Goal: Information Seeking & Learning: Learn about a topic

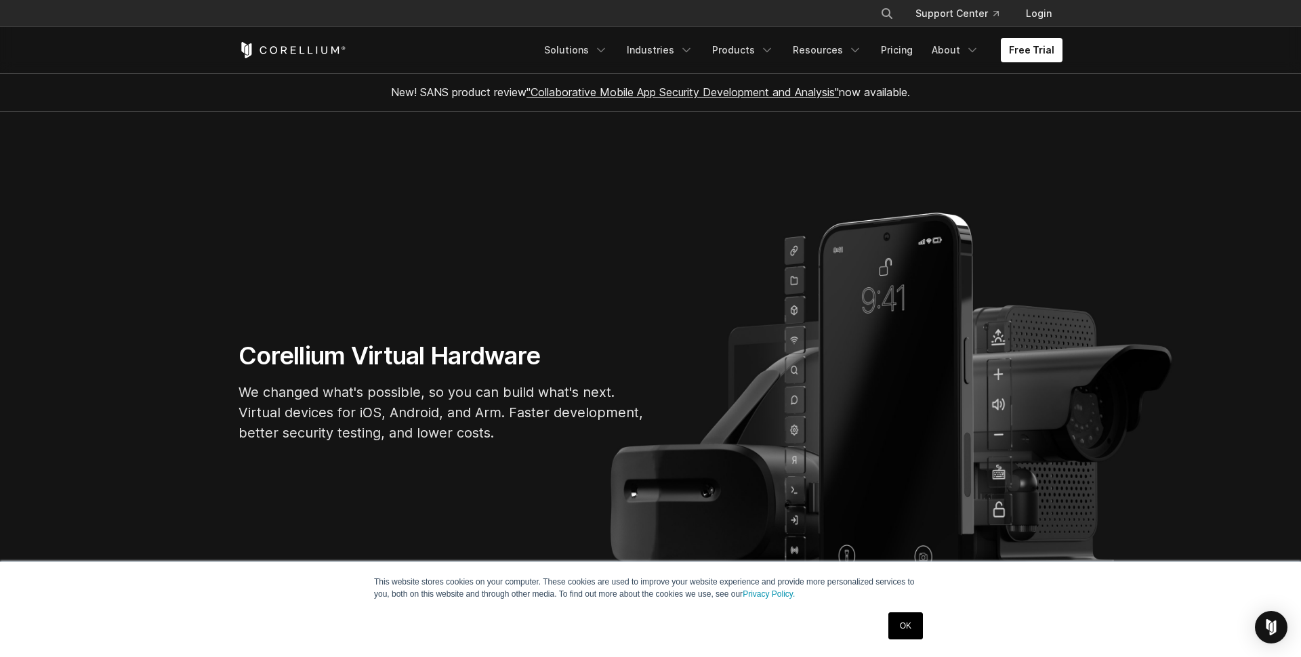
click at [905, 636] on link "OK" at bounding box center [906, 626] width 35 height 27
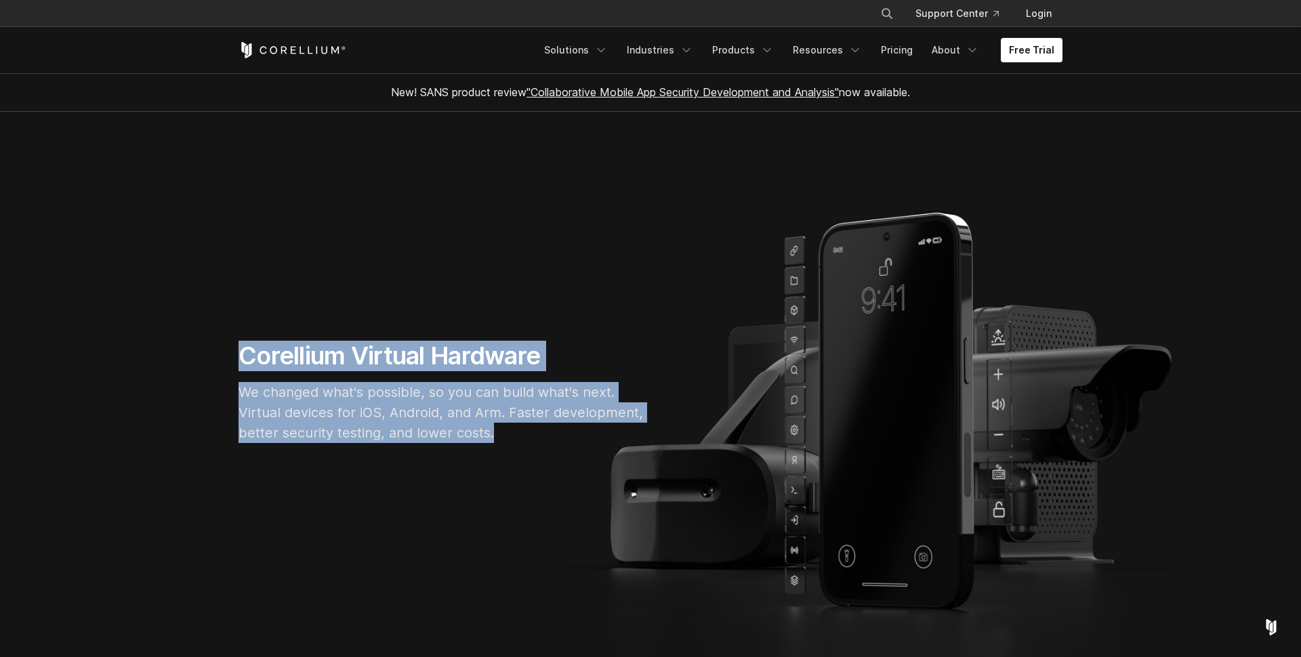
drag, startPoint x: 234, startPoint y: 354, endPoint x: 525, endPoint y: 447, distance: 305.0
click at [524, 447] on div "Corellium Virtual Hardware We changed what's possible, so you can build what's …" at bounding box center [442, 397] width 434 height 113
click at [525, 447] on div "Corellium Virtual Hardware We changed what's possible, so you can build what's …" at bounding box center [442, 397] width 434 height 113
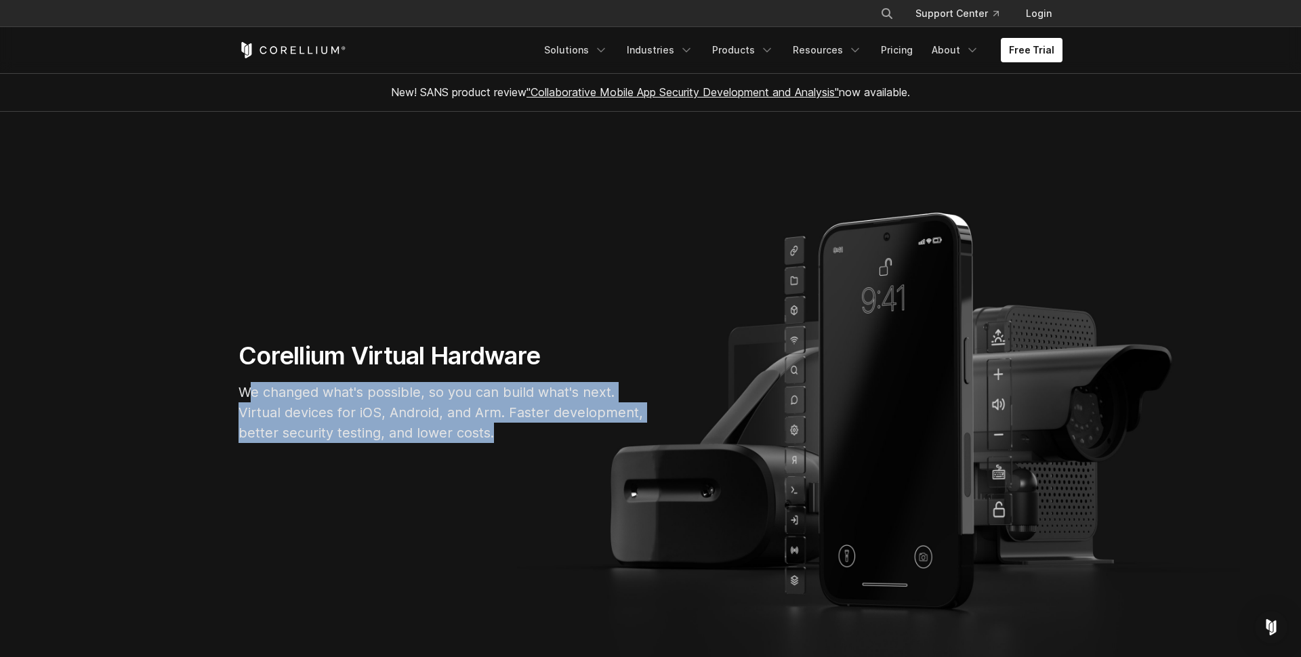
drag, startPoint x: 525, startPoint y: 442, endPoint x: 246, endPoint y: 393, distance: 282.8
click at [246, 393] on p "We changed what's possible, so you can build what's next. Virtual devices for i…" at bounding box center [442, 412] width 407 height 61
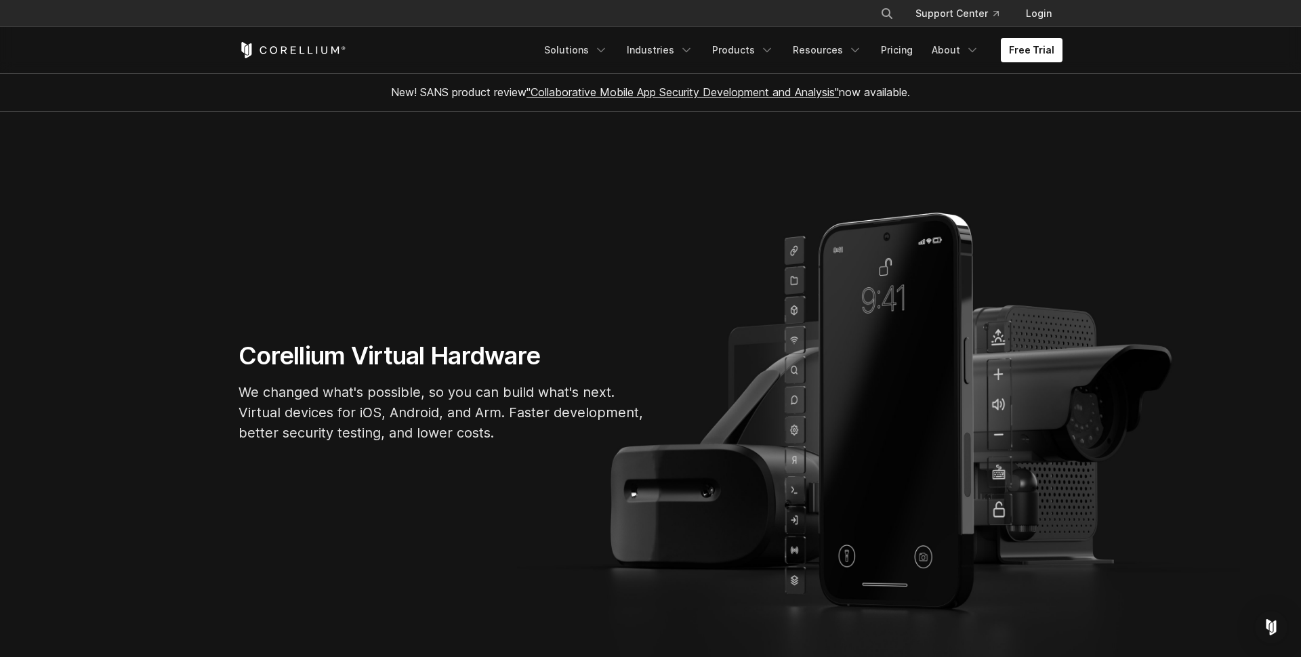
drag, startPoint x: 246, startPoint y: 393, endPoint x: 282, endPoint y: 408, distance: 38.9
click at [248, 392] on p "We changed what's possible, so you can build what's next. Virtual devices for i…" at bounding box center [442, 412] width 407 height 61
click at [432, 421] on p "We changed what's possible, so you can build what's next. Virtual devices for i…" at bounding box center [442, 412] width 407 height 61
drag, startPoint x: 432, startPoint y: 421, endPoint x: 440, endPoint y: 420, distance: 7.6
click at [432, 421] on p "We changed what's possible, so you can build what's next. Virtual devices for i…" at bounding box center [442, 412] width 407 height 61
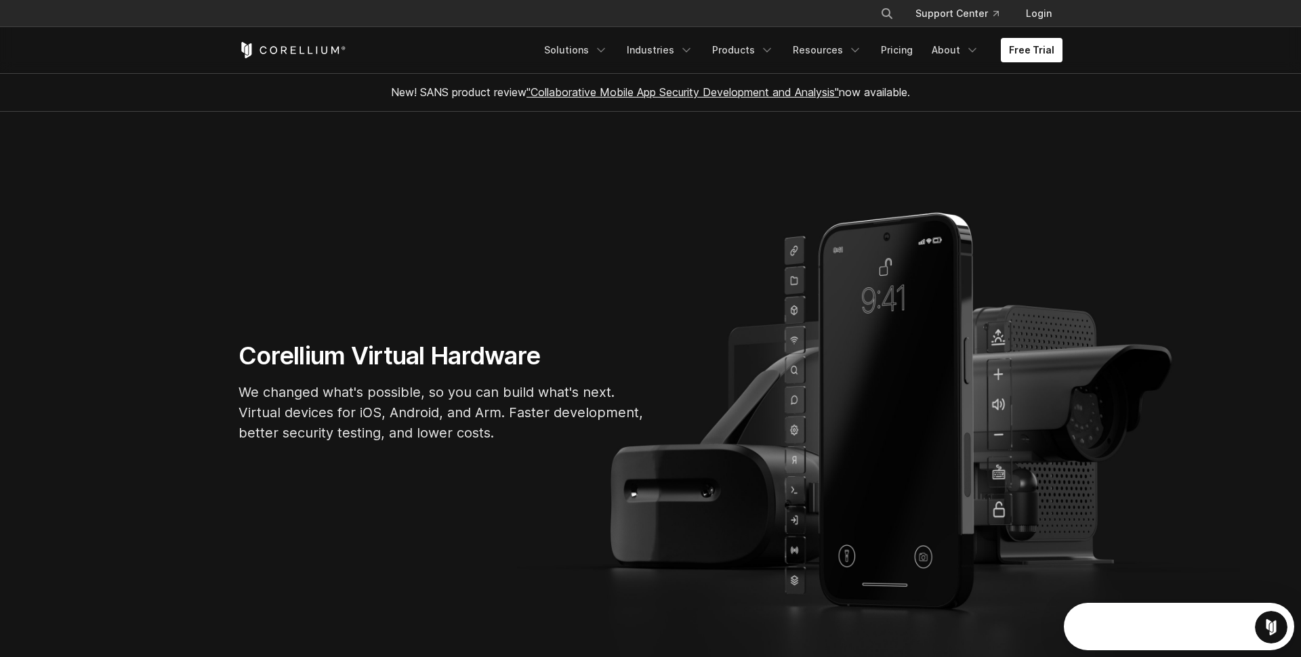
click at [516, 436] on p "We changed what's possible, so you can build what's next. Virtual devices for i…" at bounding box center [442, 412] width 407 height 61
click at [415, 417] on p "We changed what's possible, so you can build what's next. Virtual devices for i…" at bounding box center [442, 412] width 407 height 61
drag, startPoint x: 415, startPoint y: 417, endPoint x: 516, endPoint y: 445, distance: 104.3
click at [415, 417] on p "We changed what's possible, so you can build what's next. Virtual devices for i…" at bounding box center [442, 412] width 407 height 61
click at [522, 447] on div "Corellium Virtual Hardware We changed what's possible, so you can build what's …" at bounding box center [442, 397] width 434 height 113
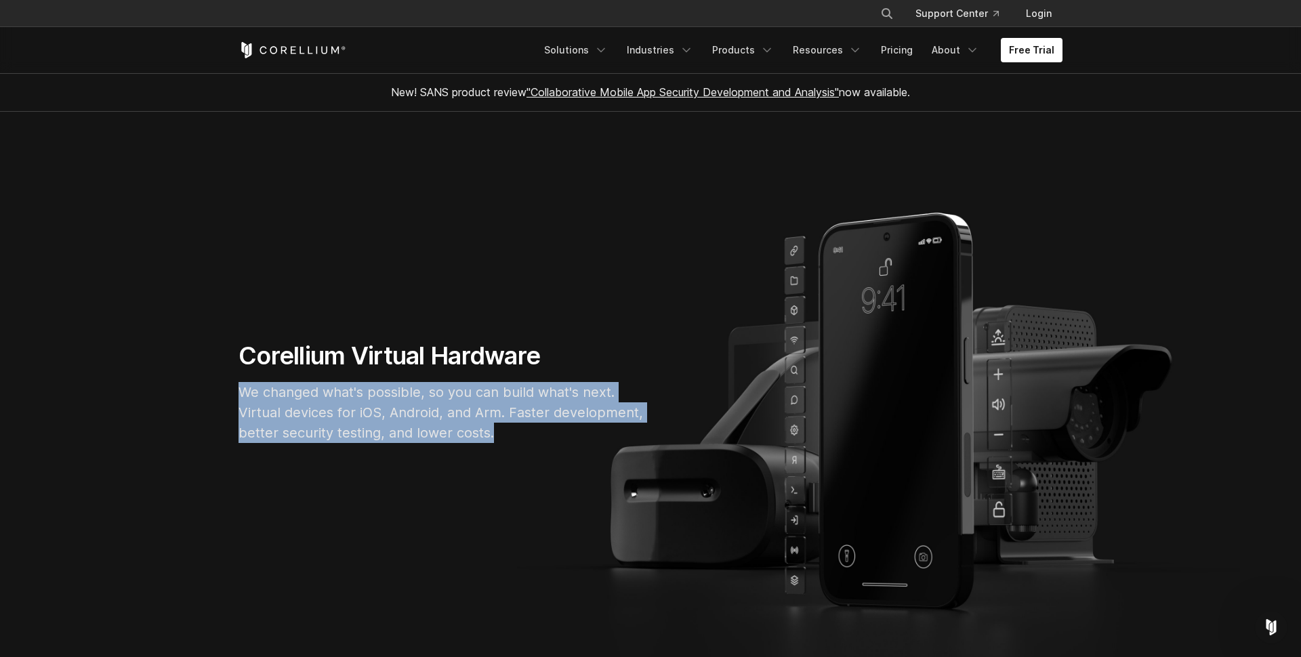
drag, startPoint x: 505, startPoint y: 435, endPoint x: 229, endPoint y: 389, distance: 279.7
click at [221, 391] on section "Corellium Virtual Hardware We changed what's possible, so you can build what's …" at bounding box center [650, 398] width 1301 height 572
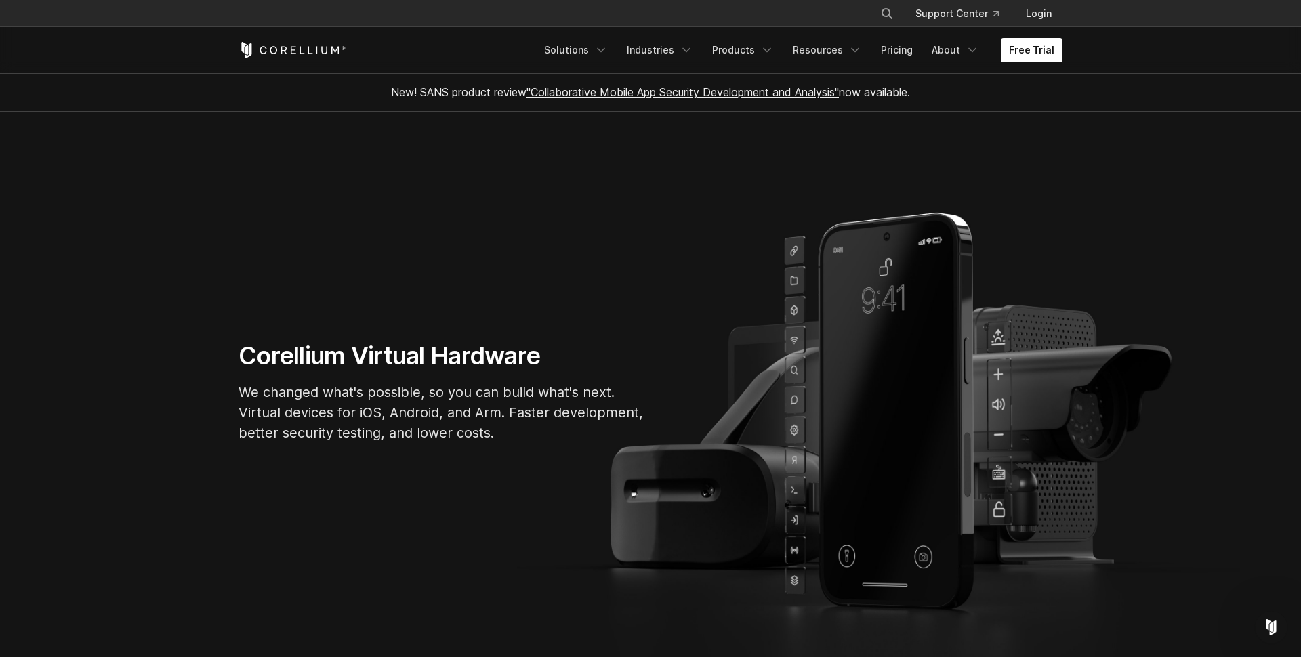
drag, startPoint x: 229, startPoint y: 389, endPoint x: 238, endPoint y: 356, distance: 33.7
click at [233, 383] on div "Corellium Virtual Hardware We changed what's possible, so you can build what's …" at bounding box center [442, 397] width 434 height 113
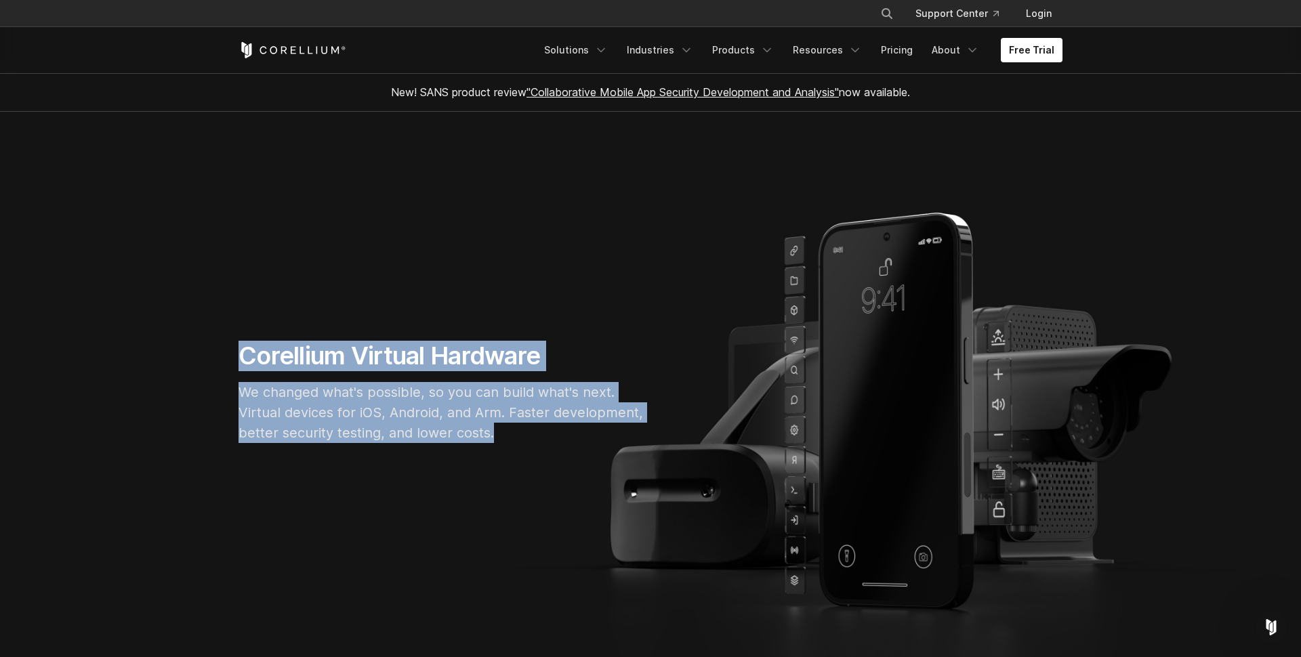
drag, startPoint x: 237, startPoint y: 354, endPoint x: 552, endPoint y: 439, distance: 326.3
click at [552, 439] on div "Corellium Virtual Hardware We changed what's possible, so you can build what's …" at bounding box center [442, 397] width 434 height 113
click at [552, 439] on p "We changed what's possible, so you can build what's next. Virtual devices for i…" at bounding box center [442, 412] width 407 height 61
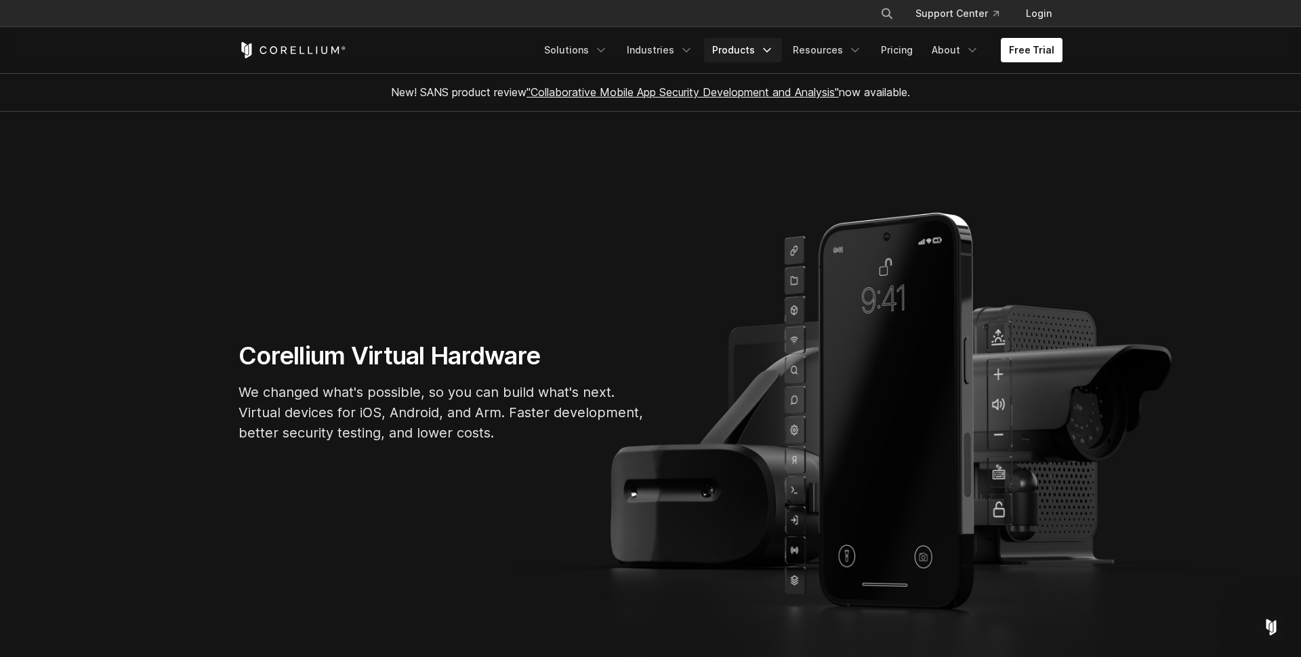
click at [769, 46] on icon "Navigation Menu" at bounding box center [767, 50] width 14 height 14
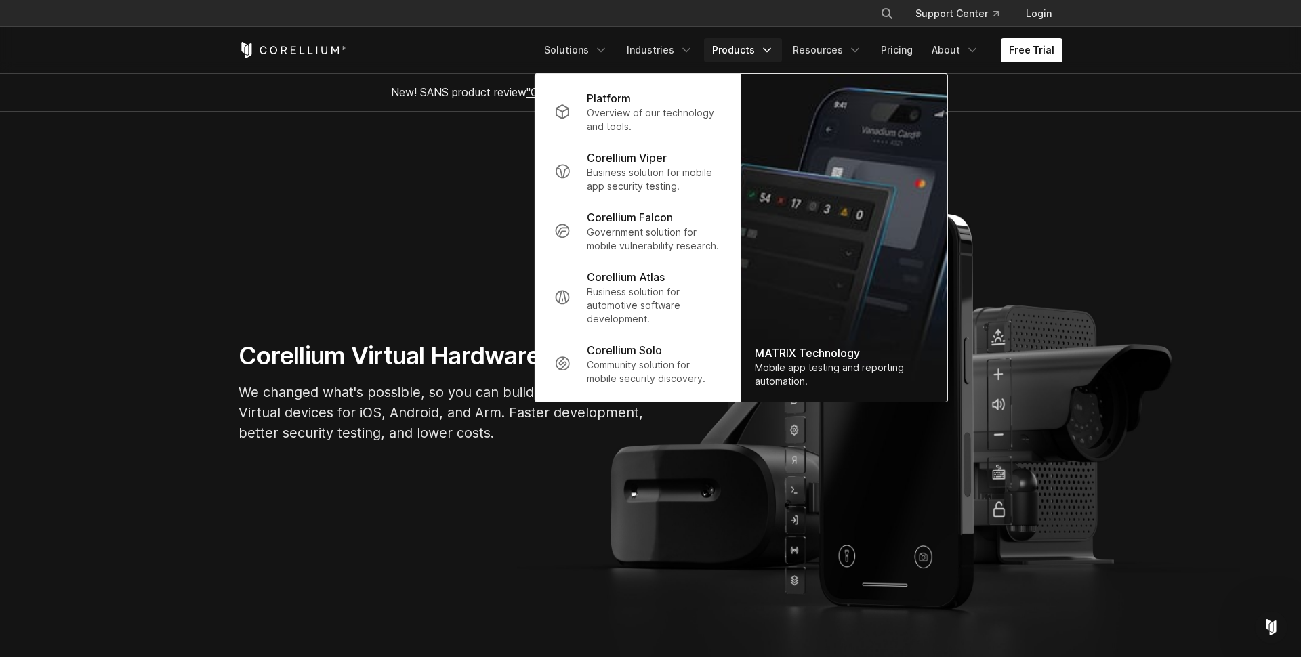
click at [769, 46] on icon "Navigation Menu" at bounding box center [767, 50] width 14 height 14
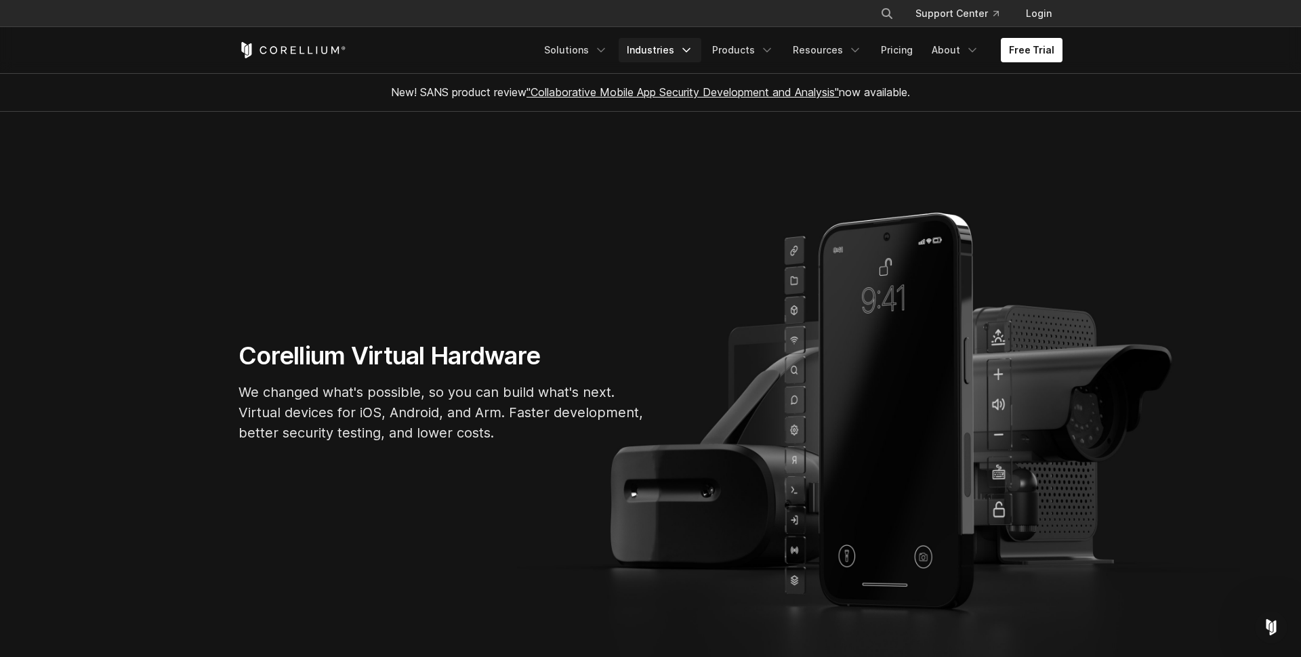
click at [692, 47] on icon "Navigation Menu" at bounding box center [687, 50] width 14 height 14
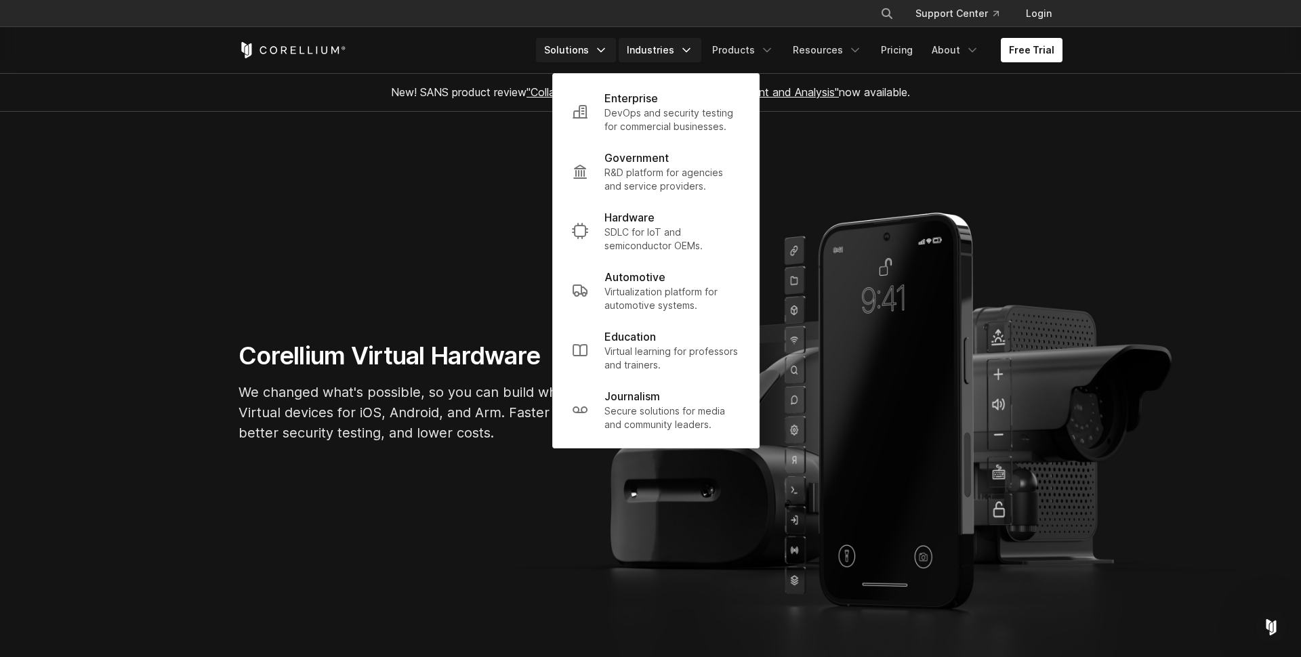
click at [605, 54] on link "Solutions" at bounding box center [576, 50] width 80 height 24
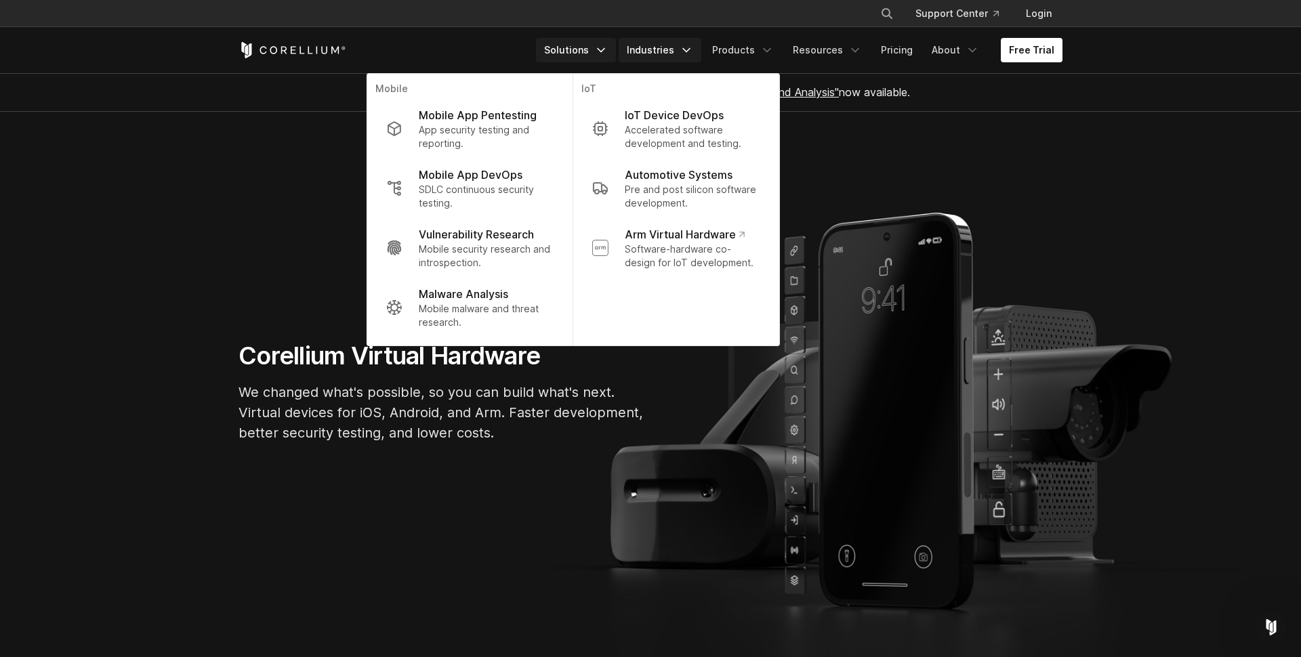
click at [677, 50] on link "Industries" at bounding box center [660, 50] width 83 height 24
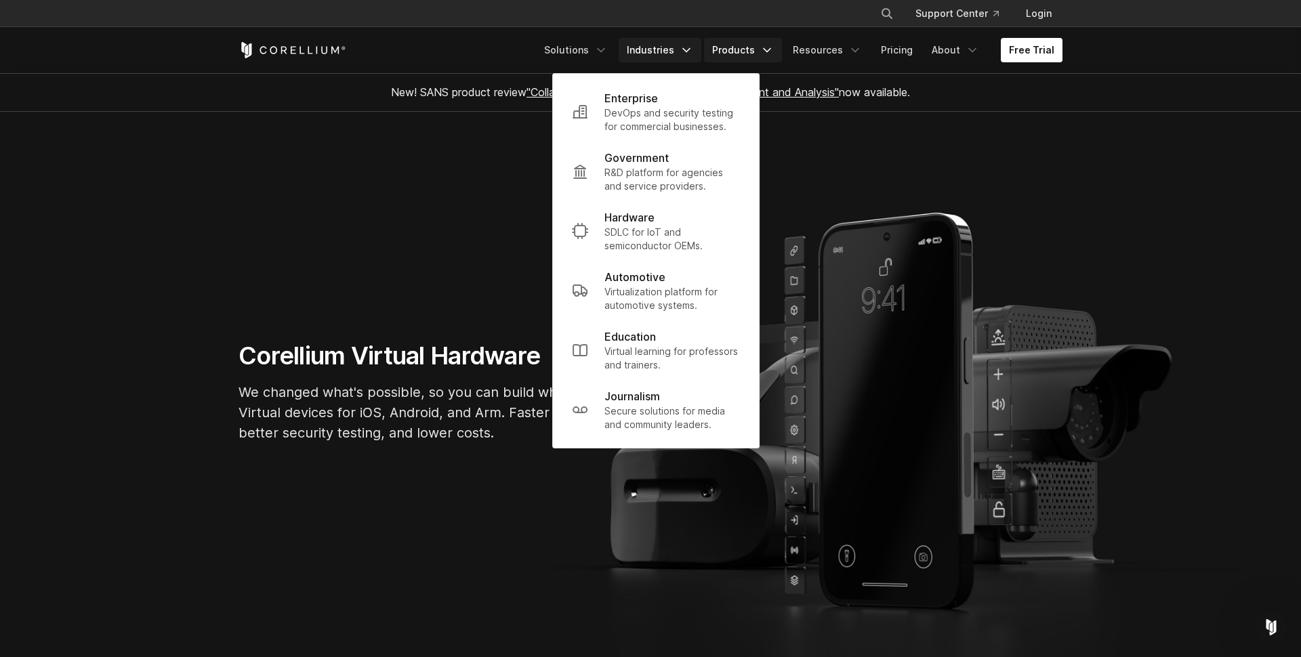
click at [758, 46] on link "Products" at bounding box center [743, 50] width 78 height 24
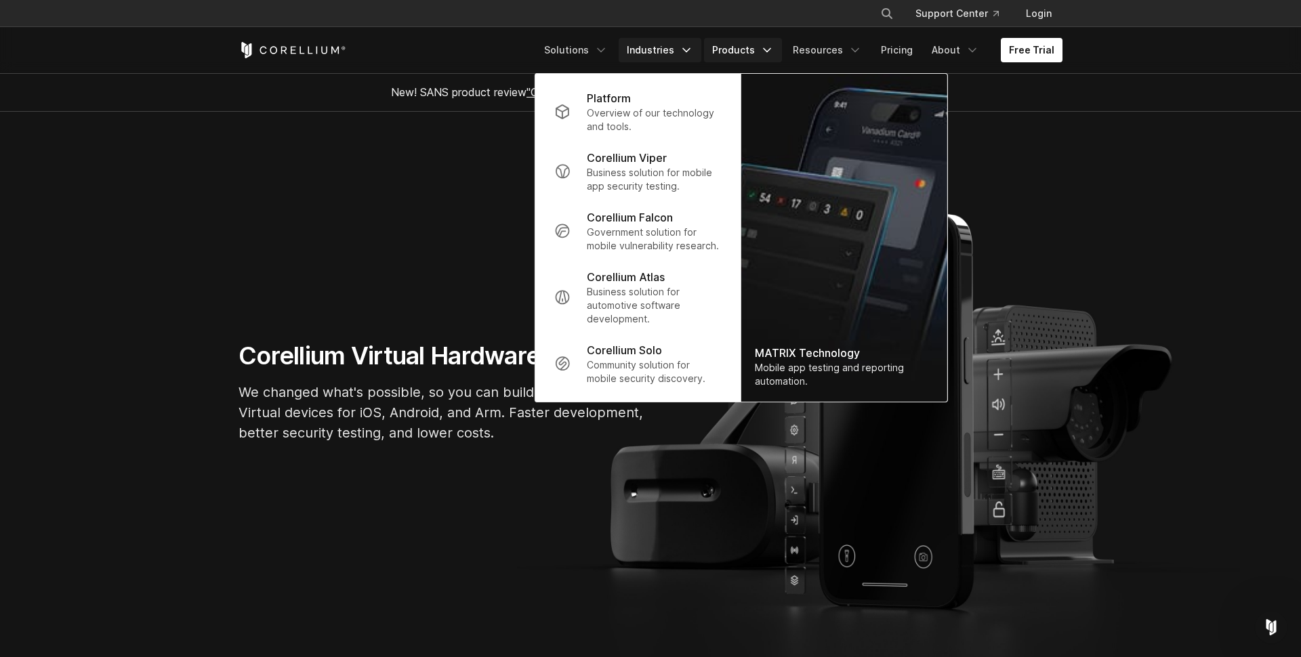
click at [686, 47] on link "Industries" at bounding box center [660, 50] width 83 height 24
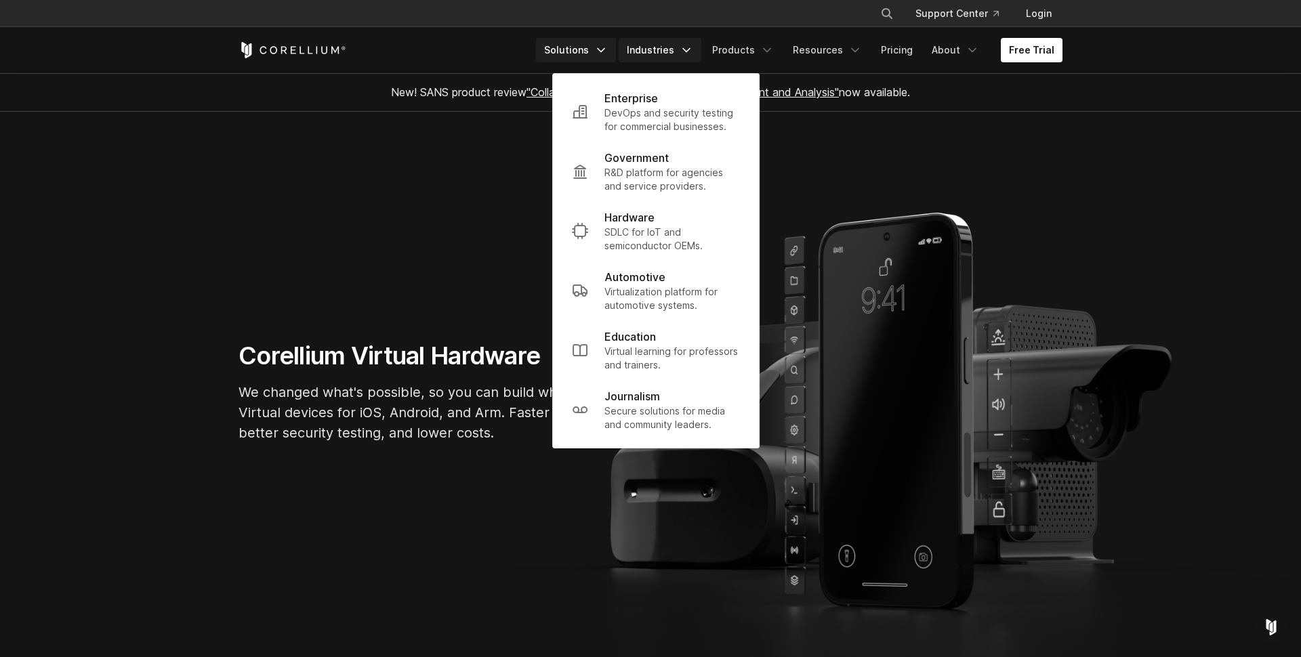
click at [570, 49] on link "Solutions" at bounding box center [576, 50] width 80 height 24
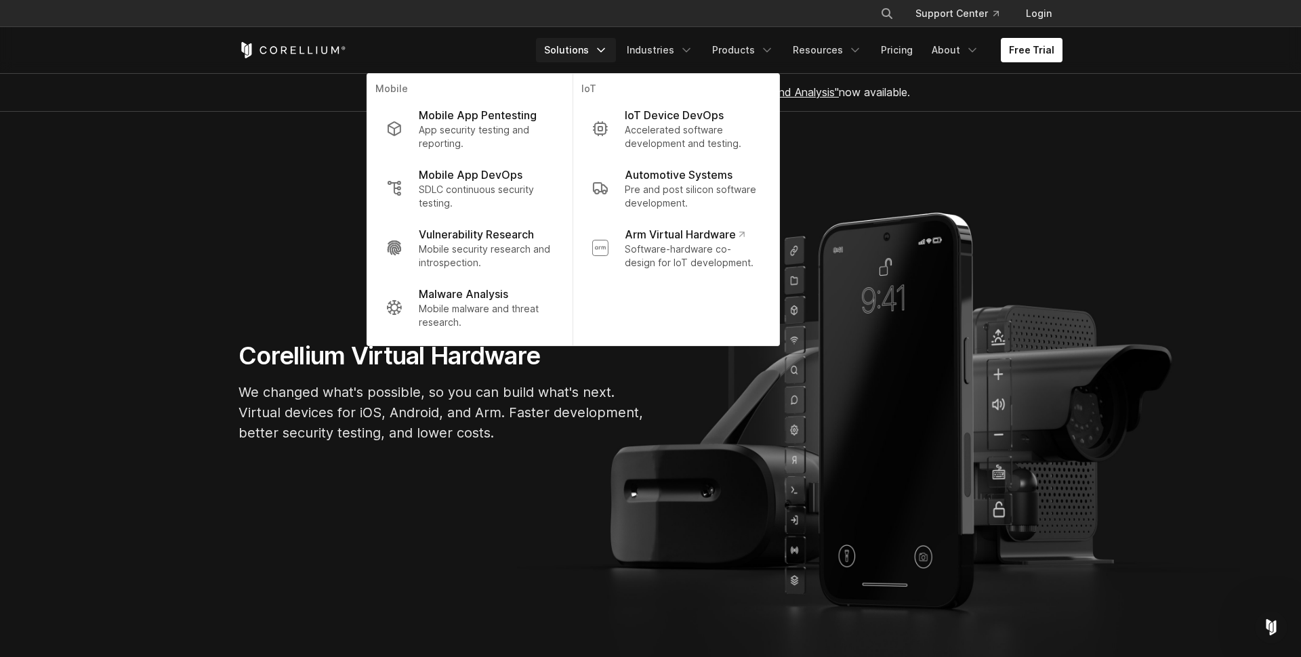
click at [297, 232] on section "Corellium Virtual Hardware We changed what's possible, so you can build what's …" at bounding box center [650, 398] width 1301 height 572
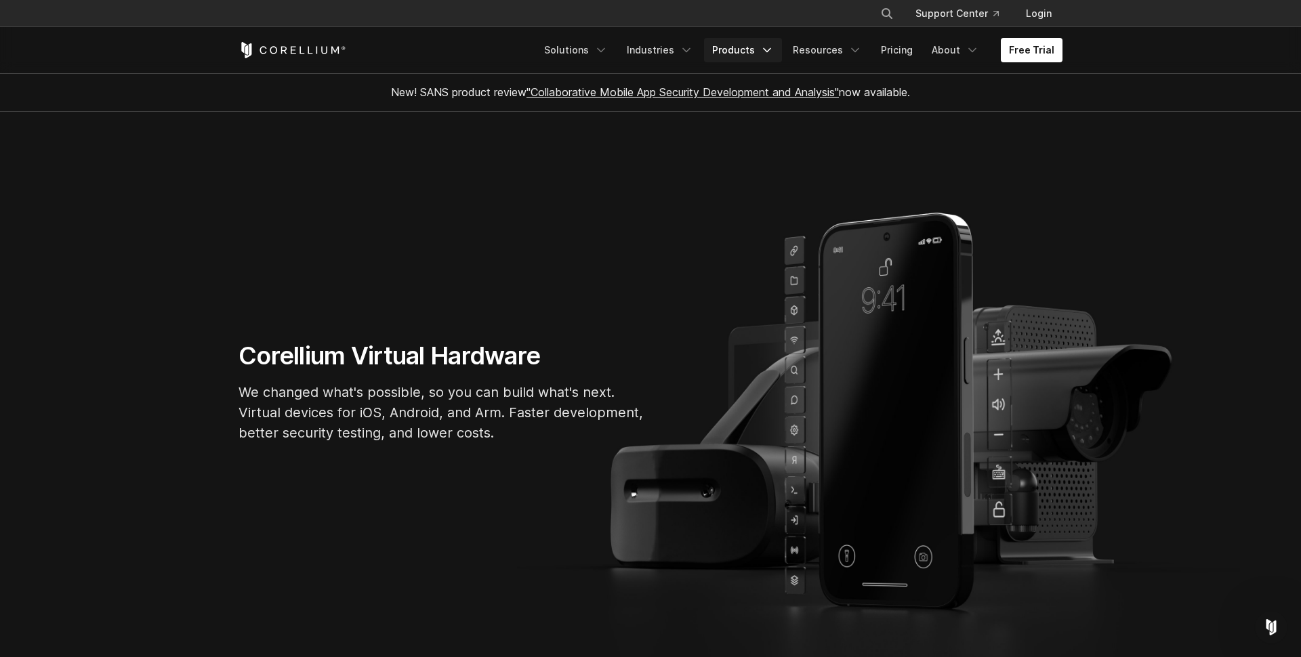
click at [743, 47] on link "Products" at bounding box center [743, 50] width 78 height 24
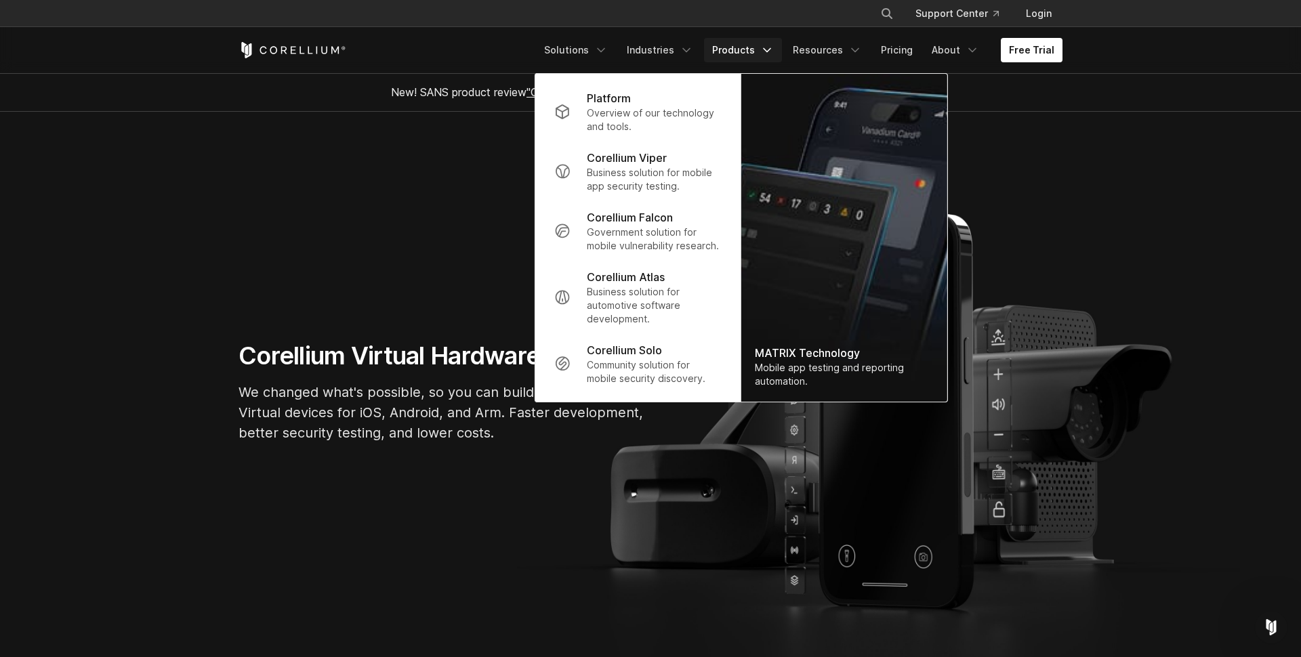
click at [766, 47] on link "Products" at bounding box center [743, 50] width 78 height 24
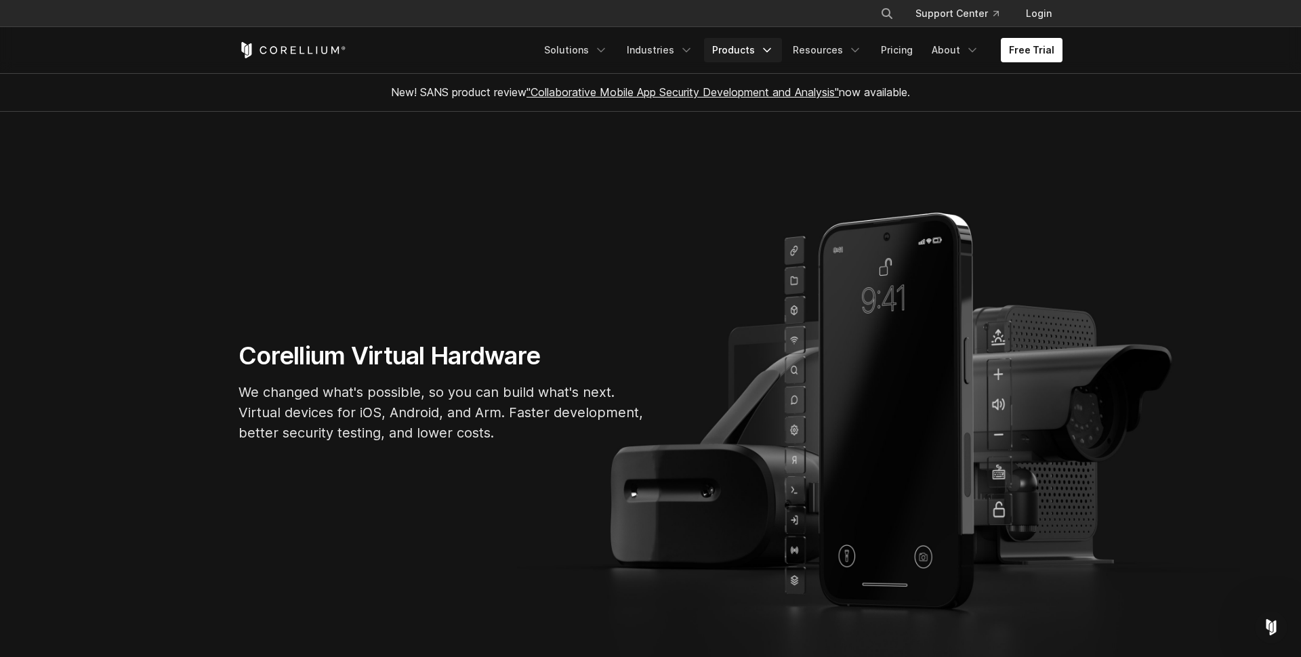
click at [761, 50] on link "Products" at bounding box center [743, 50] width 78 height 24
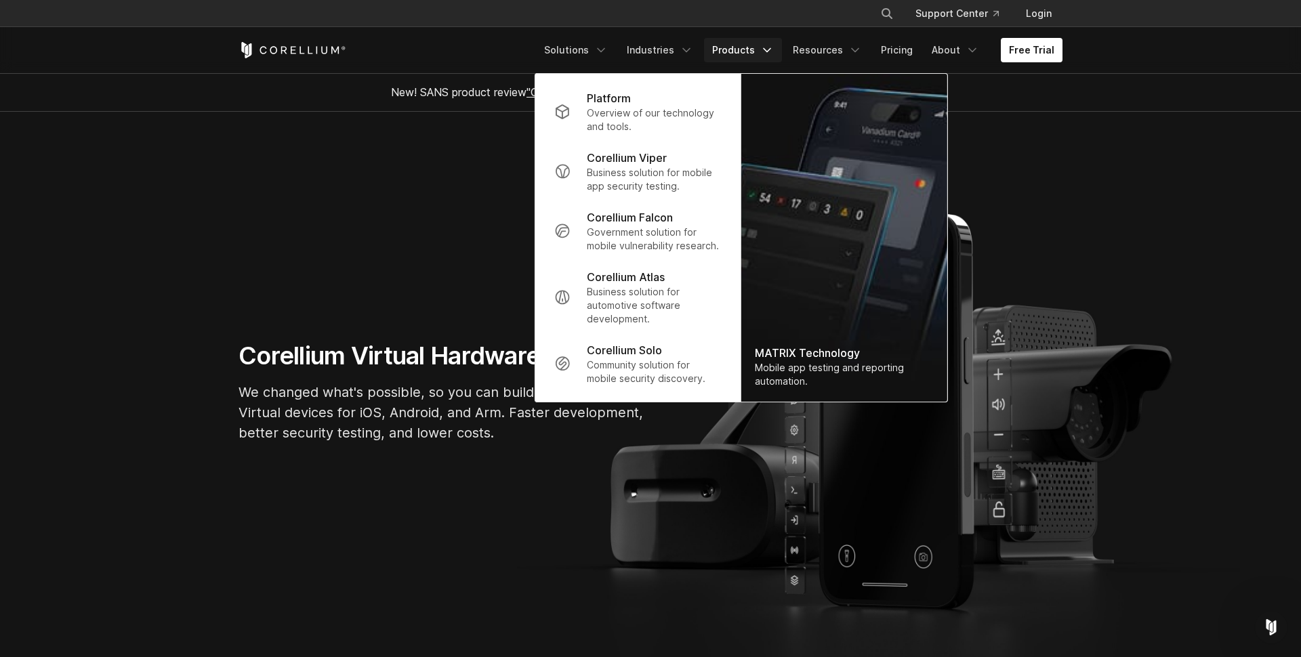
click at [462, 163] on section "Corellium Virtual Hardware We changed what's possible, so you can build what's …" at bounding box center [650, 398] width 1301 height 572
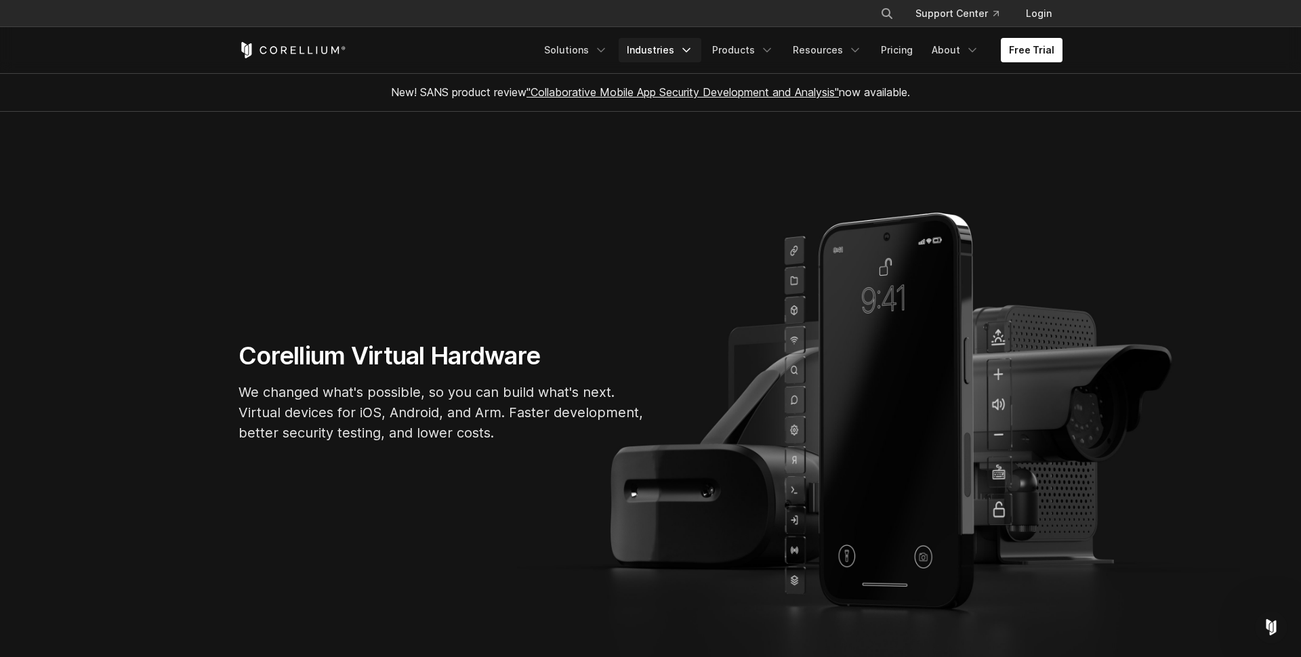
click at [669, 55] on link "Industries" at bounding box center [660, 50] width 83 height 24
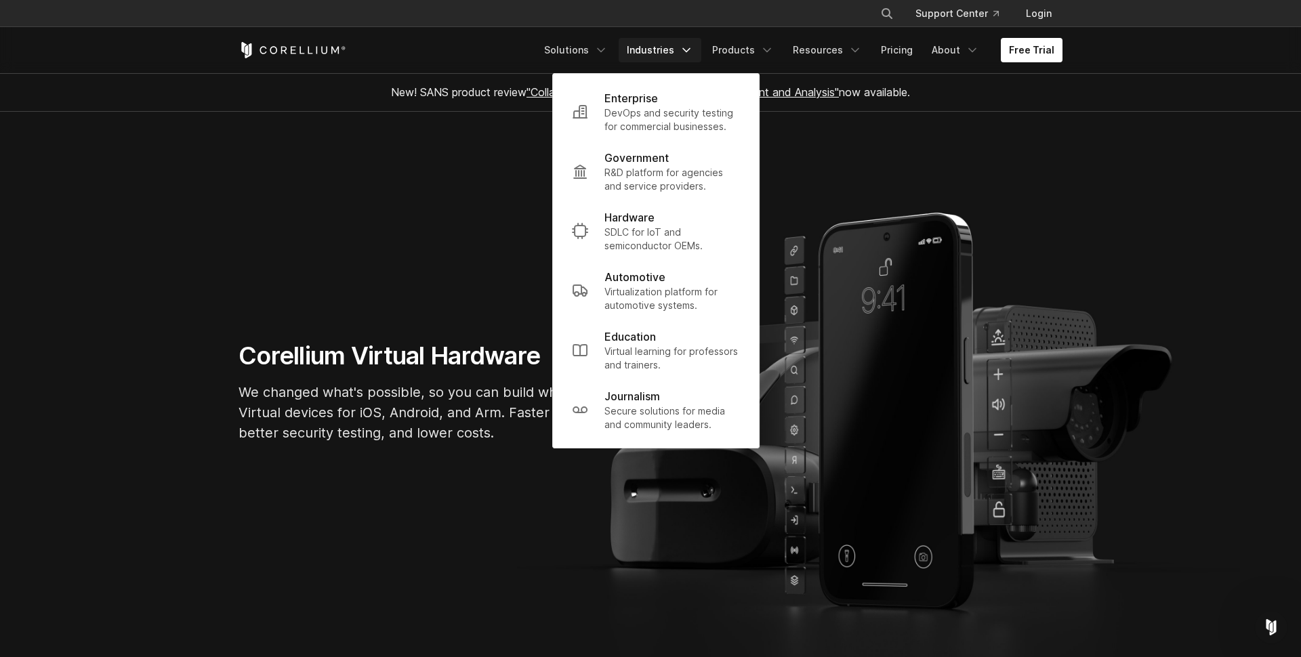
click at [673, 53] on link "Industries" at bounding box center [660, 50] width 83 height 24
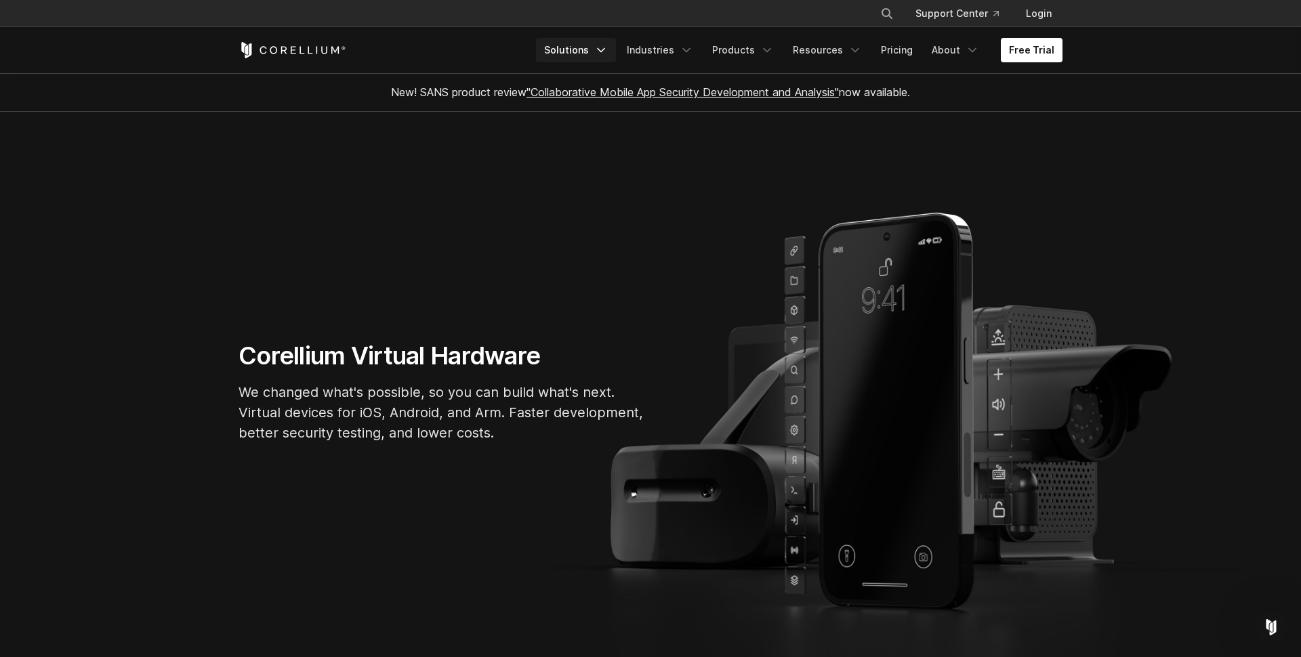
click at [597, 53] on link "Solutions" at bounding box center [576, 50] width 80 height 24
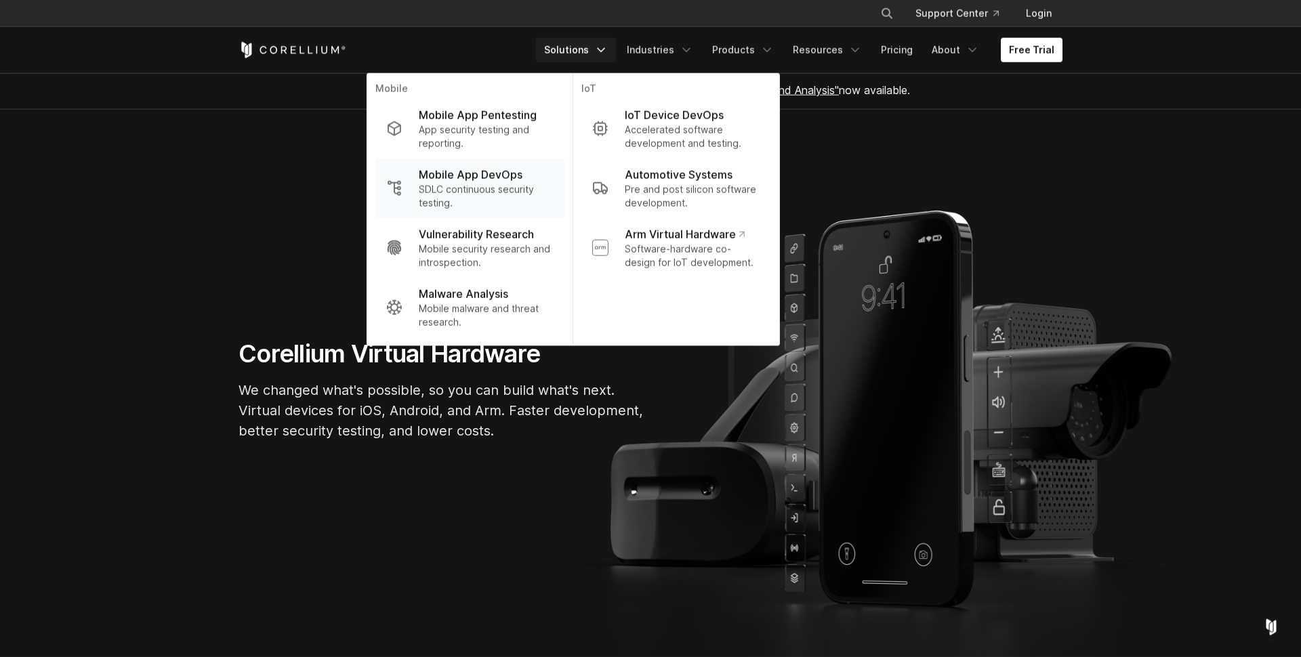
scroll to position [1, 0]
click at [482, 185] on p "SDLC continuous security testing." at bounding box center [486, 196] width 135 height 27
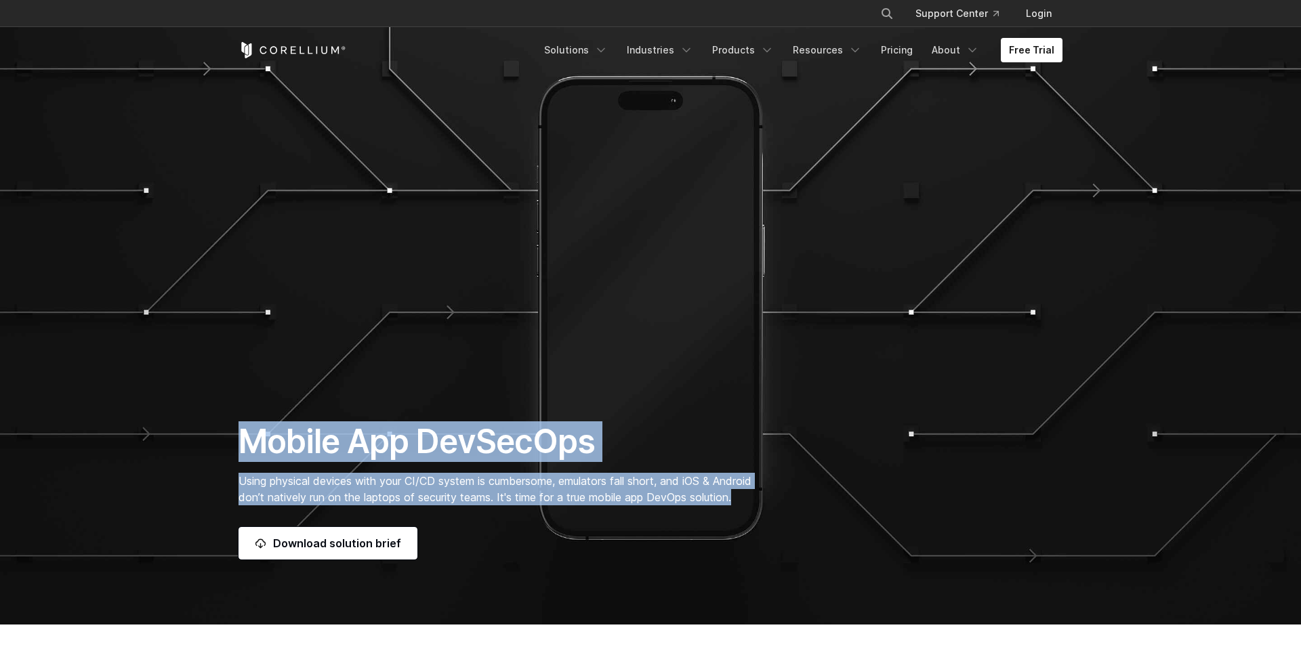
click at [752, 501] on p "Using physical devices with your CI/CD system is cumbersome, emulators fall sho…" at bounding box center [509, 489] width 540 height 33
drag, startPoint x: 743, startPoint y: 500, endPoint x: 216, endPoint y: 422, distance: 533.1
click at [216, 422] on section "Mobile App DevSecOps Using physical devices with your CI/CD system is cumbersom…" at bounding box center [650, 312] width 1301 height 625
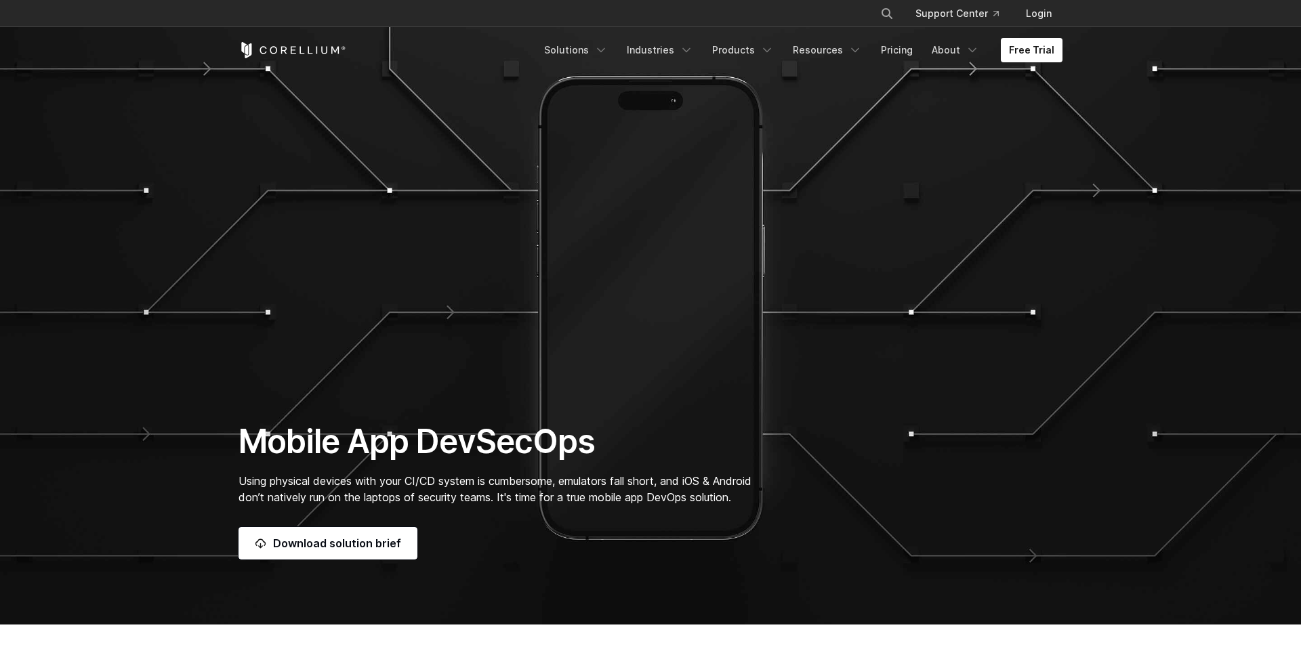
click at [237, 428] on div "Mobile App DevSecOps Using physical devices with your CI/CD system is cumbersom…" at bounding box center [508, 491] width 567 height 138
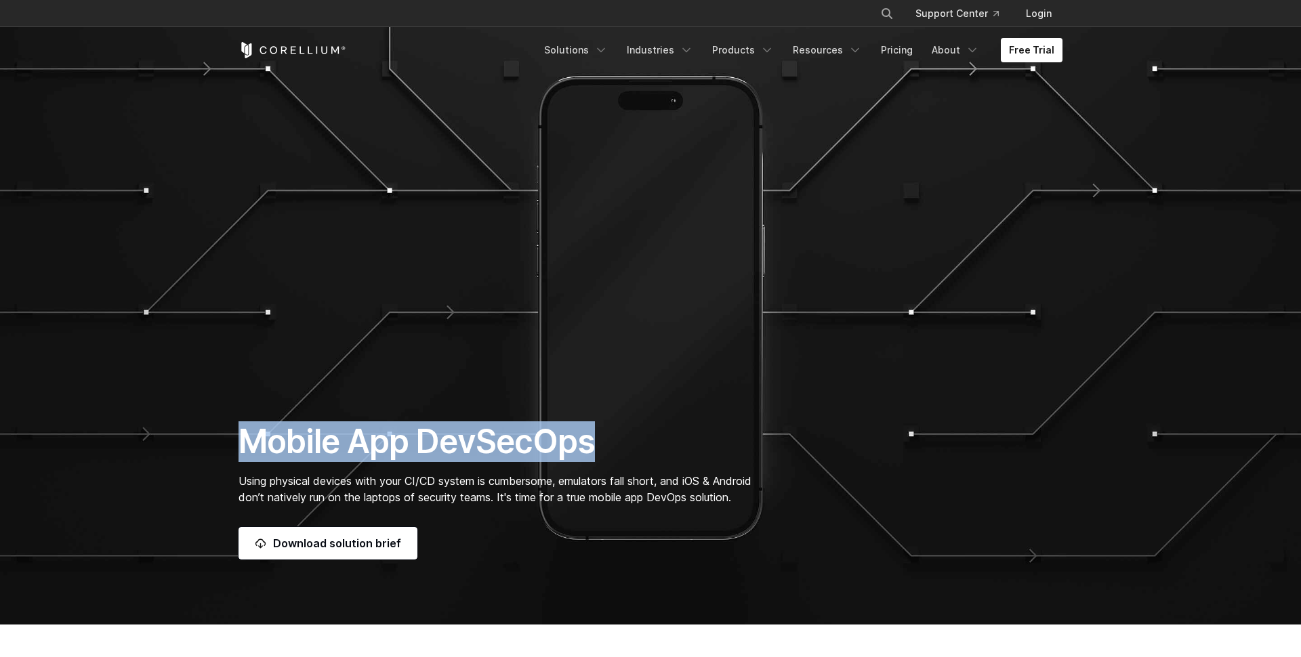
drag, startPoint x: 239, startPoint y: 435, endPoint x: 609, endPoint y: 435, distance: 370.0
click at [599, 434] on h1 "Mobile App DevSecOps" at bounding box center [509, 442] width 540 height 41
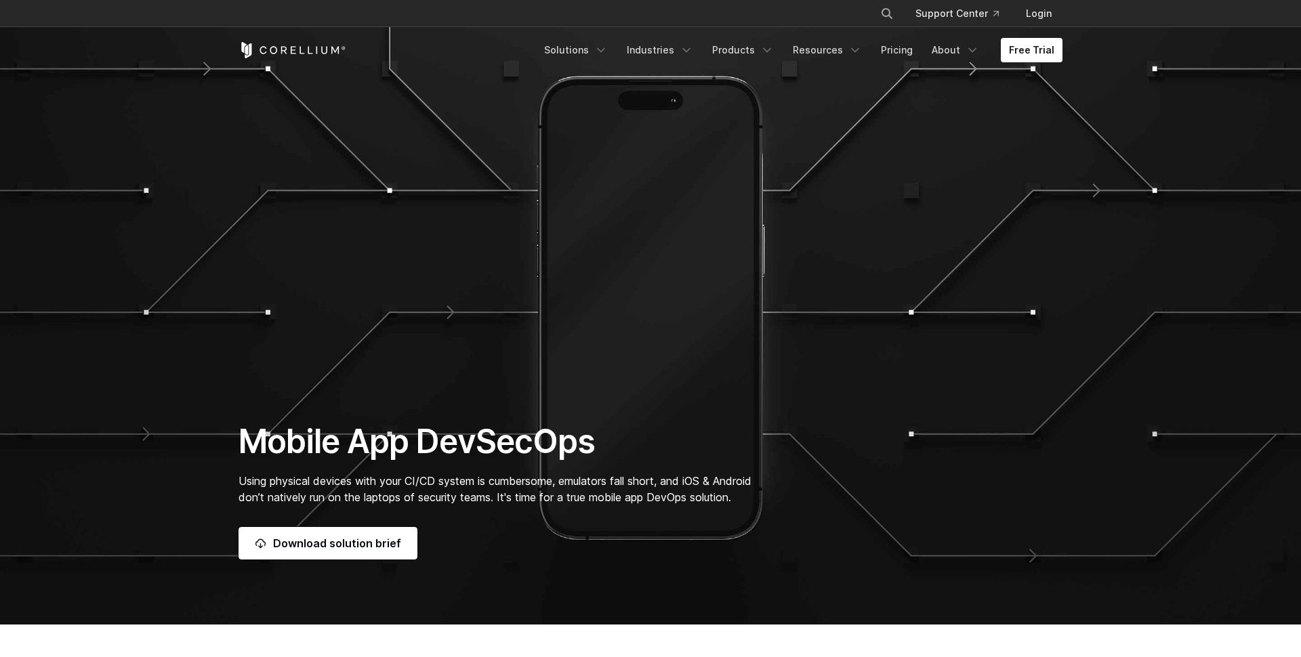
click at [609, 435] on h1 "Mobile App DevSecOps" at bounding box center [509, 442] width 540 height 41
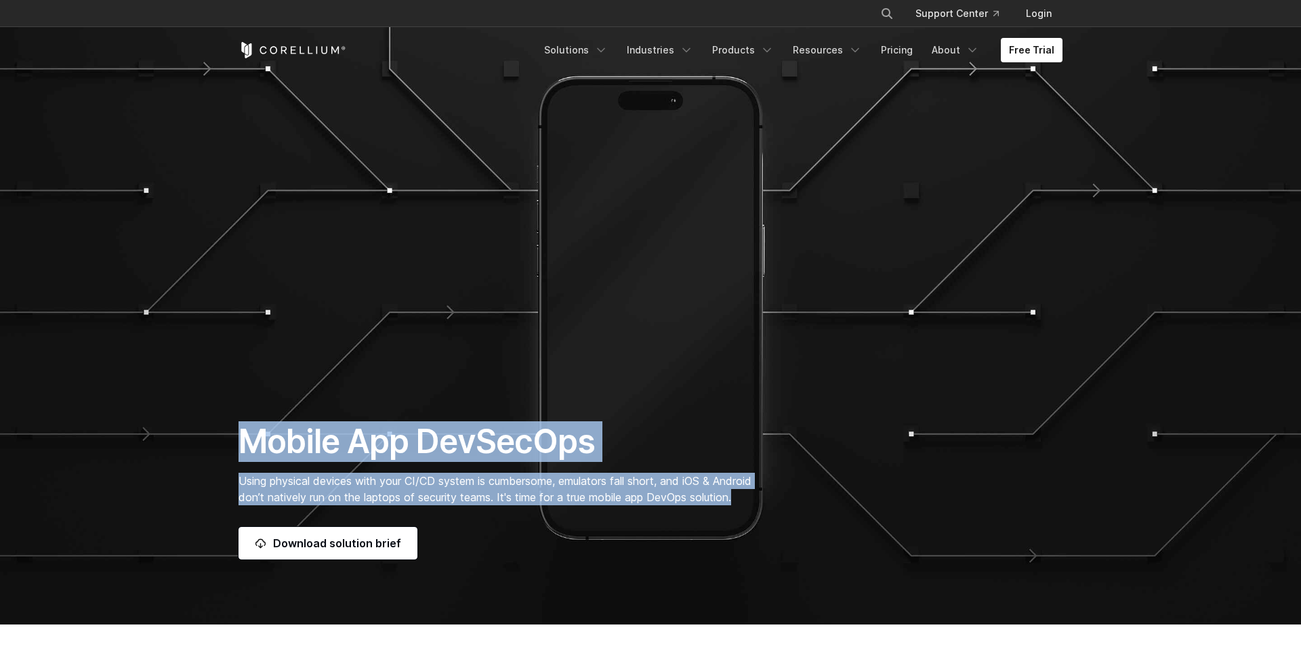
drag, startPoint x: 751, startPoint y: 499, endPoint x: 234, endPoint y: 420, distance: 523.2
click at [234, 420] on section "Mobile App DevSecOps Using physical devices with your CI/CD system is cumbersom…" at bounding box center [650, 312] width 1301 height 625
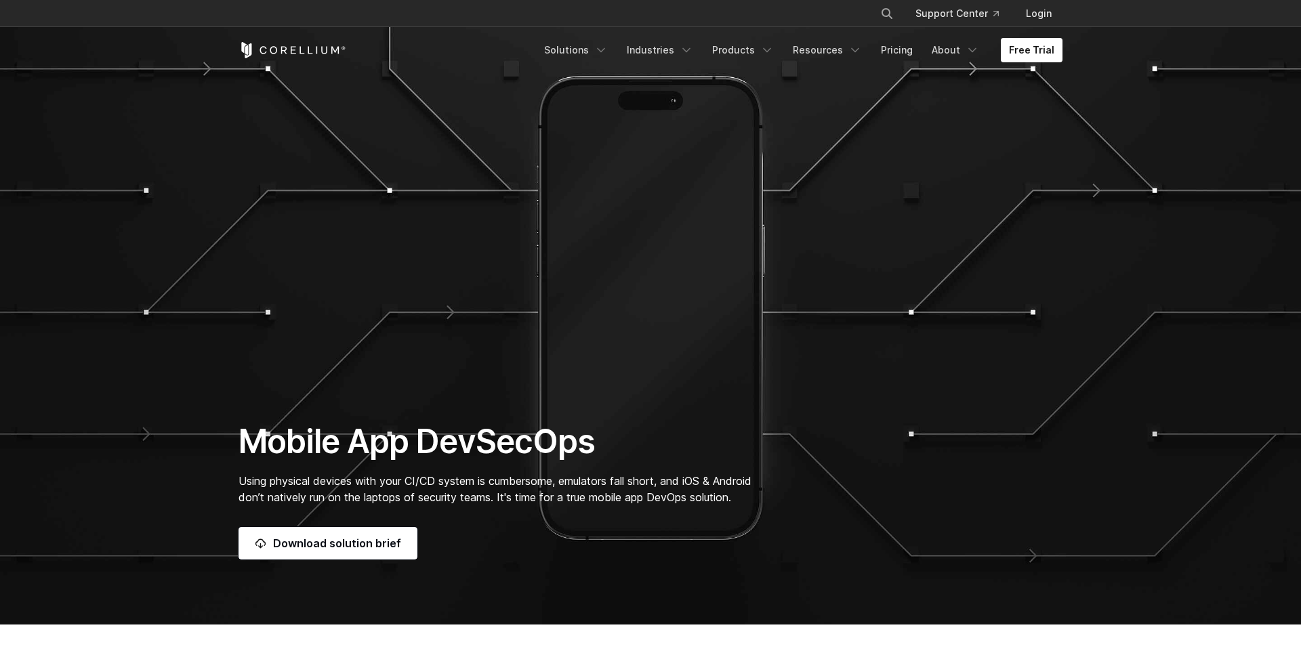
click at [234, 420] on section "Mobile App DevSecOps Using physical devices with your CI/CD system is cumbersom…" at bounding box center [650, 312] width 1301 height 625
drag, startPoint x: 594, startPoint y: 443, endPoint x: 424, endPoint y: 447, distance: 169.5
click at [424, 447] on h1 "Mobile App DevSecOps" at bounding box center [509, 442] width 540 height 41
drag, startPoint x: 405, startPoint y: 446, endPoint x: 359, endPoint y: 445, distance: 45.4
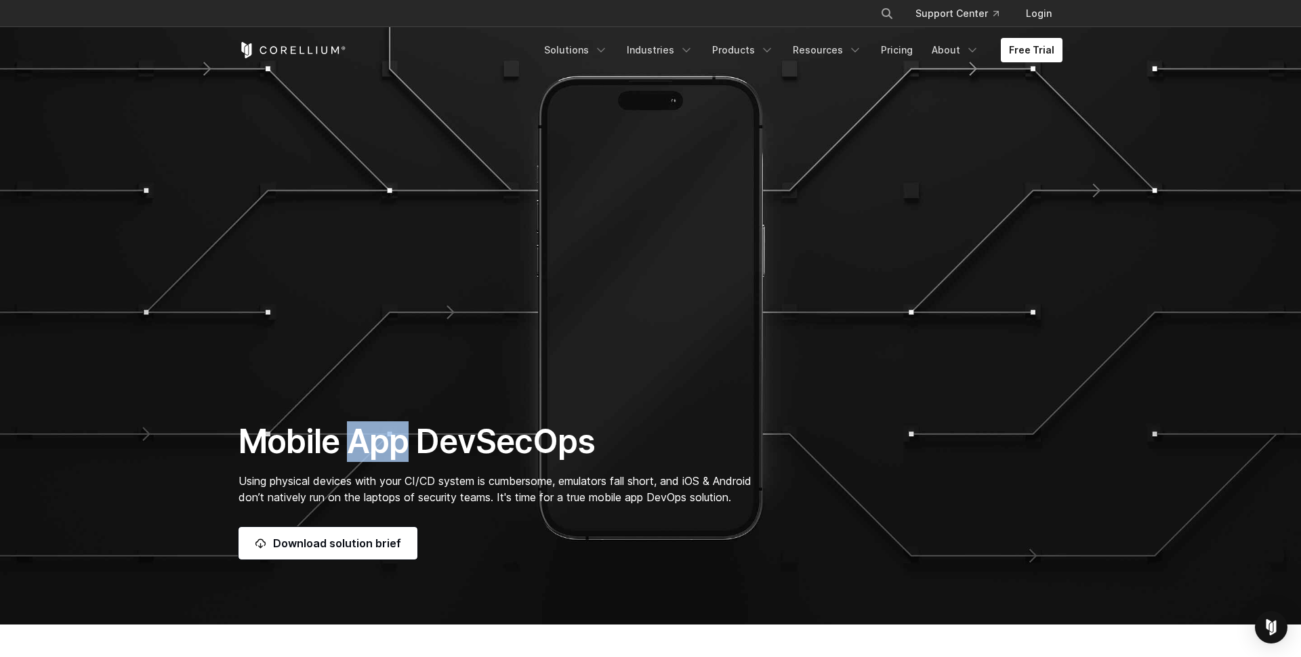
click at [359, 445] on h1 "Mobile App DevSecOps" at bounding box center [509, 442] width 540 height 41
click at [455, 138] on section "Mobile App DevSecOps Using physical devices with your CI/CD system is cumbersom…" at bounding box center [650, 312] width 1301 height 625
click at [663, 52] on link "Industries" at bounding box center [660, 50] width 83 height 24
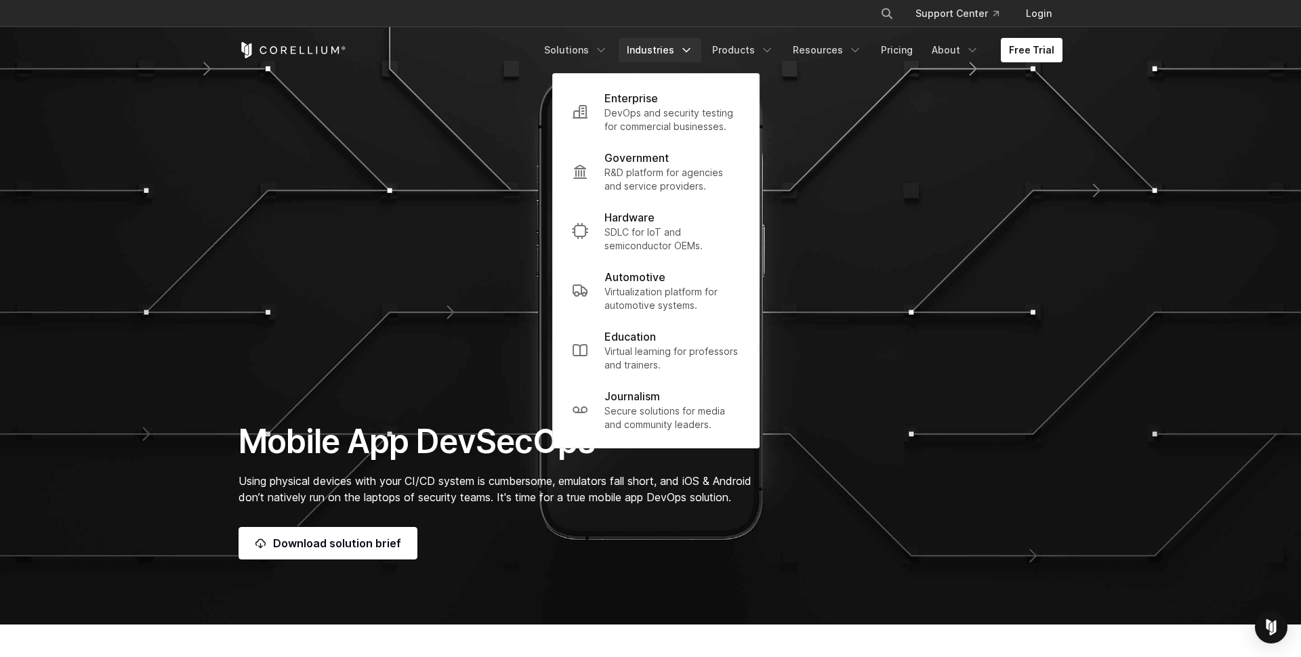
click at [666, 52] on link "Industries" at bounding box center [660, 50] width 83 height 24
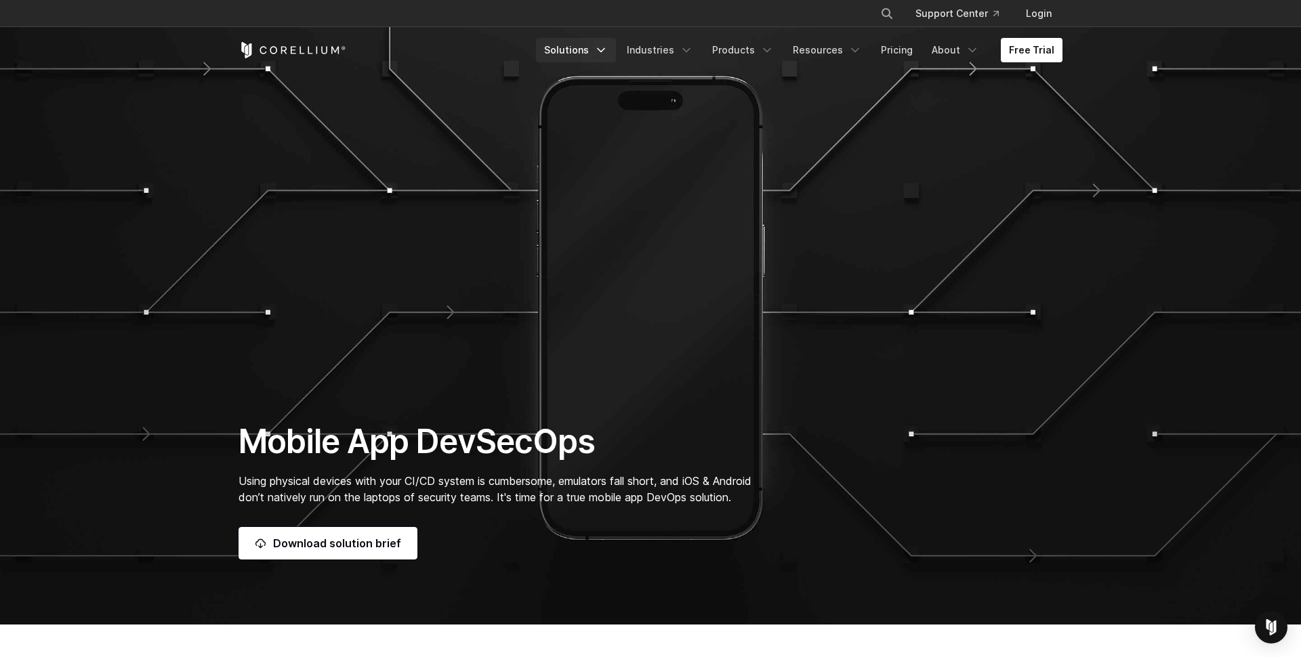
click at [608, 49] on icon "Navigation Menu" at bounding box center [601, 50] width 14 height 14
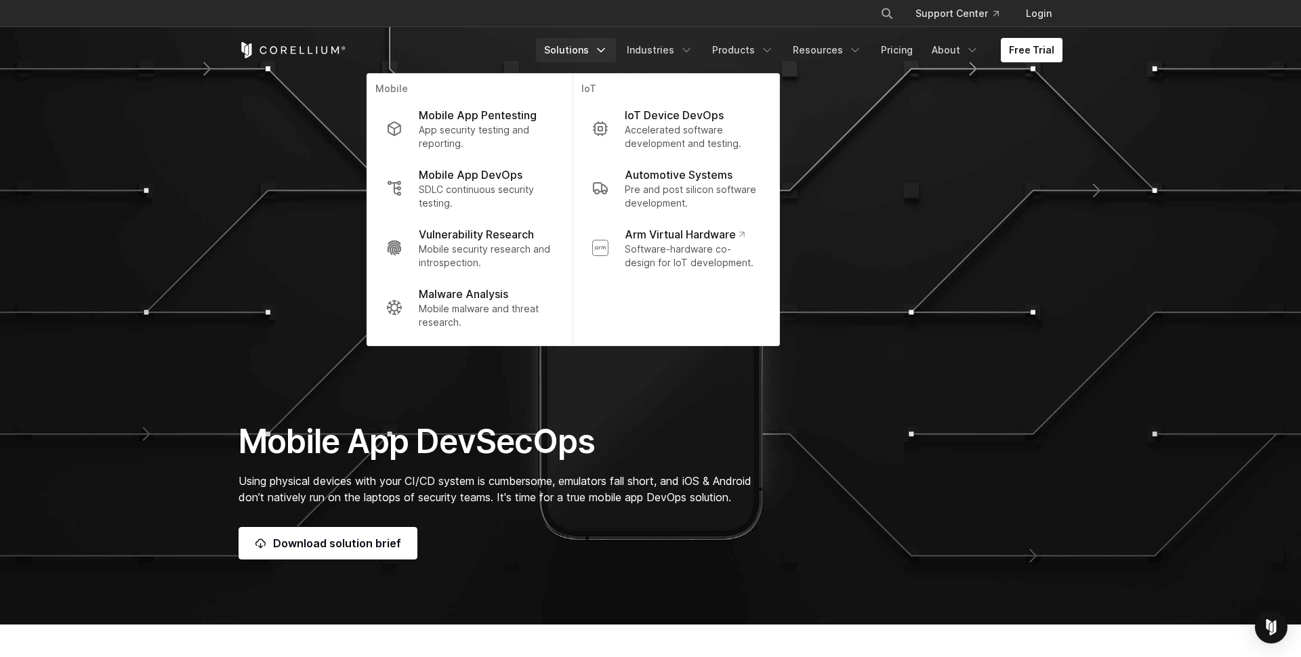
click at [954, 119] on section "Mobile App DevSecOps Using physical devices with your CI/CD system is cumbersom…" at bounding box center [650, 312] width 1301 height 625
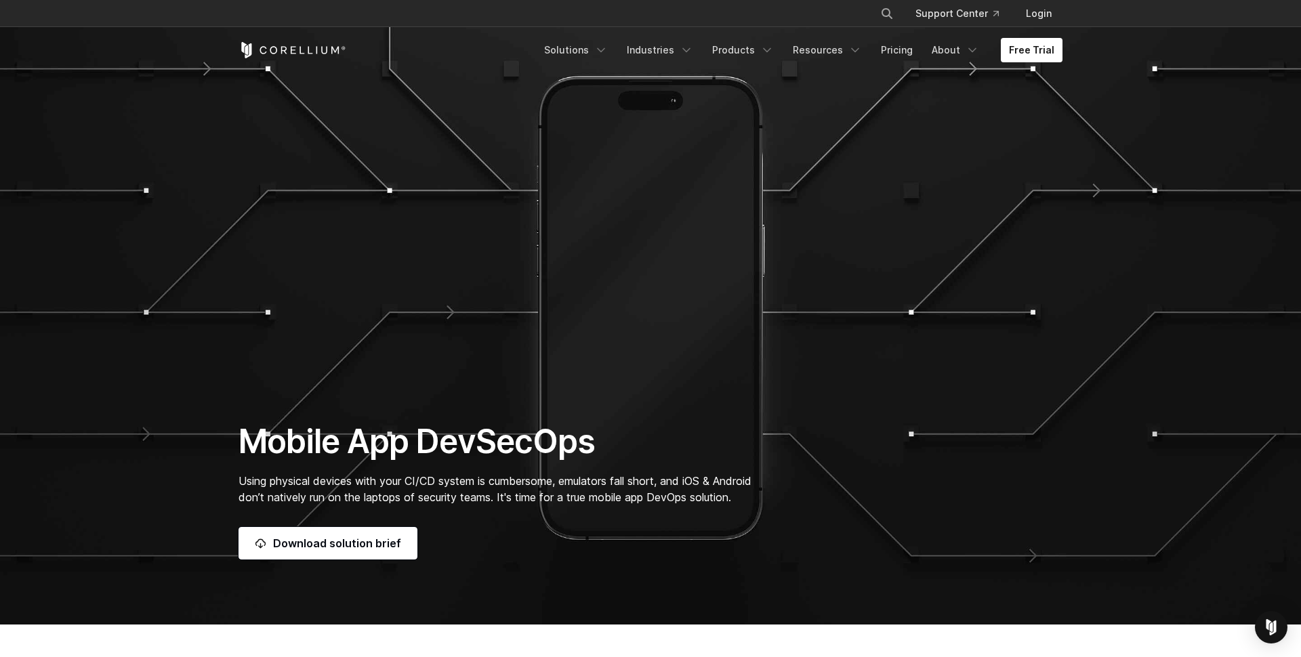
click at [303, 46] on icon "Corellium Home" at bounding box center [293, 50] width 108 height 16
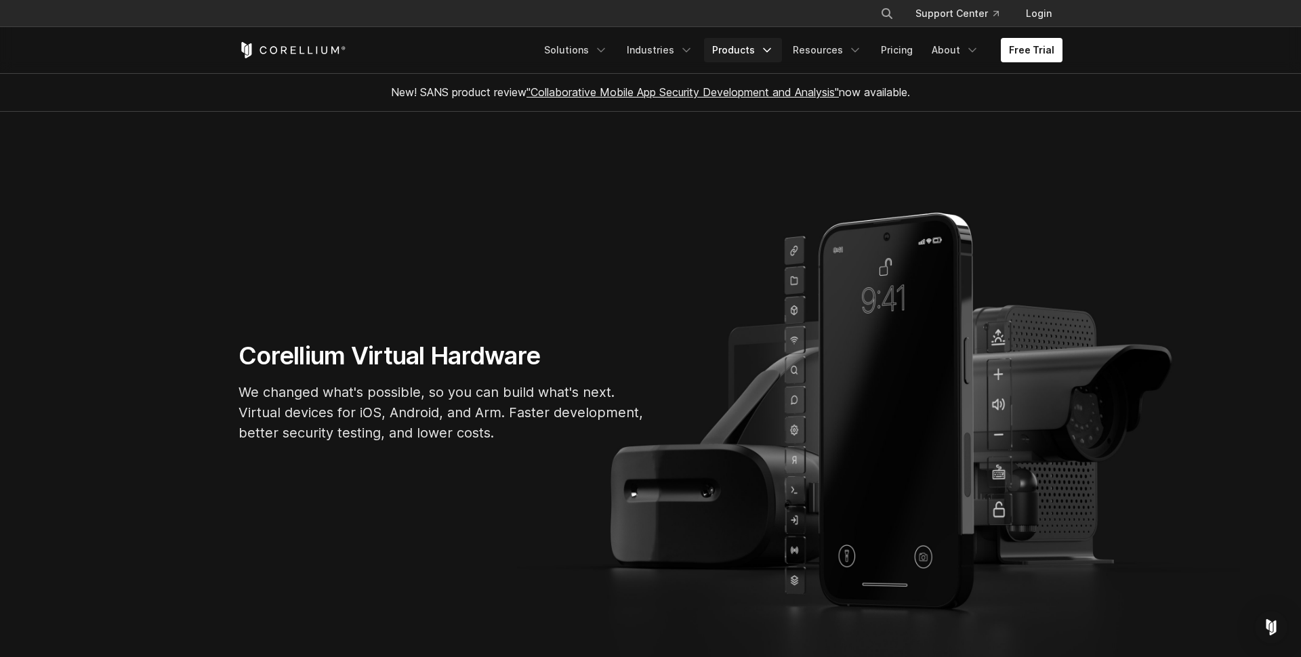
click at [768, 46] on icon "Navigation Menu" at bounding box center [767, 50] width 14 height 14
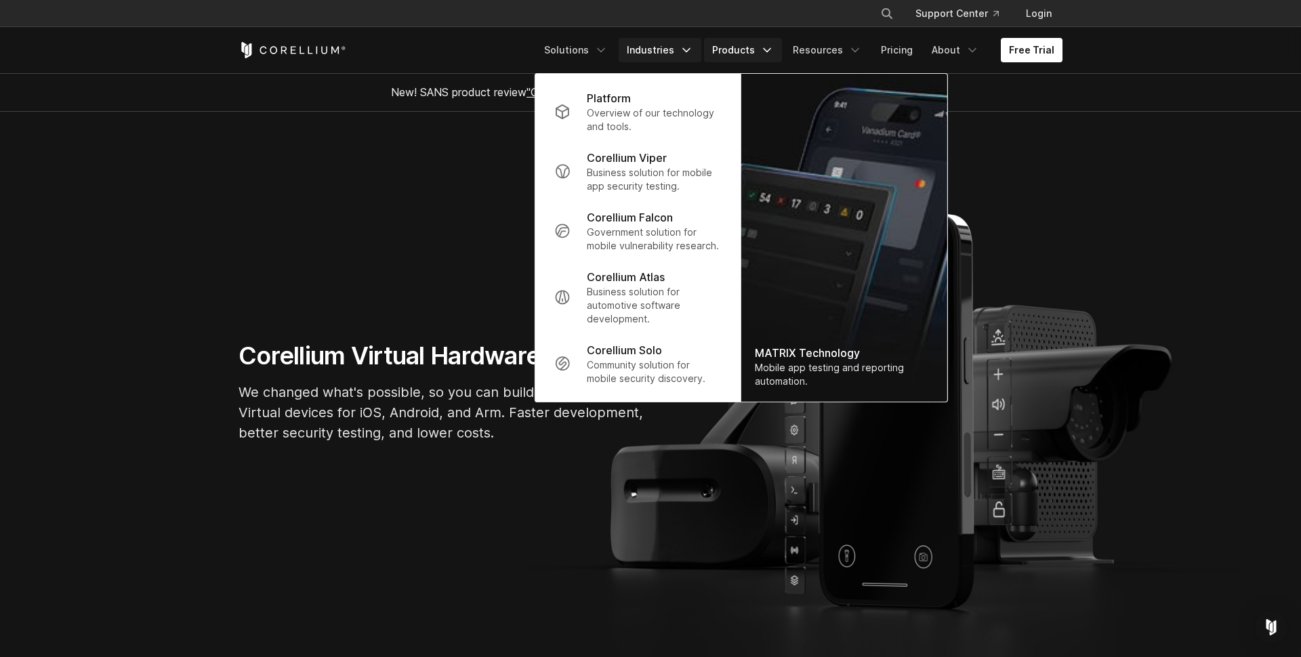
click at [675, 49] on link "Industries" at bounding box center [660, 50] width 83 height 24
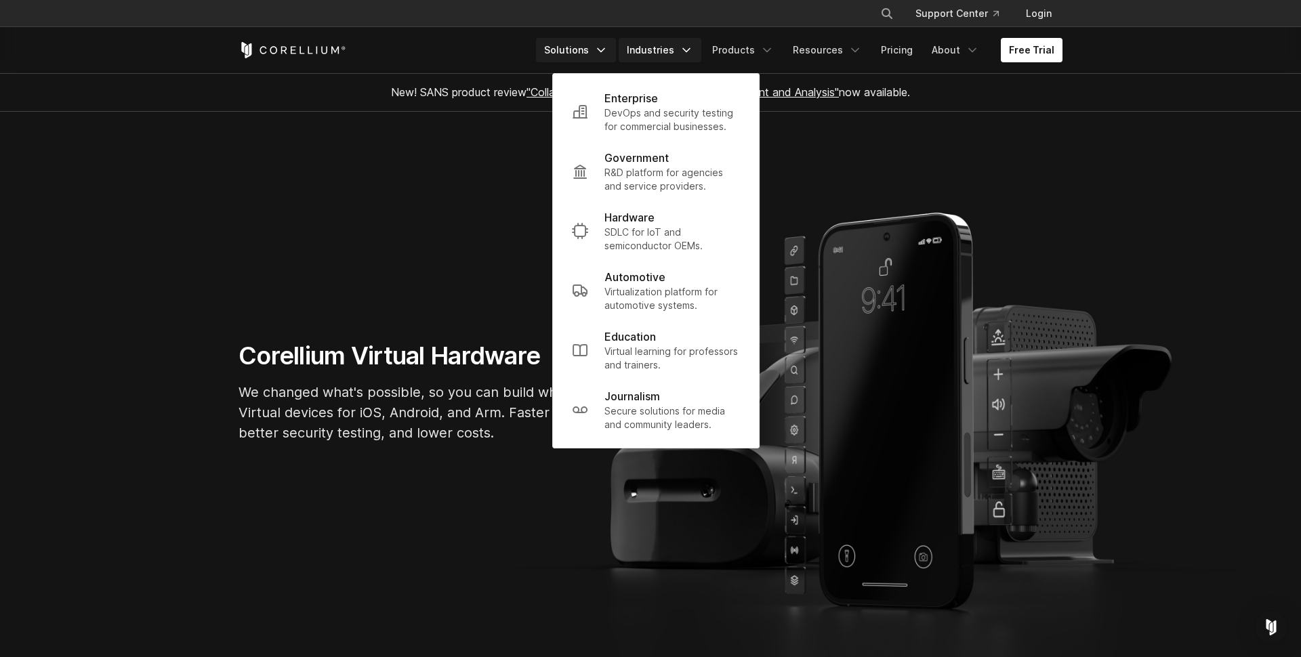
click at [602, 56] on link "Solutions" at bounding box center [576, 50] width 80 height 24
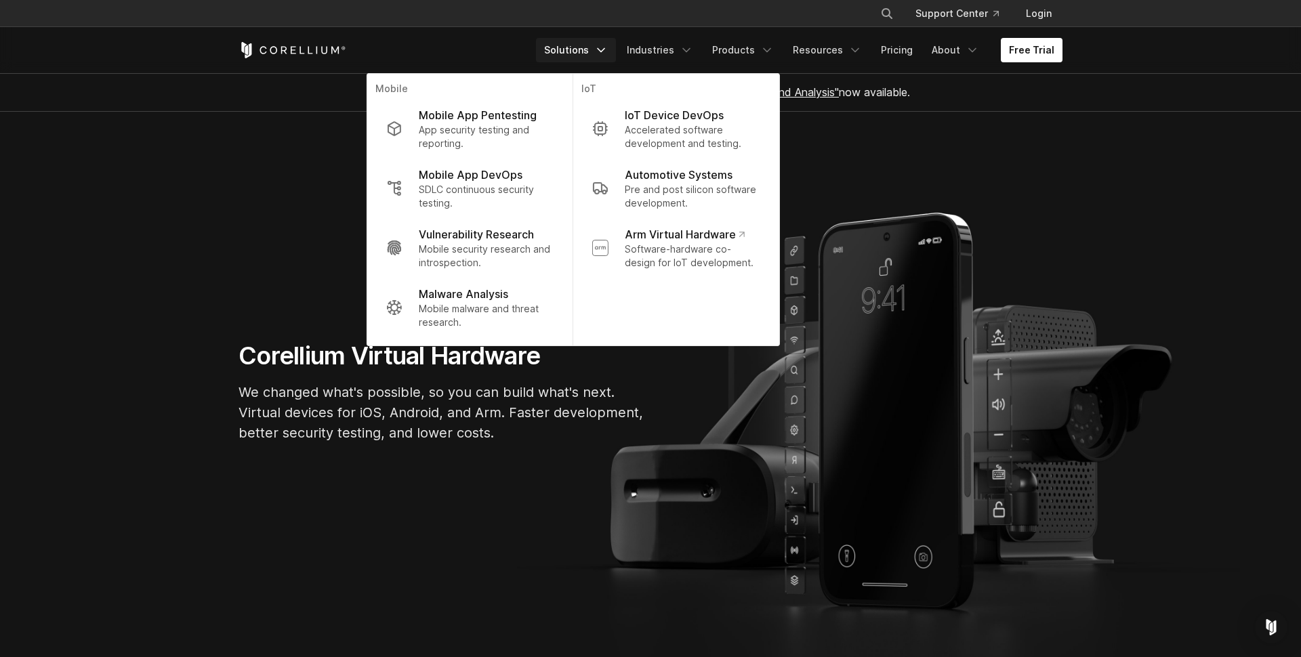
click at [285, 252] on section "Corellium Virtual Hardware We changed what's possible, so you can build what's …" at bounding box center [650, 398] width 1301 height 572
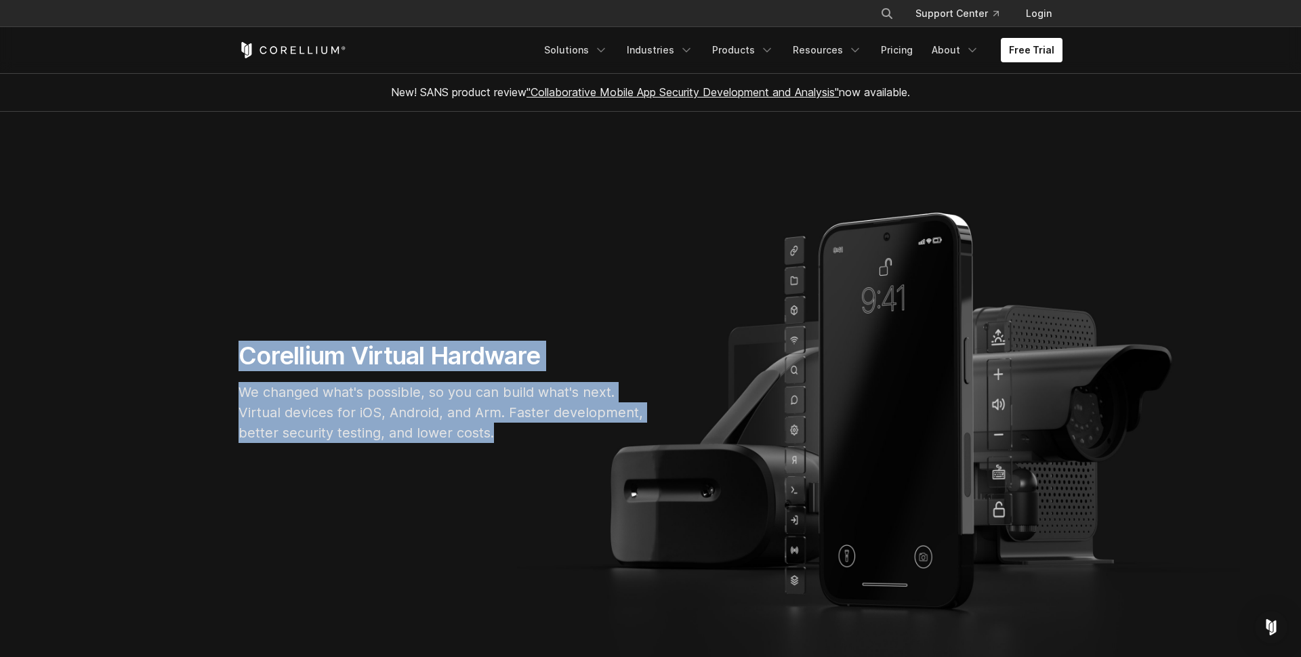
drag, startPoint x: 239, startPoint y: 356, endPoint x: 527, endPoint y: 443, distance: 300.2
click at [527, 443] on div "Corellium Virtual Hardware We changed what's possible, so you can build what's …" at bounding box center [442, 397] width 434 height 113
click at [527, 443] on p "We changed what's possible, so you can build what's next. Virtual devices for i…" at bounding box center [442, 412] width 407 height 61
drag, startPoint x: 514, startPoint y: 441, endPoint x: 197, endPoint y: 338, distance: 332.6
click at [197, 338] on section "Corellium Virtual Hardware We changed what's possible, so you can build what's …" at bounding box center [650, 398] width 1301 height 572
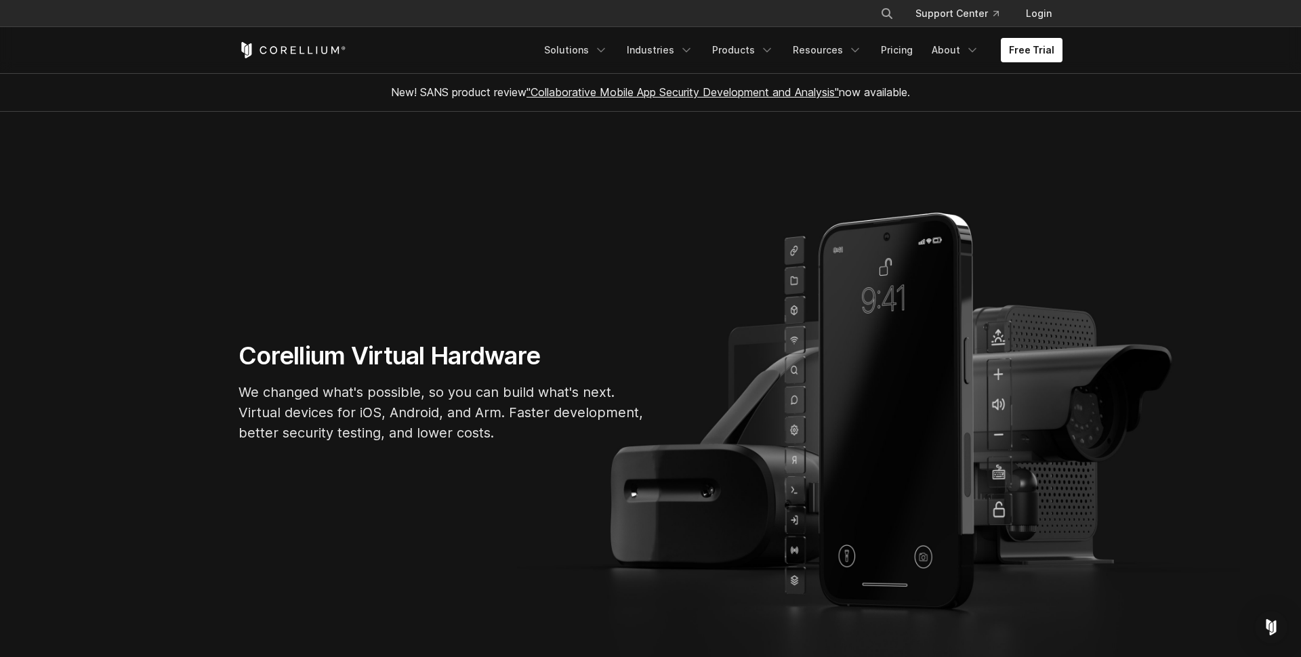
drag, startPoint x: 197, startPoint y: 338, endPoint x: 209, endPoint y: 339, distance: 12.2
click at [197, 338] on section "Corellium Virtual Hardware We changed what's possible, so you can build what's …" at bounding box center [650, 398] width 1301 height 572
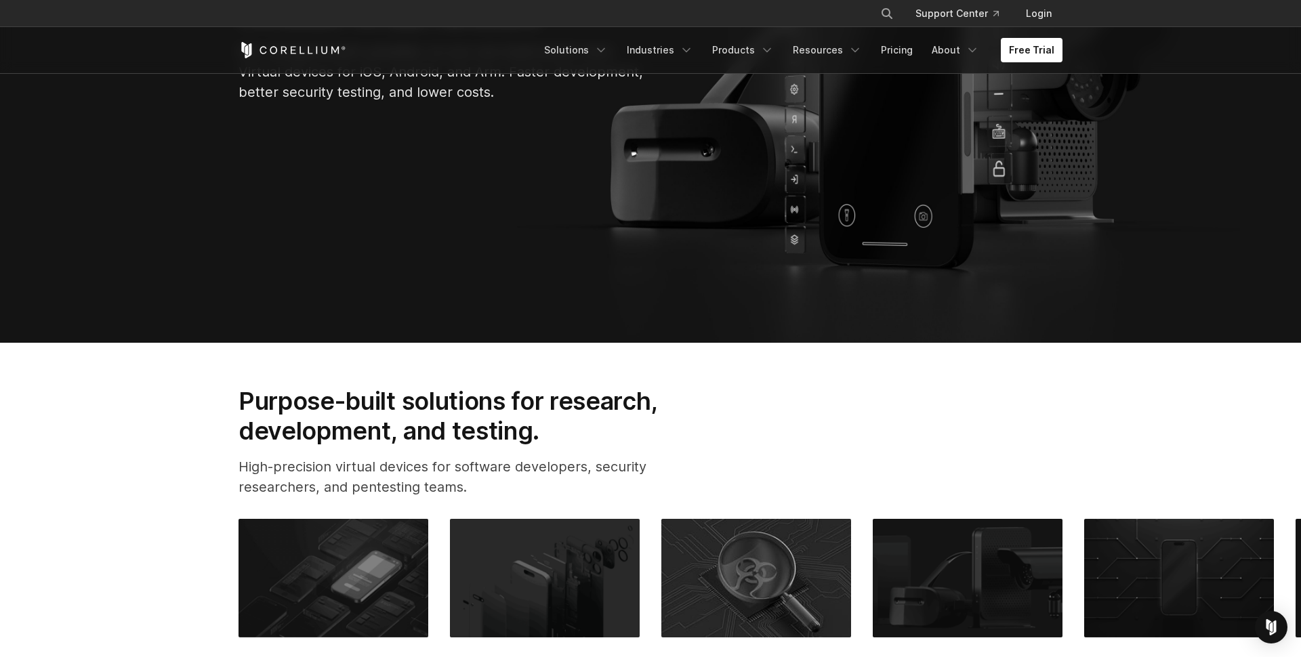
scroll to position [407, 0]
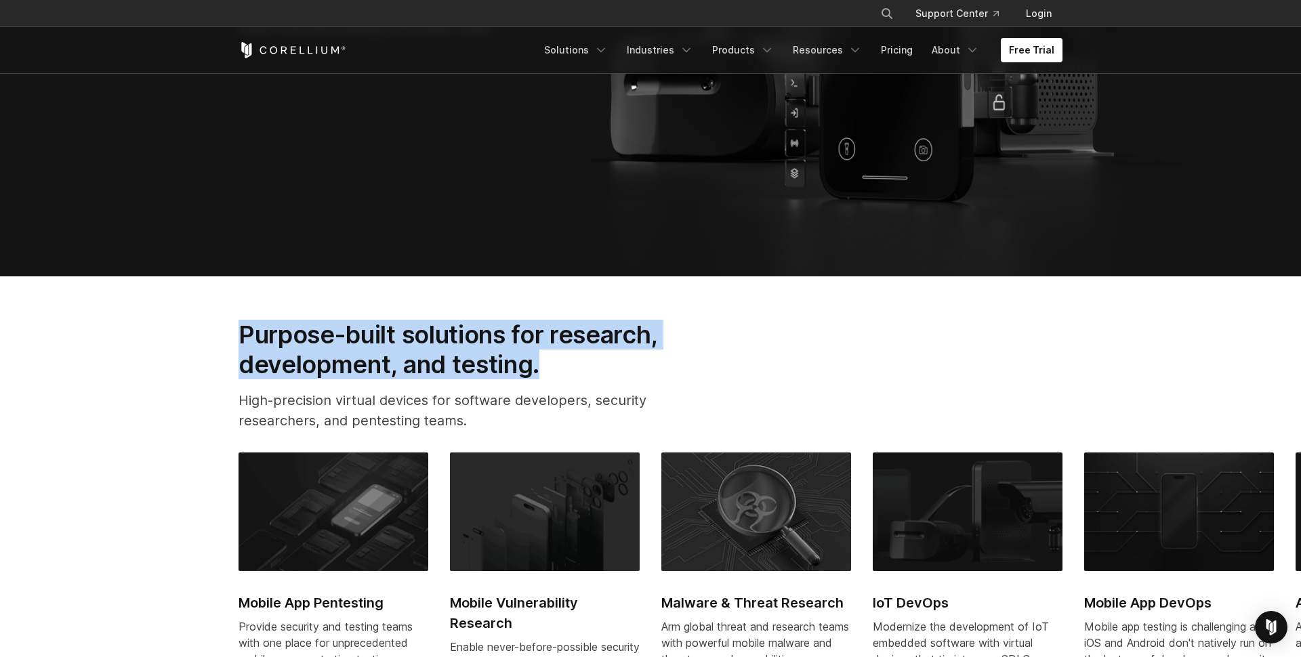
drag, startPoint x: 244, startPoint y: 328, endPoint x: 573, endPoint y: 365, distance: 330.7
click at [573, 365] on h2 "Purpose-built solutions for research, development, and testing." at bounding box center [470, 350] width 462 height 60
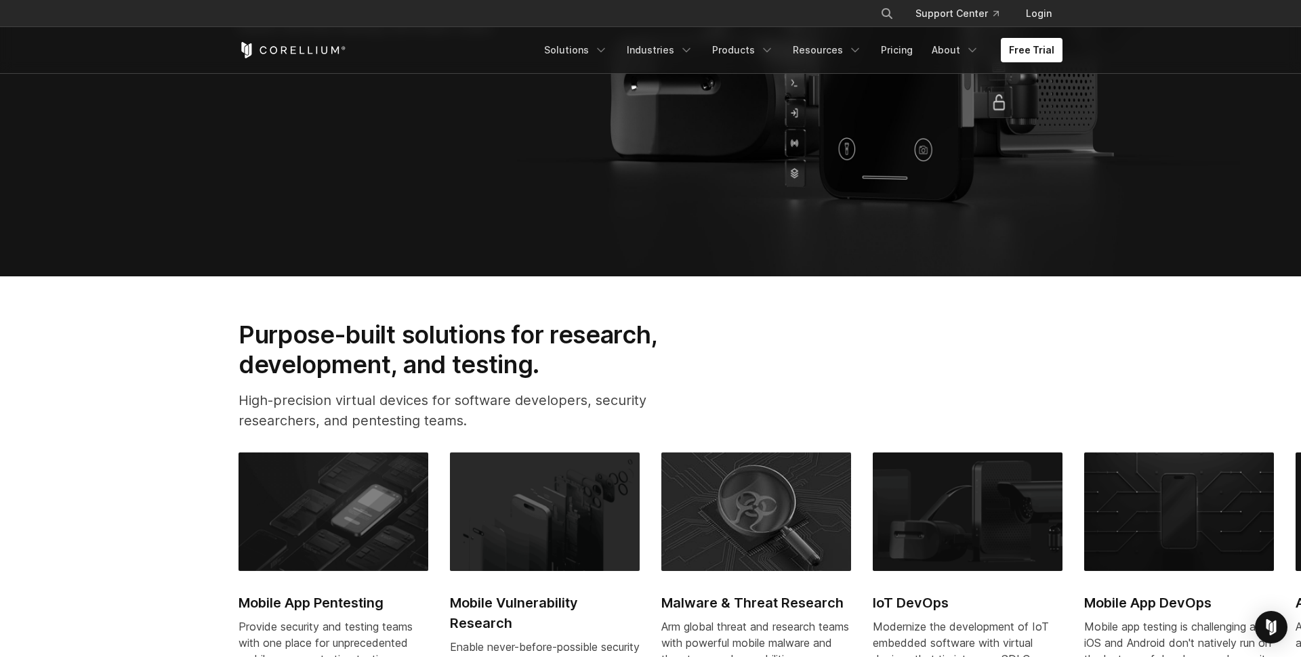
click at [573, 365] on h2 "Purpose-built solutions for research, development, and testing." at bounding box center [470, 350] width 462 height 60
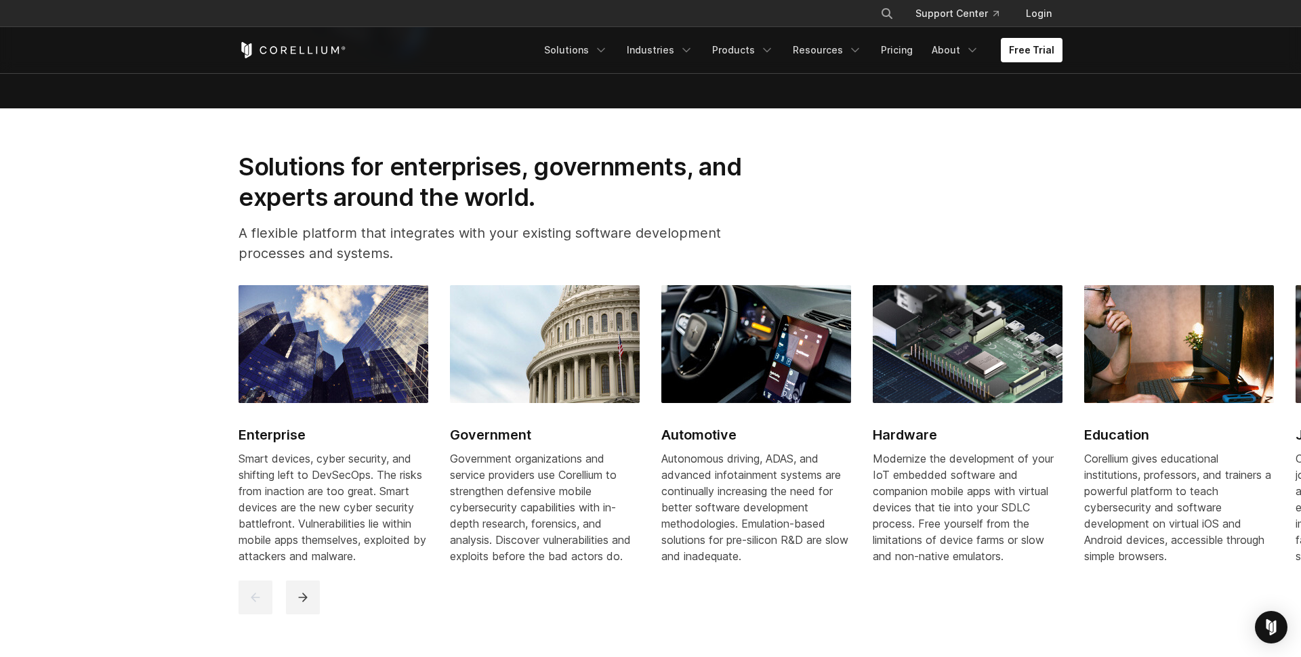
scroll to position [1932, 0]
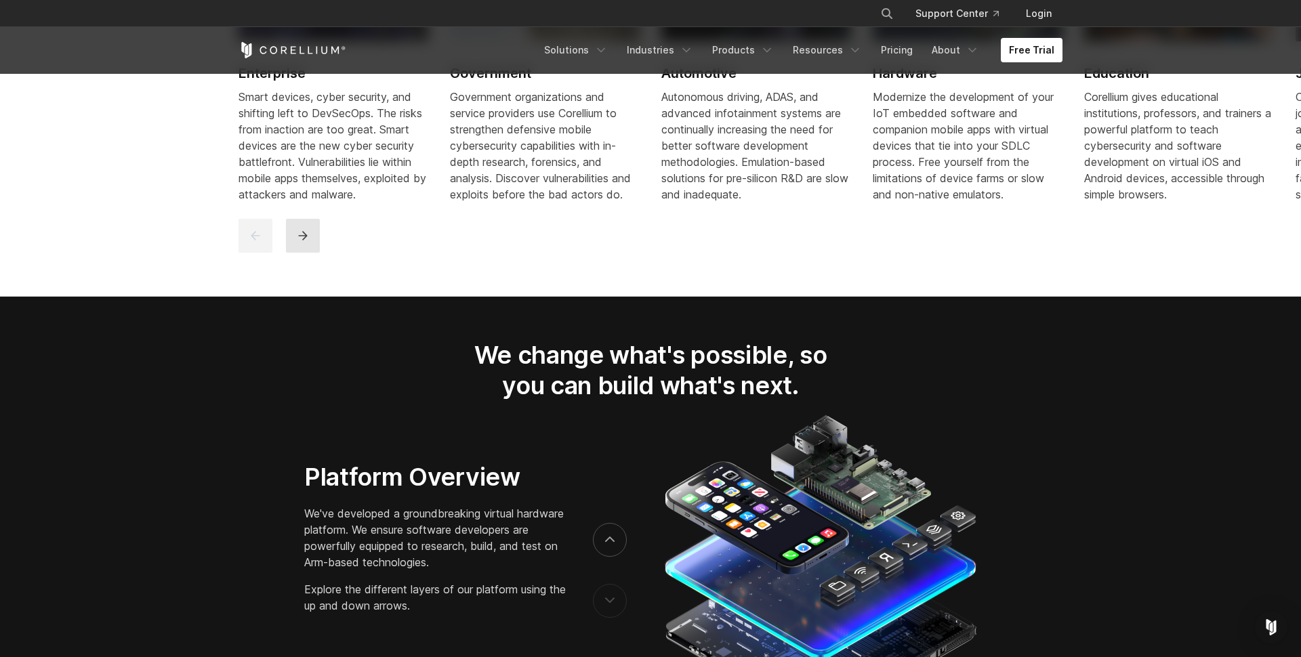
click at [312, 248] on button "next" at bounding box center [303, 236] width 34 height 34
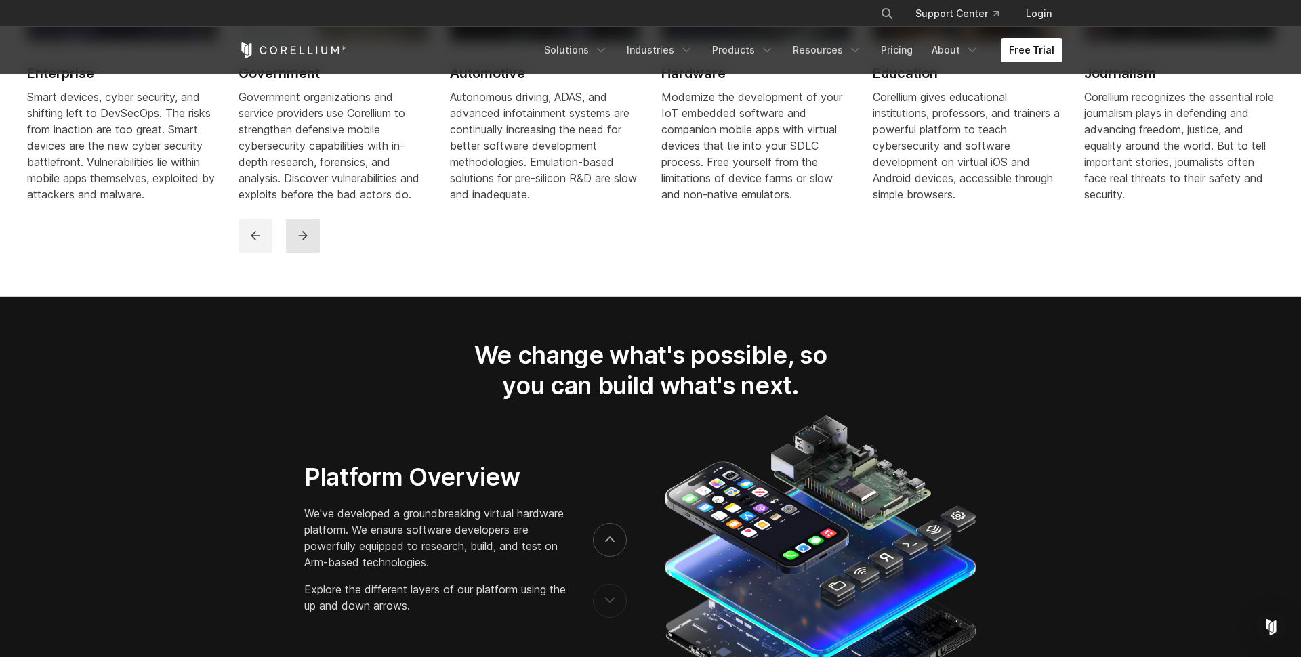
click at [309, 243] on icon "next" at bounding box center [303, 236] width 14 height 14
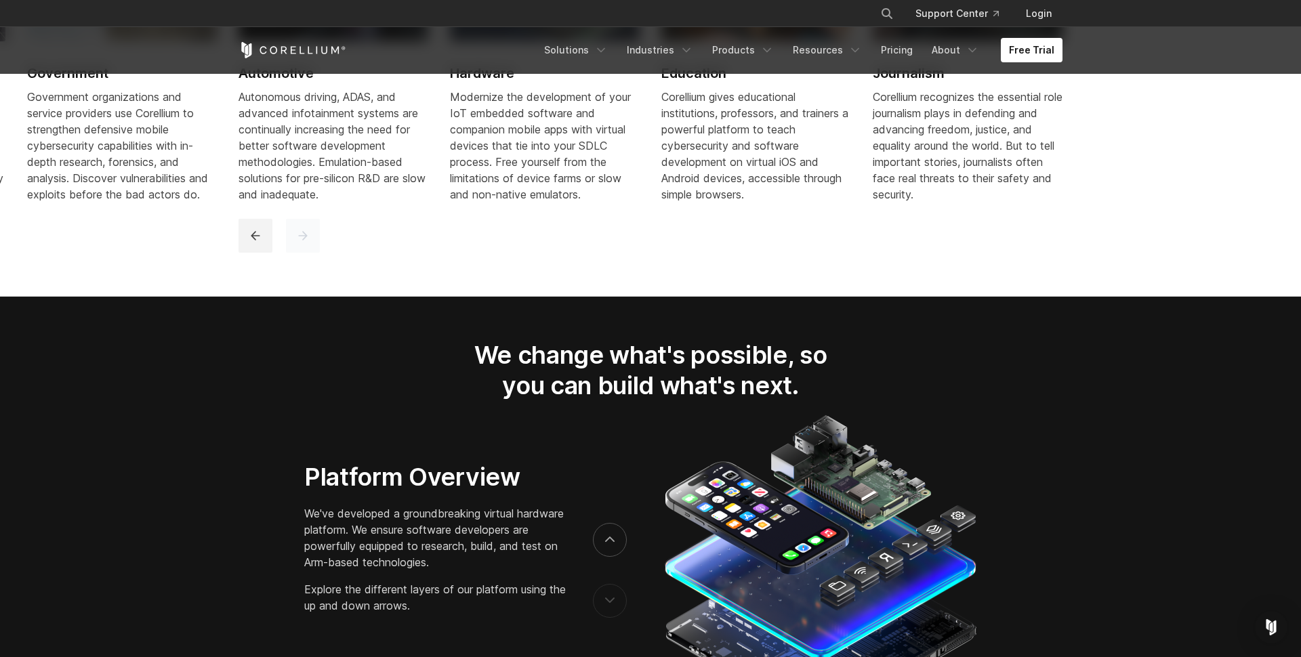
click at [309, 243] on icon "next" at bounding box center [303, 236] width 14 height 14
click at [241, 249] on button "previous" at bounding box center [256, 236] width 34 height 34
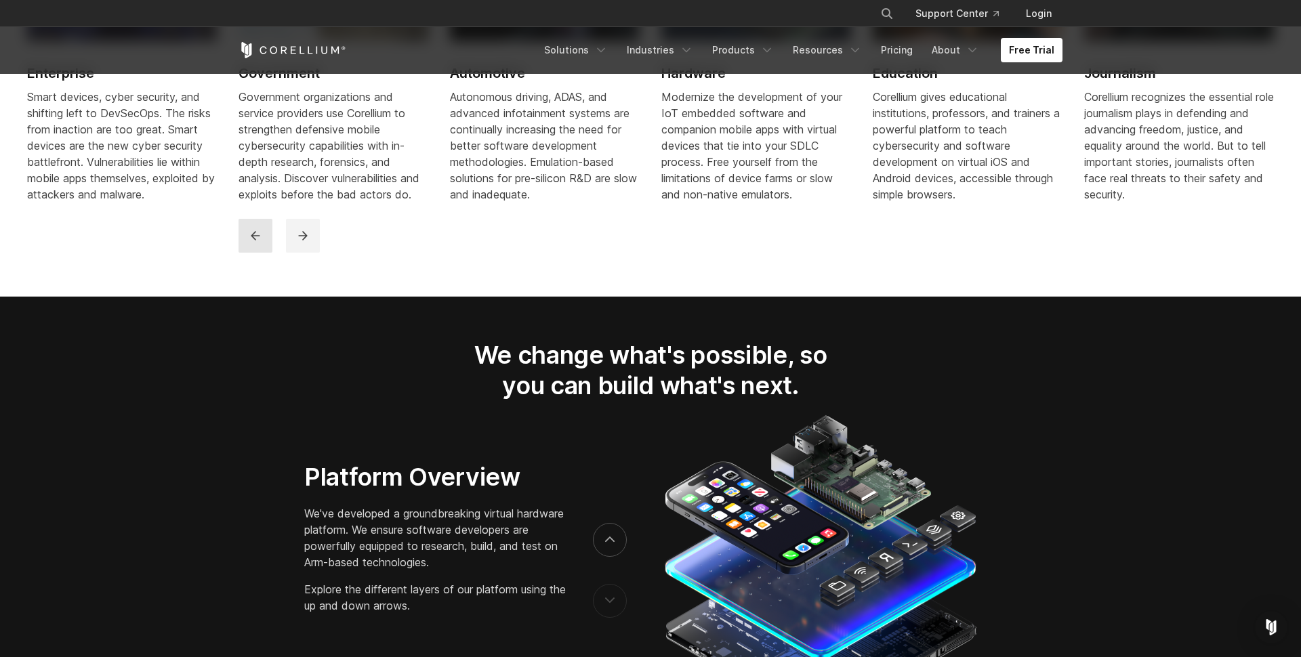
click at [253, 241] on icon "previous" at bounding box center [255, 236] width 9 height 9
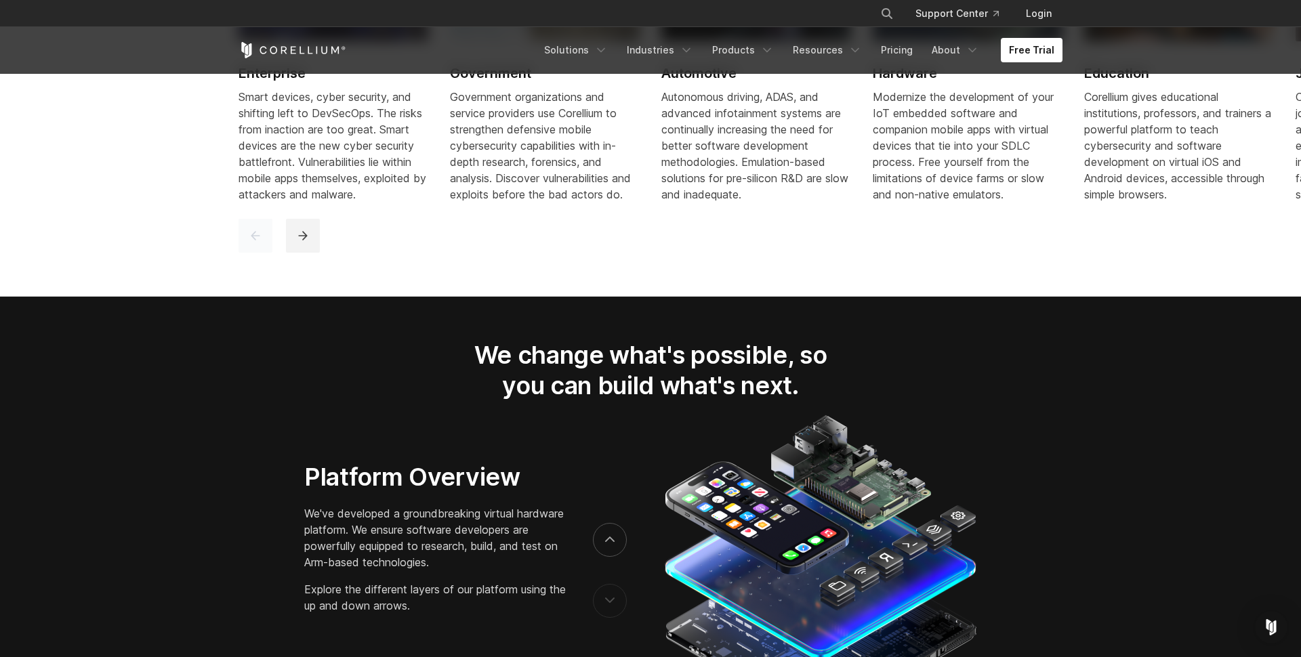
click at [253, 241] on icon "previous" at bounding box center [255, 236] width 9 height 9
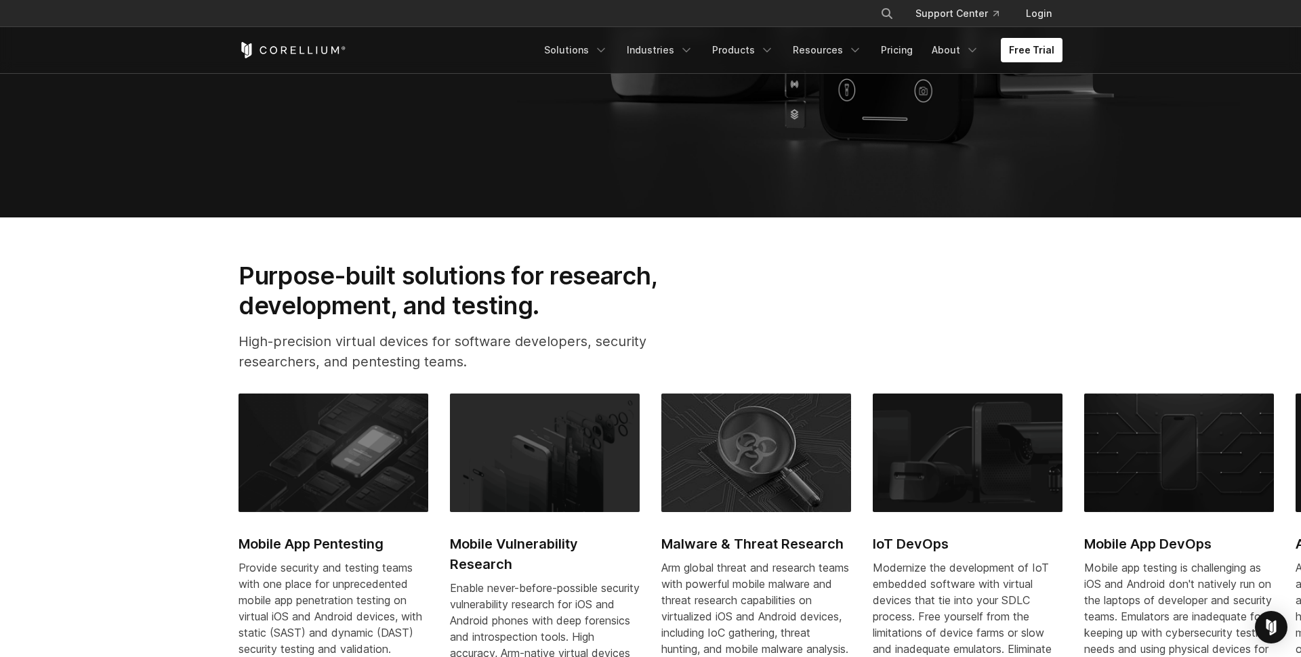
scroll to position [366, 0]
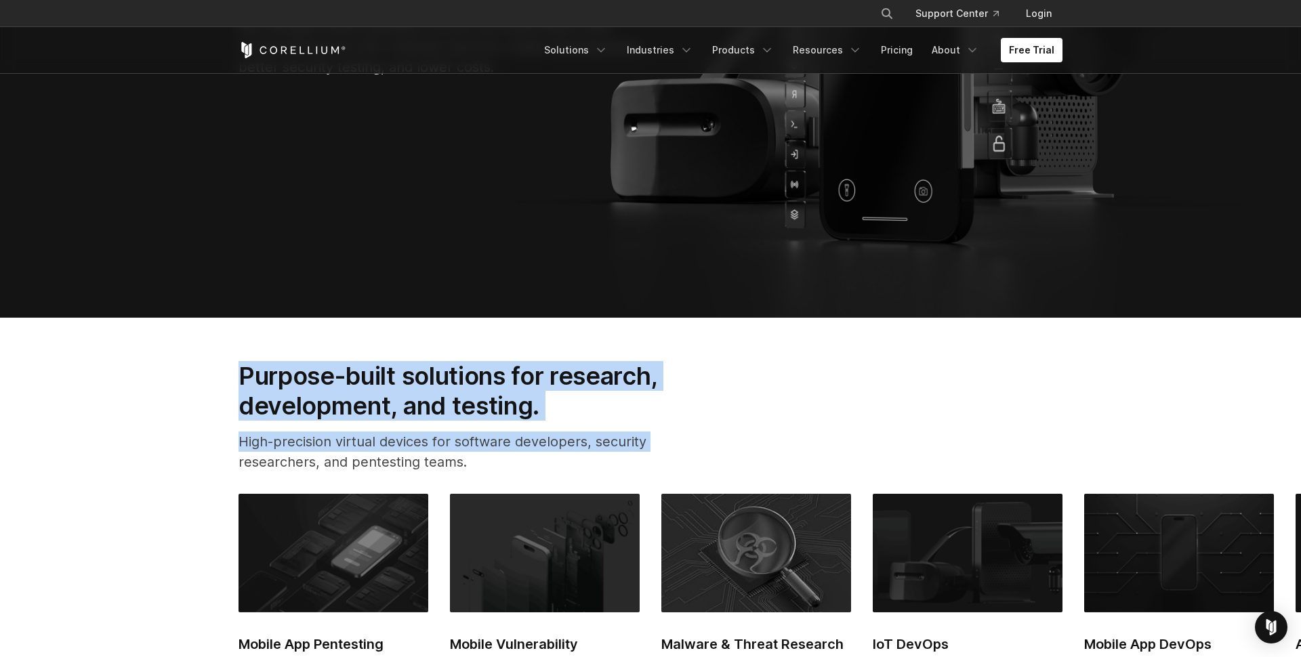
drag, startPoint x: 228, startPoint y: 380, endPoint x: 697, endPoint y: 435, distance: 471.6
click at [696, 435] on div "Purpose-built solutions for research, development, and testing. High-precision …" at bounding box center [469, 422] width 489 height 123
click at [697, 435] on p "High-precision virtual devices for software developers, security researchers, a…" at bounding box center [470, 452] width 462 height 41
drag, startPoint x: 590, startPoint y: 415, endPoint x: 208, endPoint y: 380, distance: 383.2
click at [208, 380] on section "Purpose-built solutions for research, development, and testing. High-precision …" at bounding box center [650, 603] width 1301 height 570
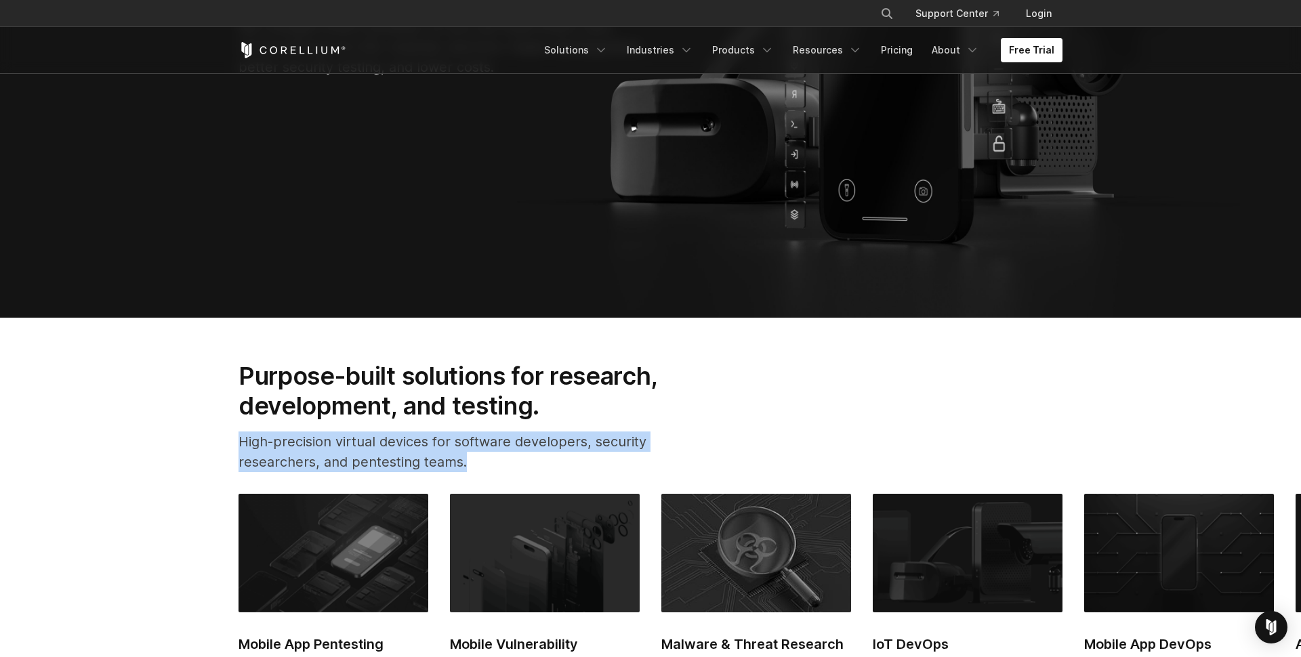
drag, startPoint x: 231, startPoint y: 438, endPoint x: 506, endPoint y: 468, distance: 276.0
click at [506, 468] on div "Purpose-built solutions for research, development, and testing. High-precision …" at bounding box center [469, 422] width 489 height 123
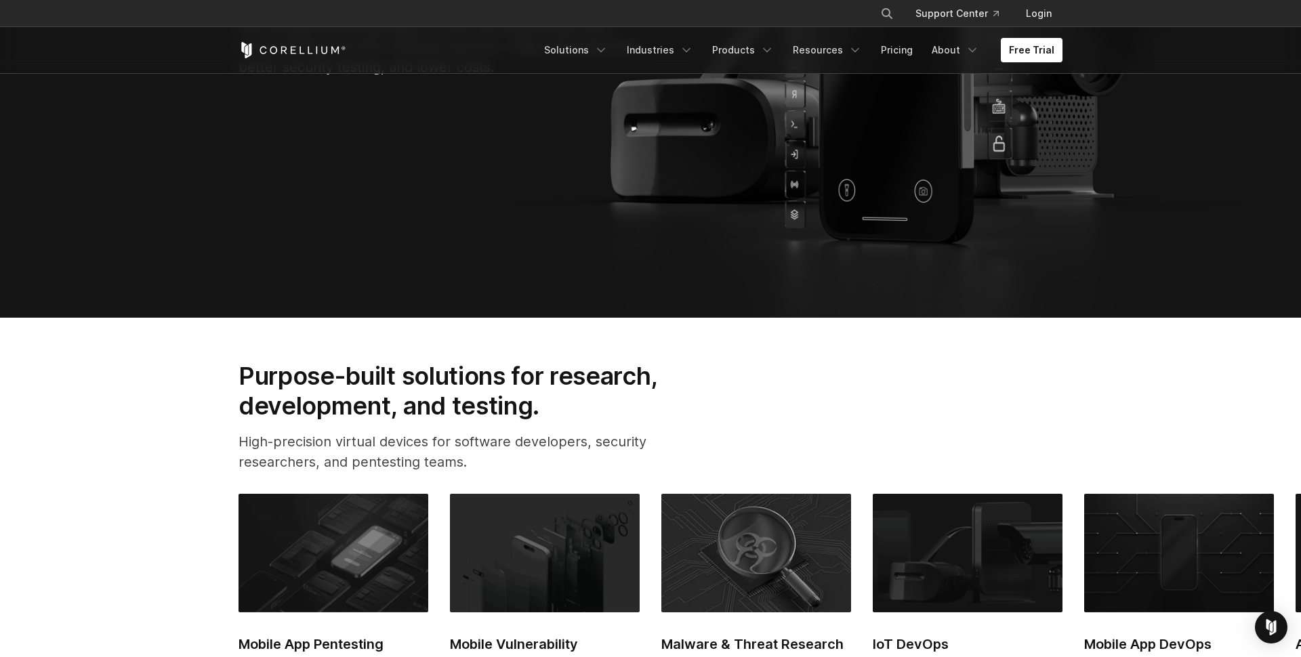
click at [506, 468] on p "High-precision virtual devices for software developers, security researchers, a…" at bounding box center [470, 452] width 462 height 41
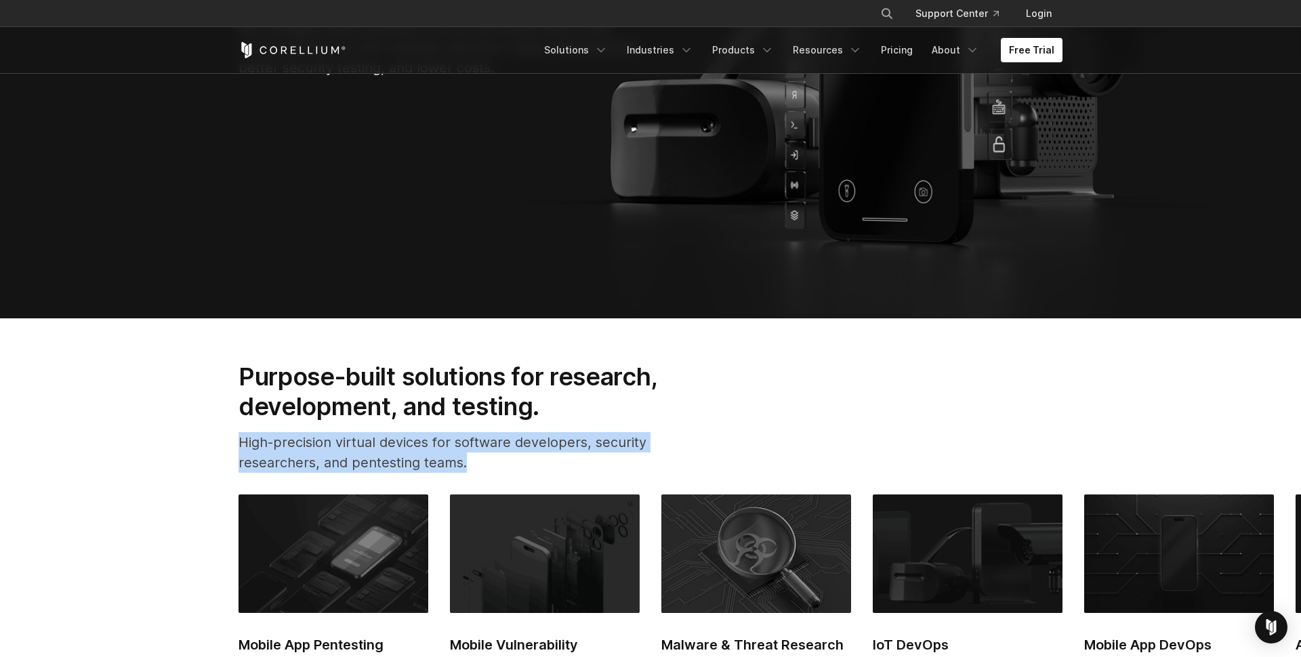
drag, startPoint x: 509, startPoint y: 468, endPoint x: 212, endPoint y: 446, distance: 297.7
click at [212, 446] on section "Purpose-built solutions for research, development, and testing. High-precision …" at bounding box center [650, 604] width 1301 height 570
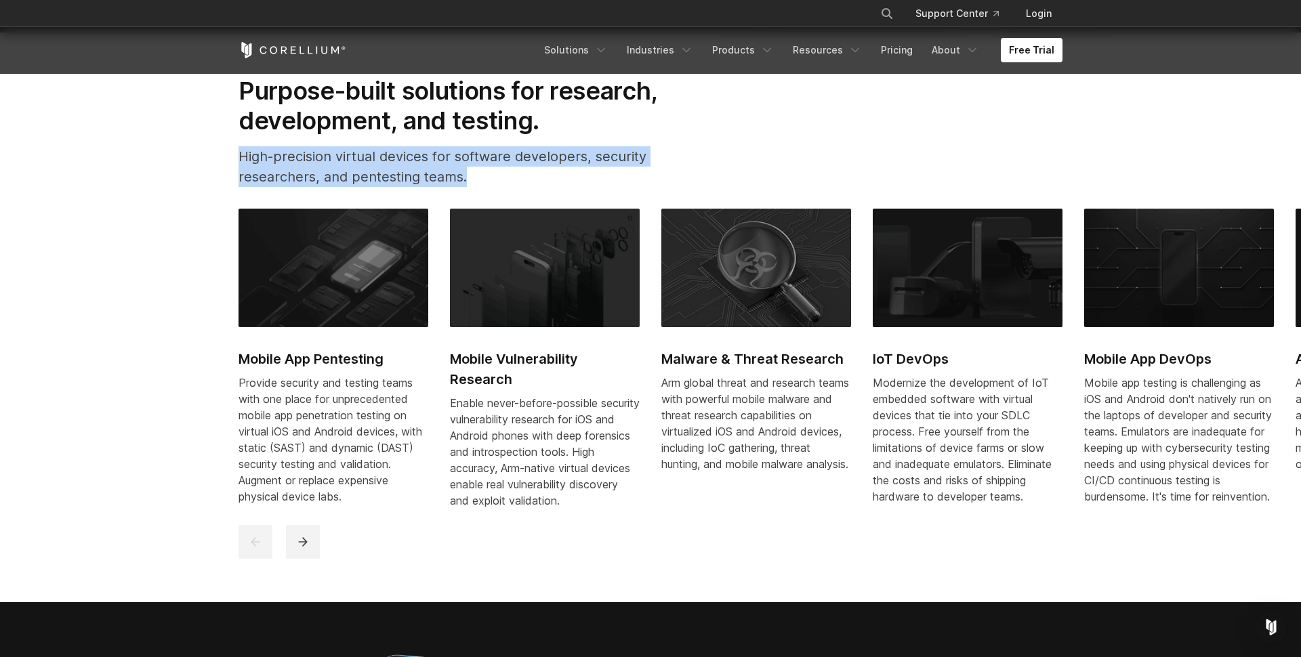
scroll to position [653, 0]
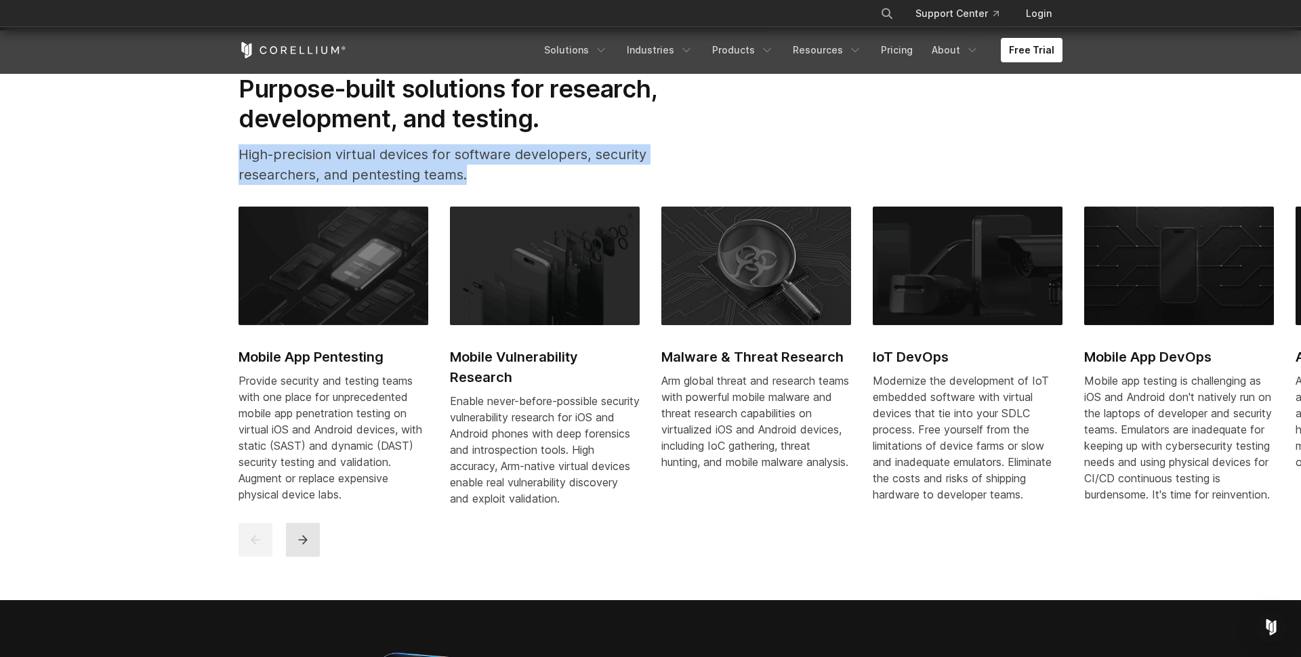
click at [307, 547] on icon "next" at bounding box center [303, 540] width 14 height 14
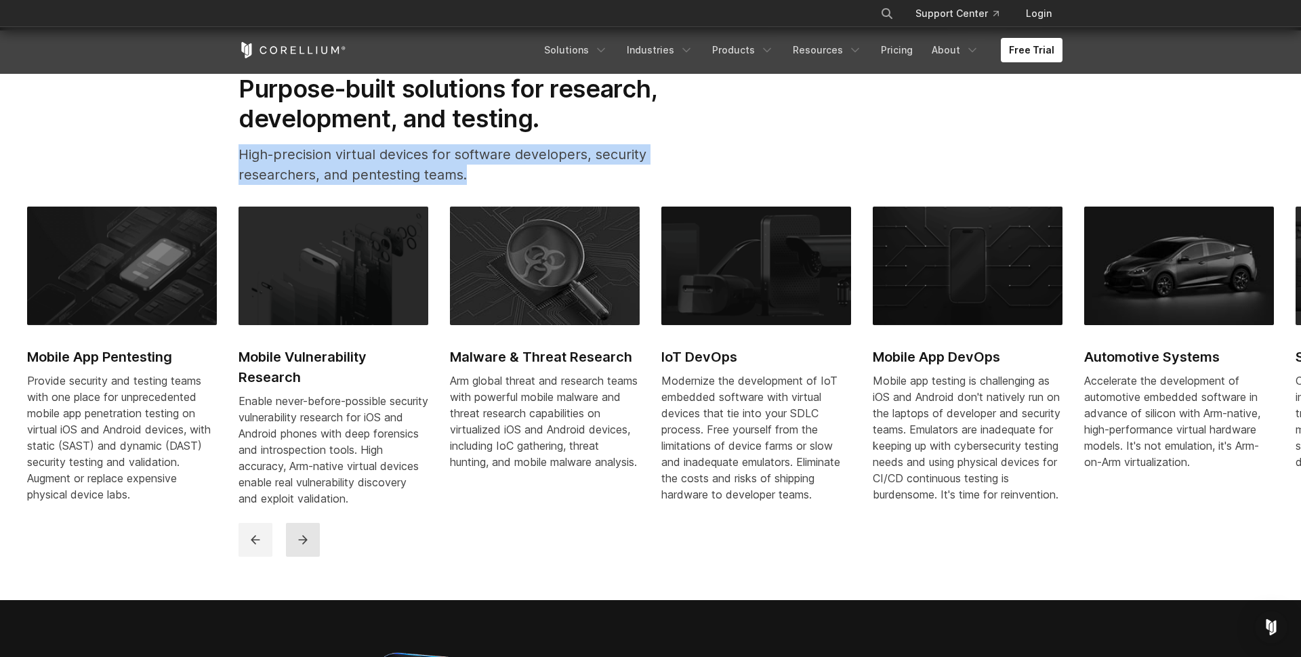
click at [307, 547] on icon "next" at bounding box center [303, 540] width 14 height 14
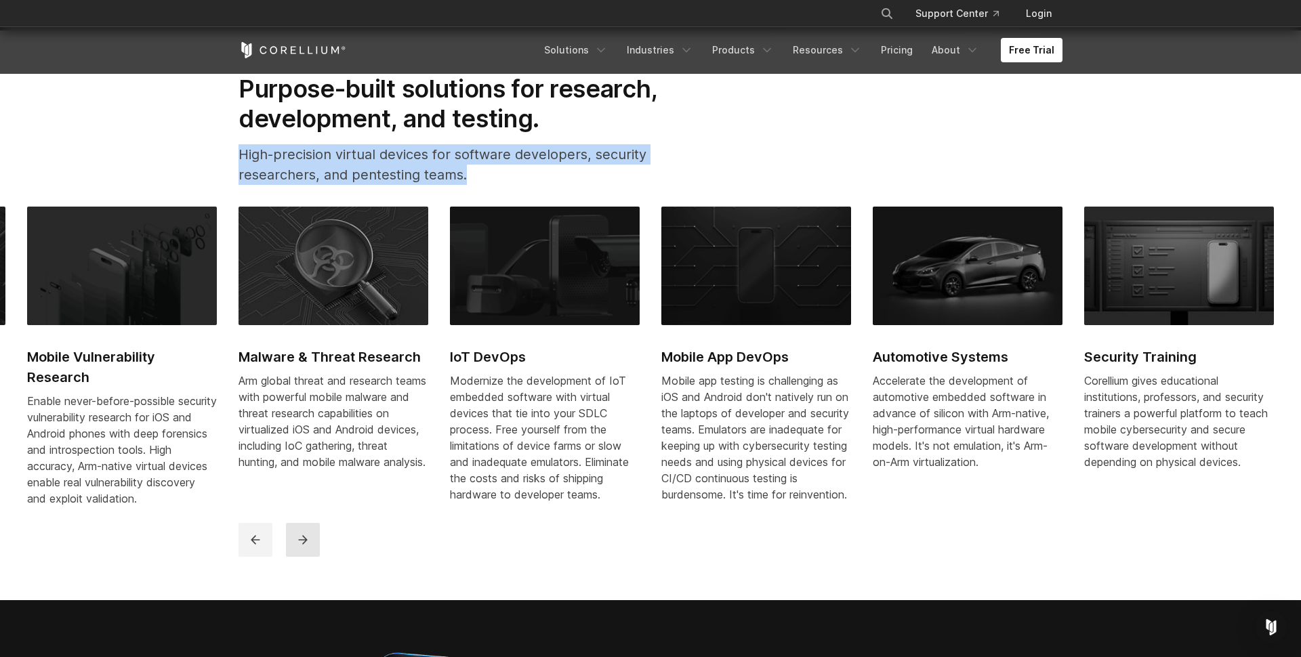
click at [307, 547] on icon "next" at bounding box center [303, 540] width 14 height 14
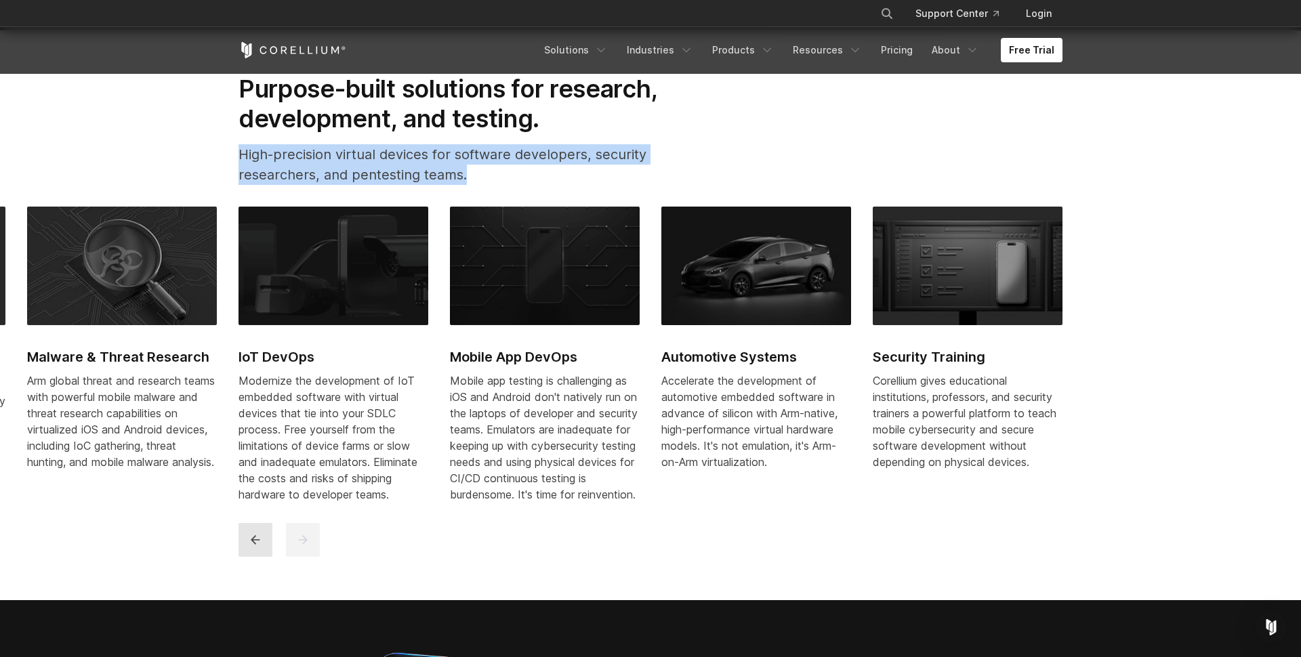
click at [266, 554] on button "previous" at bounding box center [256, 540] width 34 height 34
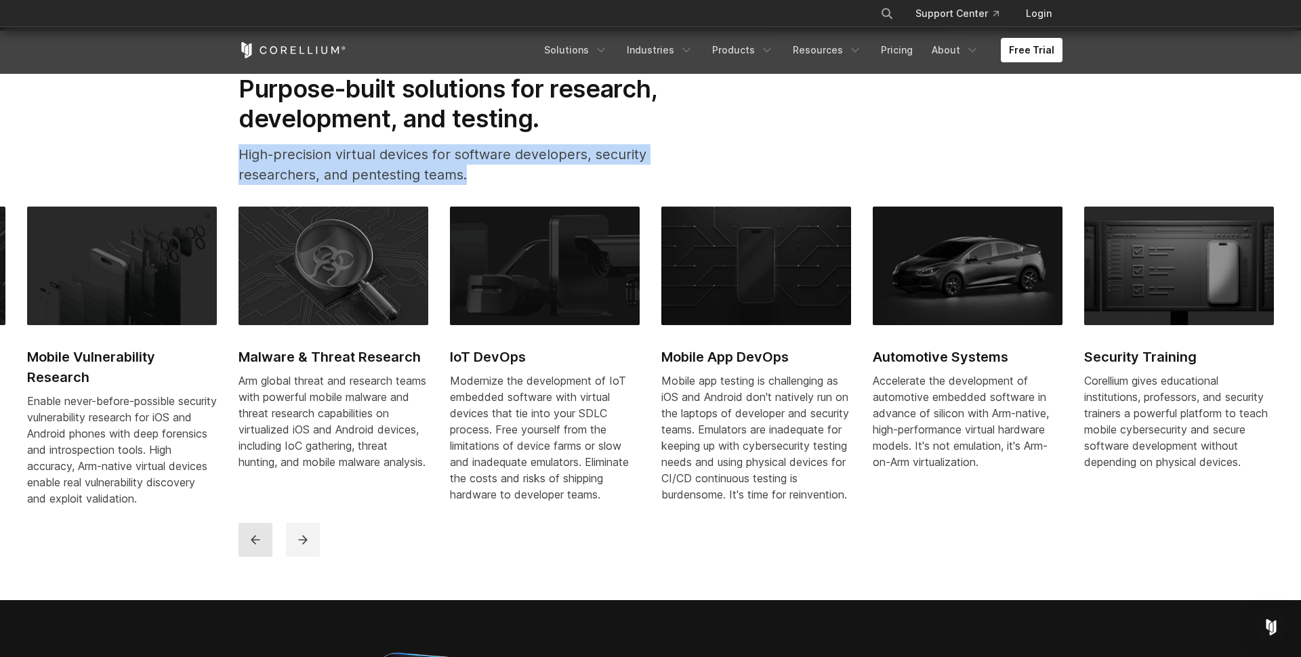
click at [261, 547] on icon "previous" at bounding box center [256, 540] width 14 height 14
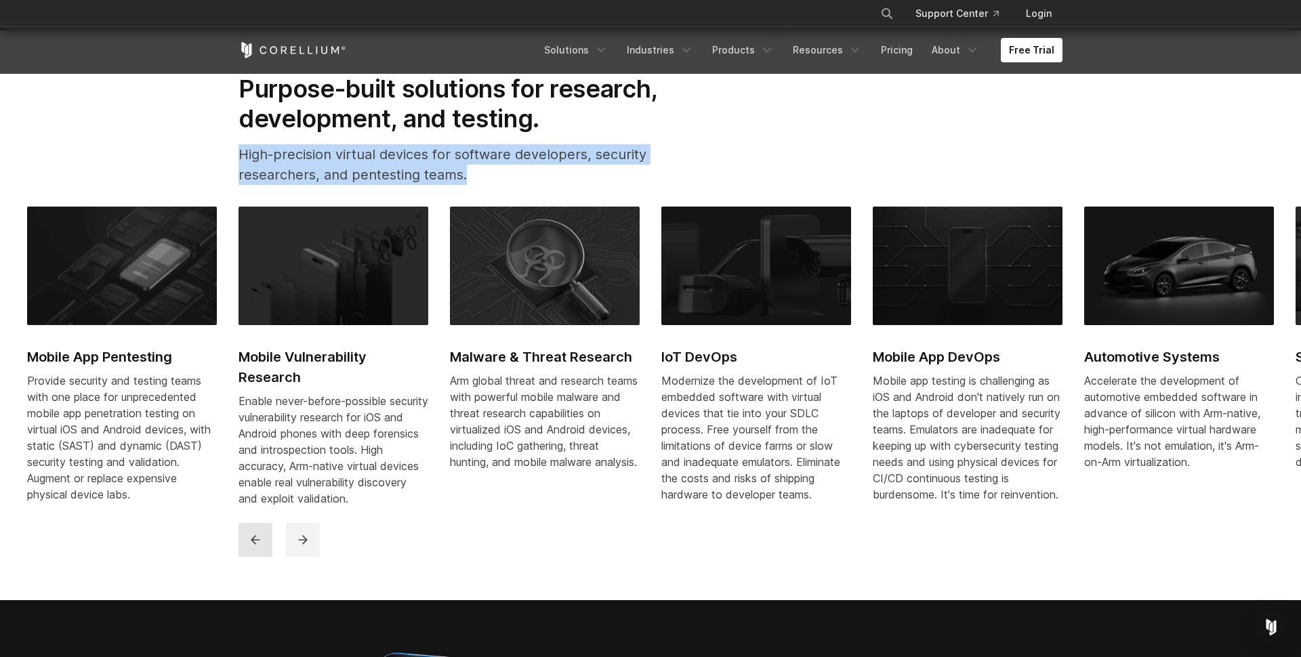
click at [261, 547] on icon "previous" at bounding box center [256, 540] width 14 height 14
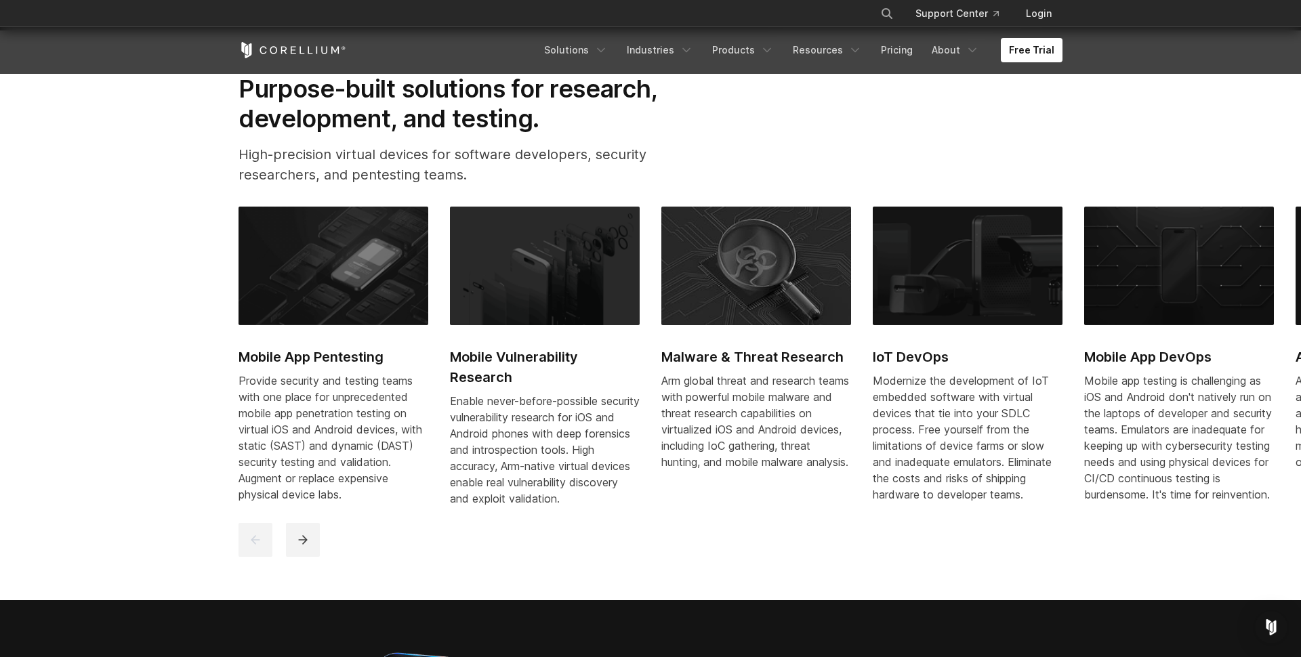
click at [681, 157] on p "High-precision virtual devices for software developers, security researchers, a…" at bounding box center [470, 164] width 462 height 41
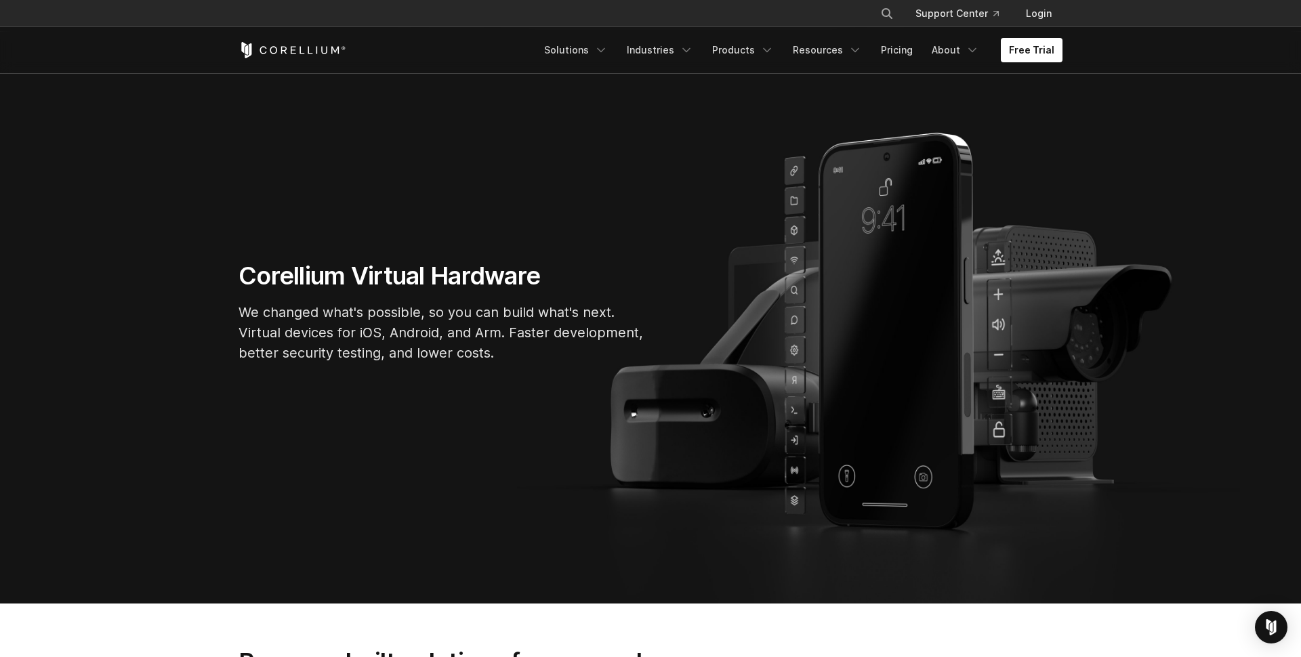
scroll to position [81, 0]
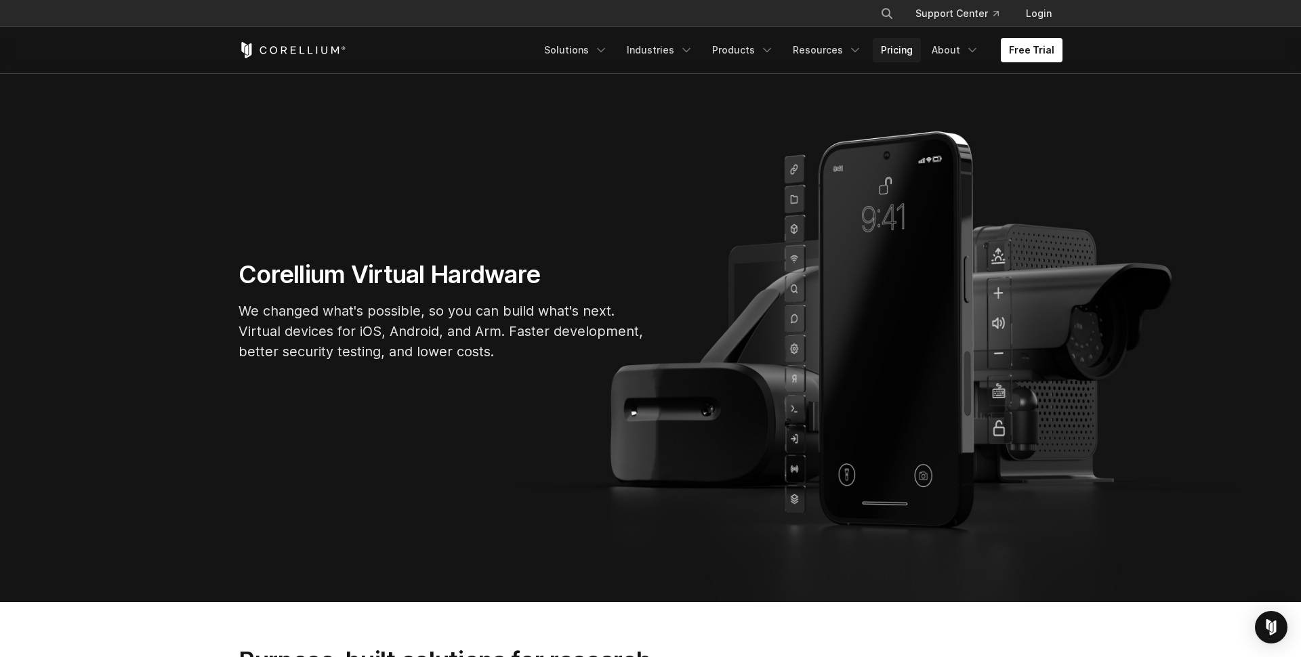
click at [895, 46] on link "Pricing" at bounding box center [897, 50] width 48 height 24
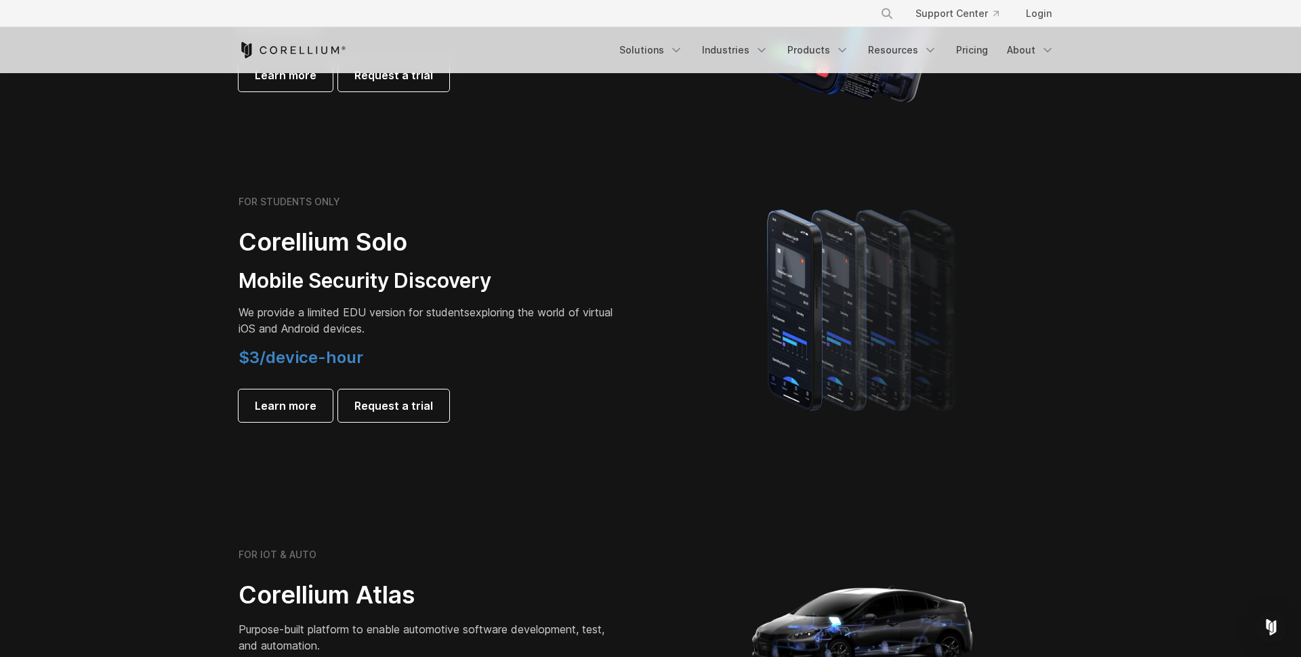
scroll to position [848, 0]
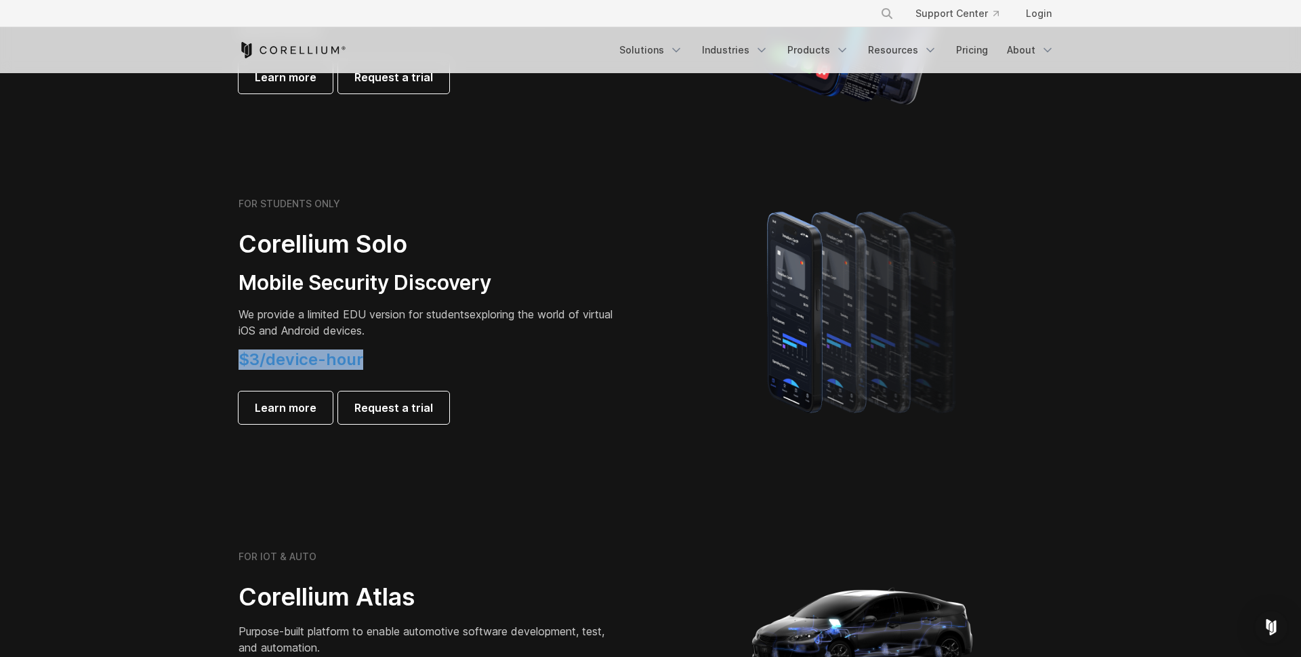
drag, startPoint x: 239, startPoint y: 359, endPoint x: 479, endPoint y: 363, distance: 240.6
click at [479, 363] on h4 "$3/device-hour" at bounding box center [429, 360] width 380 height 20
drag, startPoint x: 400, startPoint y: 361, endPoint x: 248, endPoint y: 346, distance: 152.6
click at [248, 346] on div "FOR STUDENTS ONLY Corellium Solo Mobile Security Discovery We provide a limited…" at bounding box center [429, 311] width 380 height 226
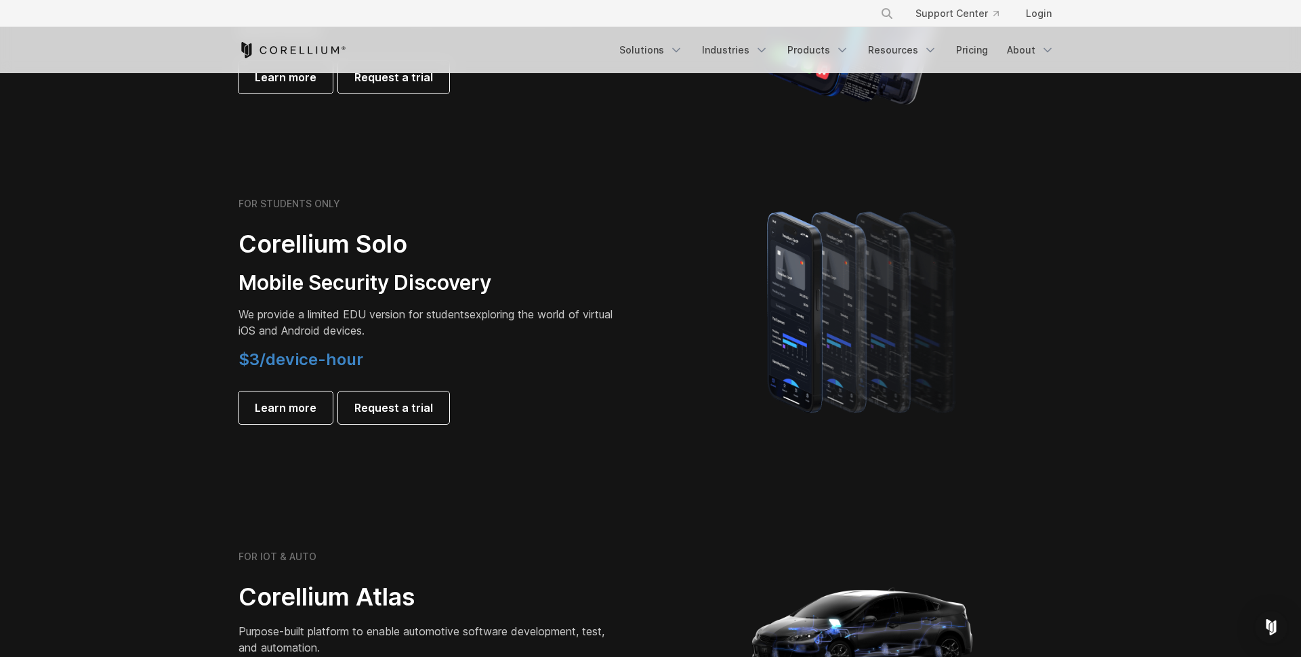
click at [237, 277] on div "FOR STUDENTS ONLY Corellium Solo Mobile Security Discovery We provide a limited…" at bounding box center [438, 311] width 426 height 226
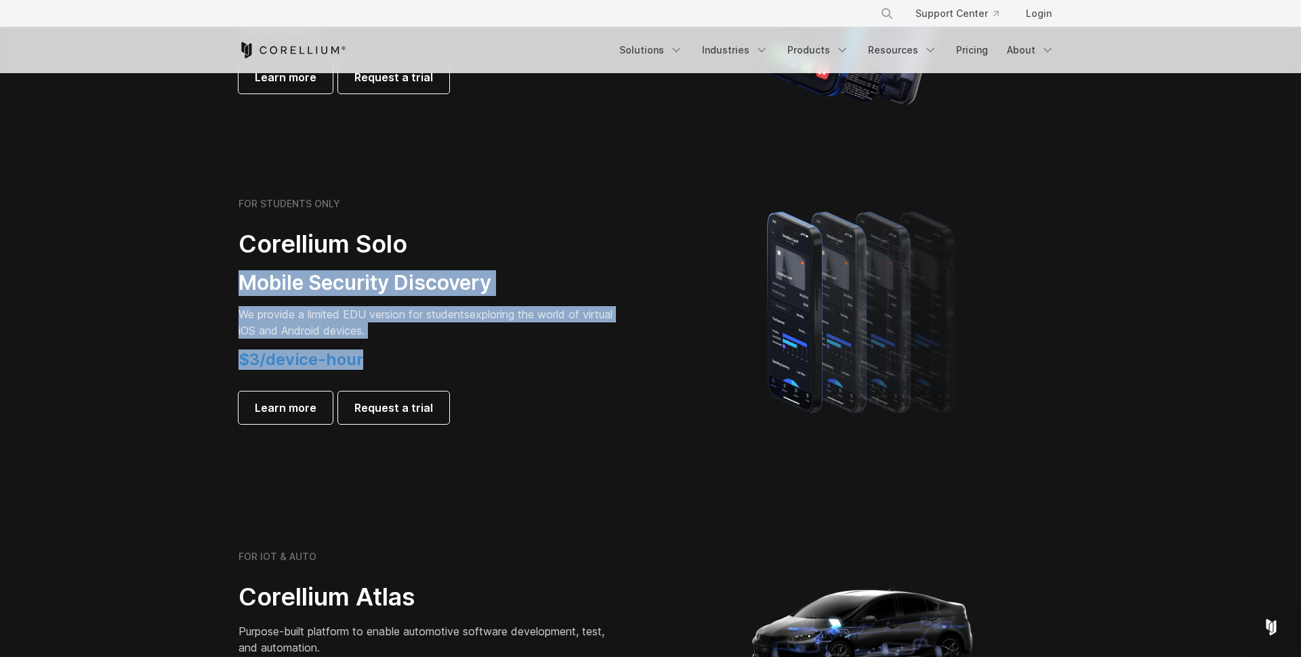
drag, startPoint x: 235, startPoint y: 283, endPoint x: 417, endPoint y: 372, distance: 202.5
click at [417, 372] on div "FOR STUDENTS ONLY Corellium Solo Mobile Security Discovery We provide a limited…" at bounding box center [438, 311] width 426 height 226
drag, startPoint x: 417, startPoint y: 370, endPoint x: 399, endPoint y: 364, distance: 19.3
click at [417, 370] on h4 "$3/device-hour" at bounding box center [429, 360] width 380 height 20
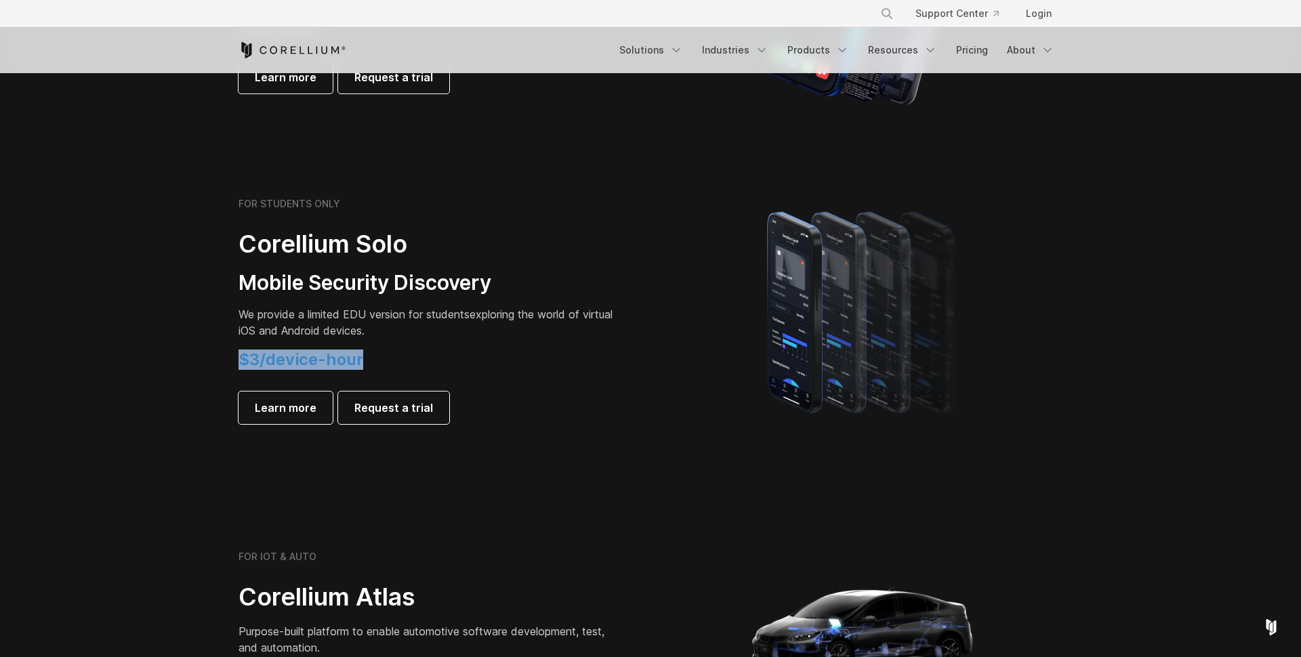
drag, startPoint x: 320, startPoint y: 367, endPoint x: 237, endPoint y: 365, distance: 82.7
click at [237, 367] on div "FOR STUDENTS ONLY Corellium Solo Mobile Security Discovery We provide a limited…" at bounding box center [438, 311] width 426 height 226
click at [241, 361] on span "$3/device-hour" at bounding box center [301, 360] width 125 height 20
click at [260, 359] on span "$3/device-hour" at bounding box center [301, 360] width 125 height 20
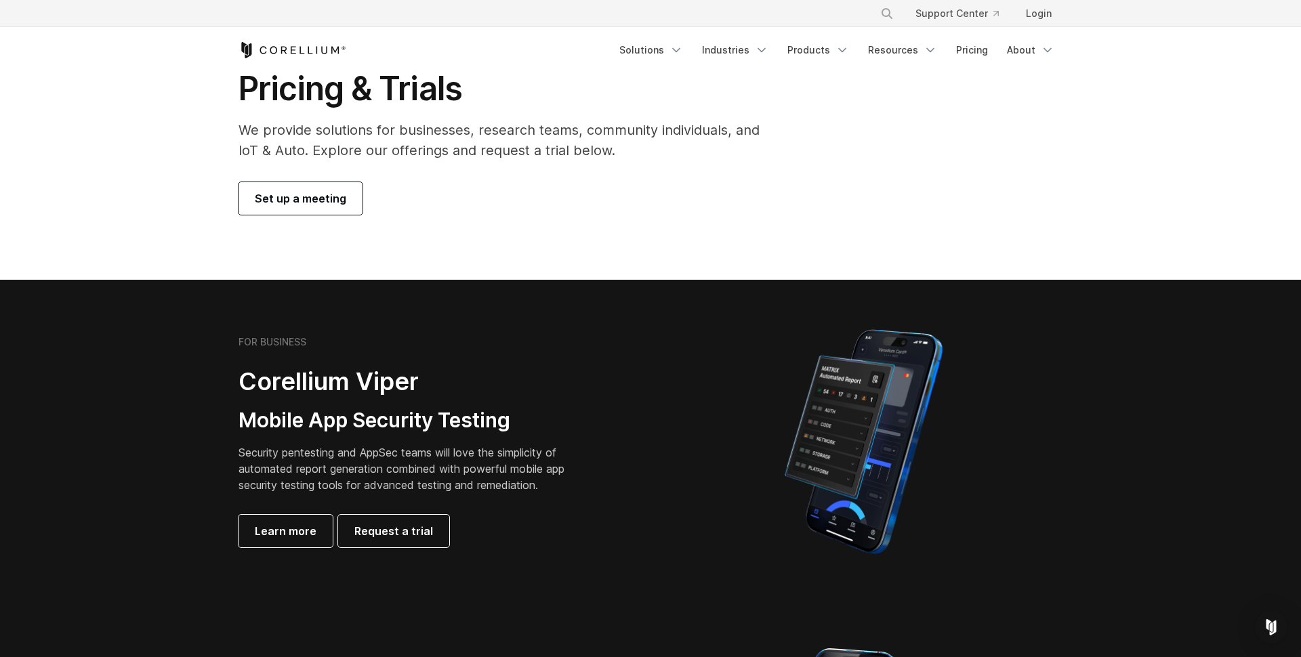
scroll to position [0, 0]
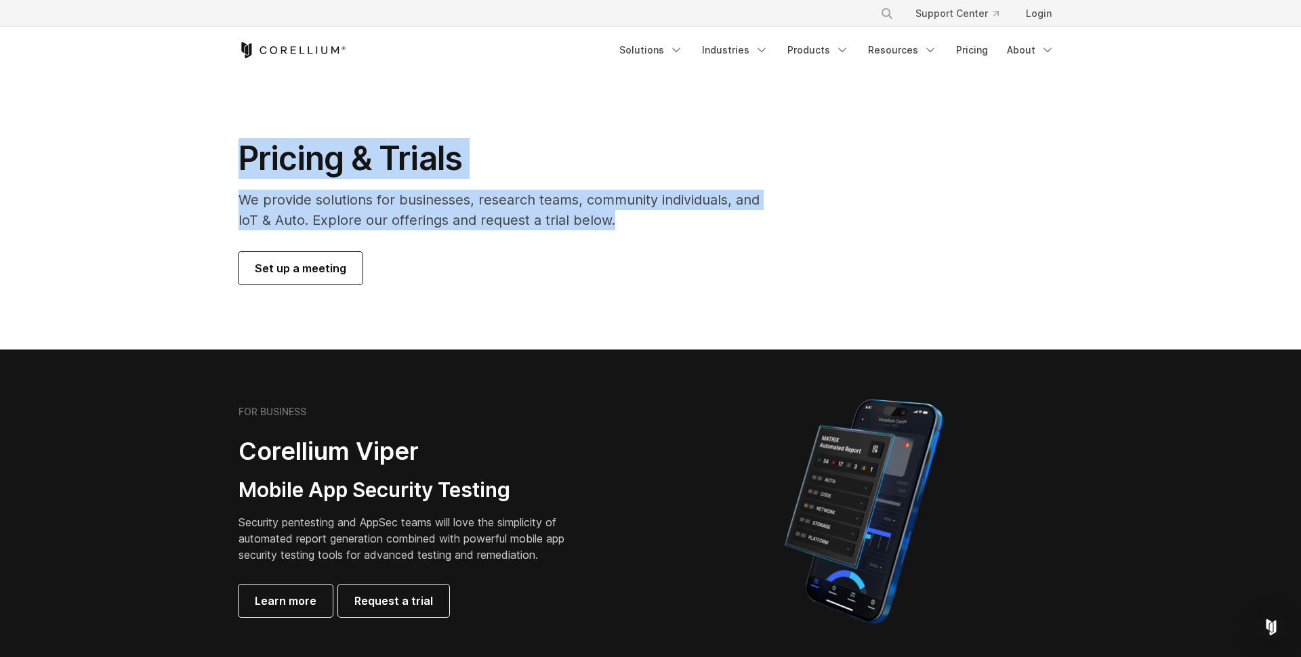
drag, startPoint x: 619, startPoint y: 218, endPoint x: 247, endPoint y: 132, distance: 381.7
click at [247, 132] on section "Pricing & Trials We provide solutions for businesses, research teams, community…" at bounding box center [650, 211] width 1301 height 277
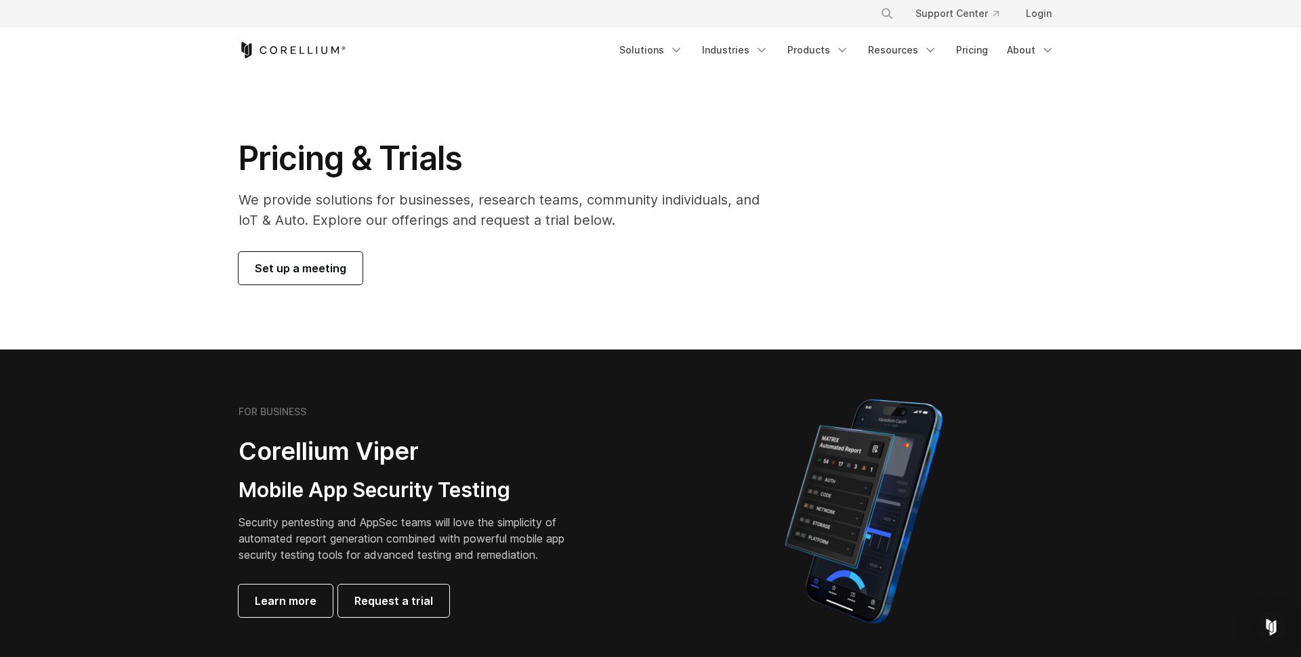
click at [231, 148] on div "Pricing & Trials We provide solutions for businesses, research teams, community…" at bounding box center [508, 211] width 567 height 146
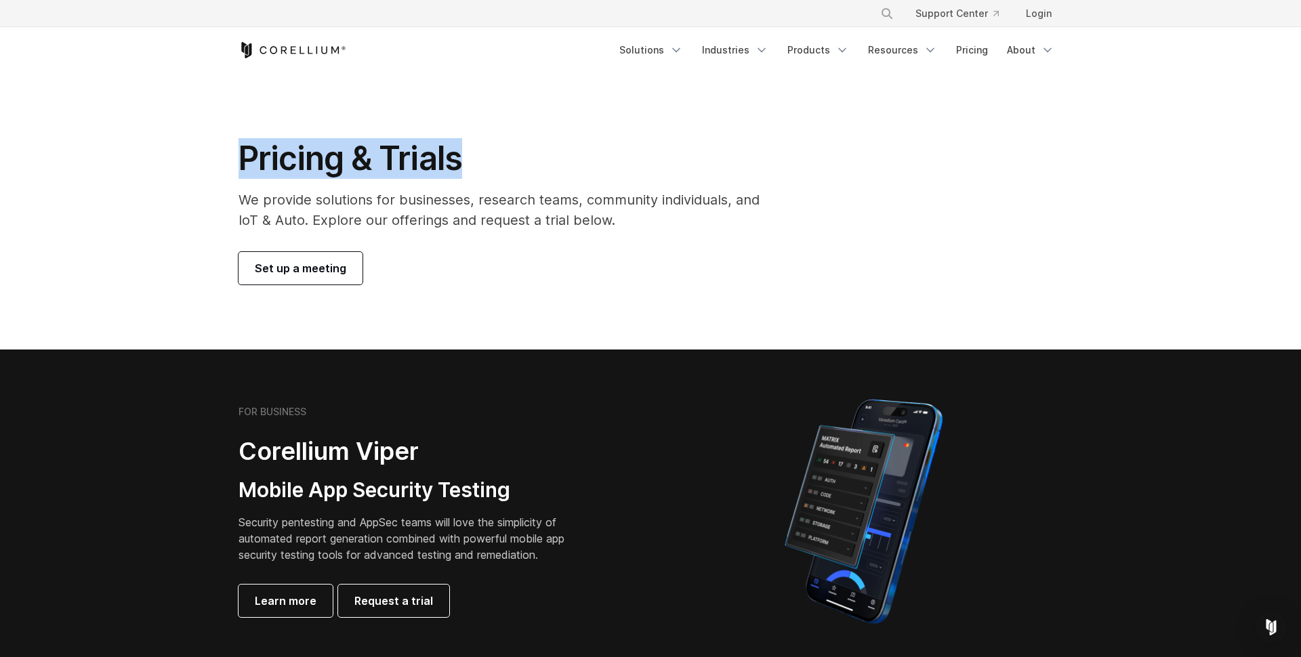
drag, startPoint x: 231, startPoint y: 148, endPoint x: 457, endPoint y: 156, distance: 225.8
click at [457, 156] on div "Pricing & Trials We provide solutions for businesses, research teams, community…" at bounding box center [508, 211] width 567 height 146
click at [457, 156] on h1 "Pricing & Trials" at bounding box center [509, 158] width 540 height 41
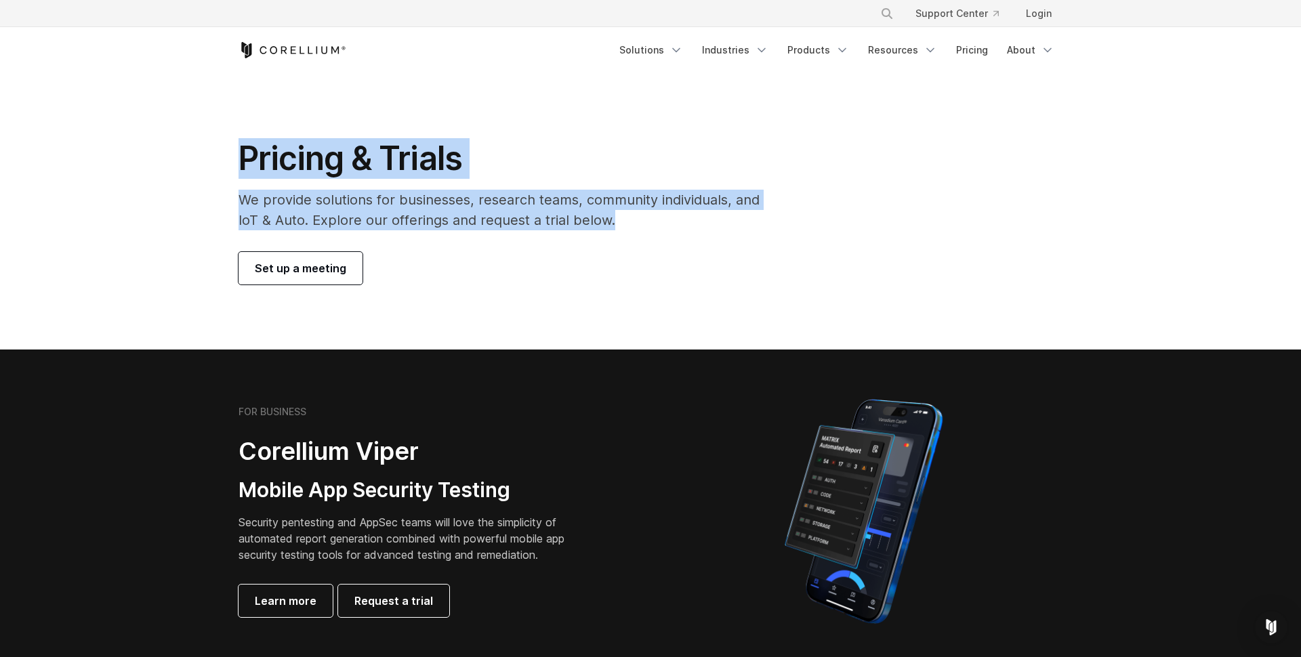
drag, startPoint x: 653, startPoint y: 226, endPoint x: 212, endPoint y: 117, distance: 454.7
click at [212, 117] on section "Pricing & Trials We provide solutions for businesses, research teams, community…" at bounding box center [650, 211] width 1301 height 277
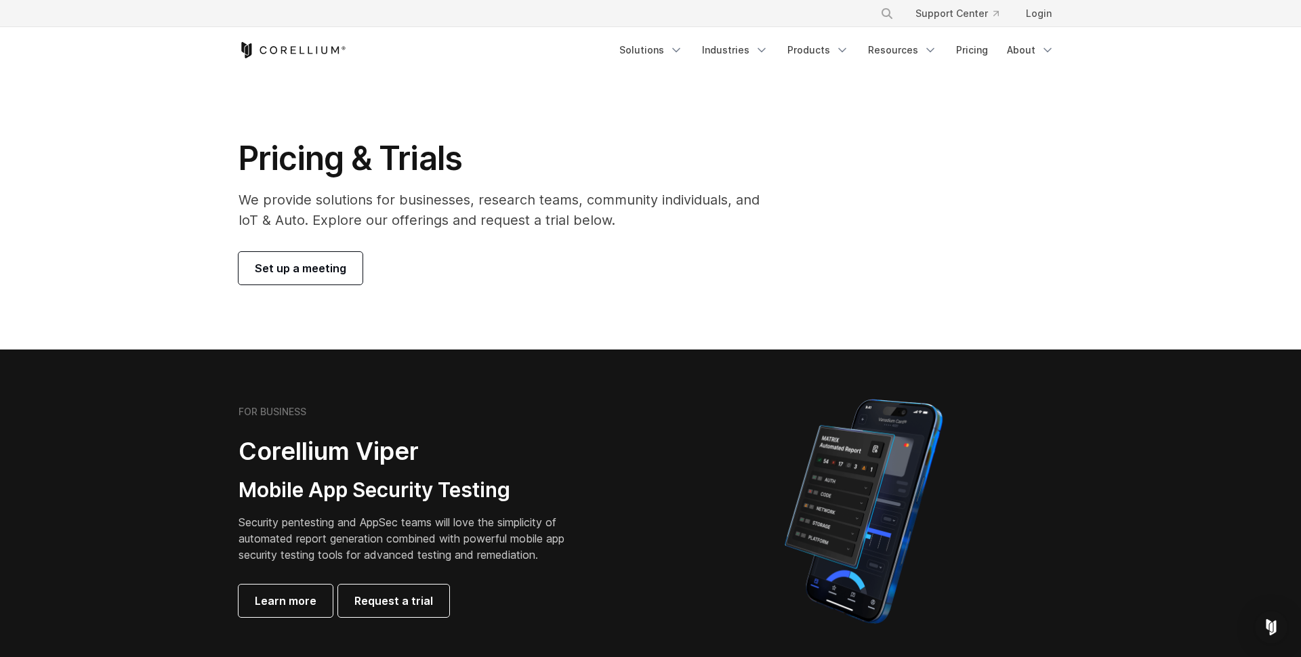
click at [212, 117] on section "Pricing & Trials We provide solutions for businesses, research teams, community…" at bounding box center [650, 211] width 1301 height 277
